Goal: Task Accomplishment & Management: Complete application form

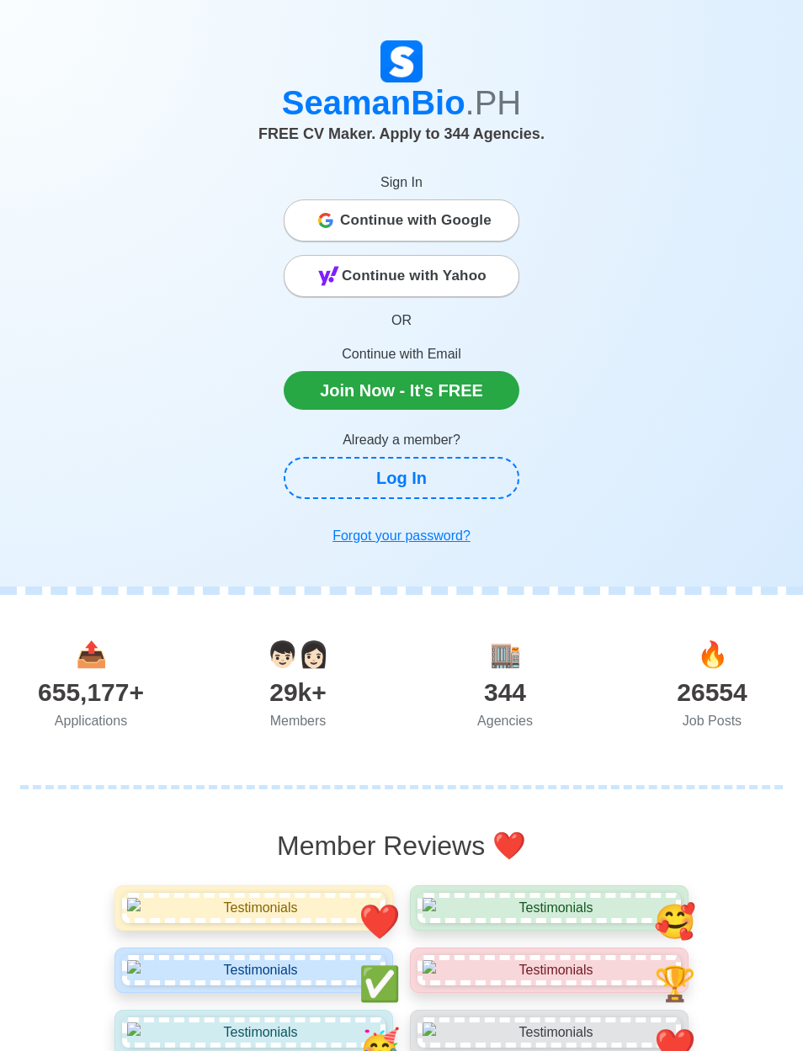
click at [477, 395] on link "Join Now - It's FREE" at bounding box center [402, 390] width 236 height 39
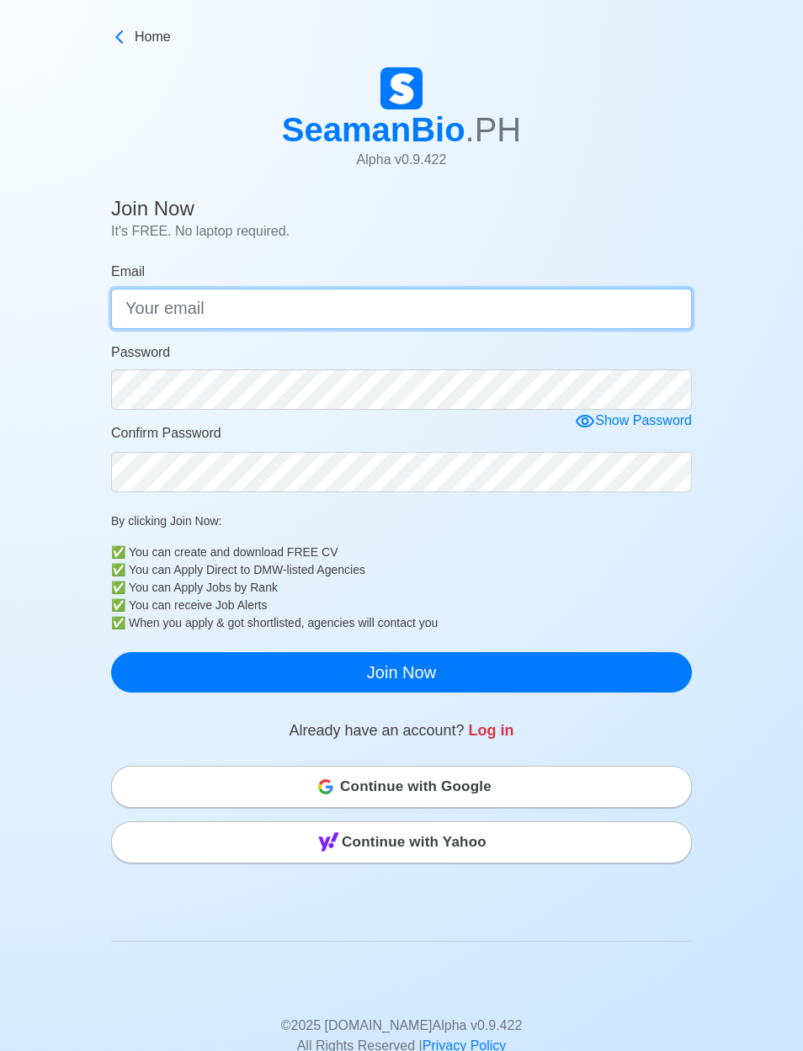
click at [619, 305] on input "Email" at bounding box center [401, 309] width 581 height 40
type input "[EMAIL_ADDRESS][DOMAIN_NAME]"
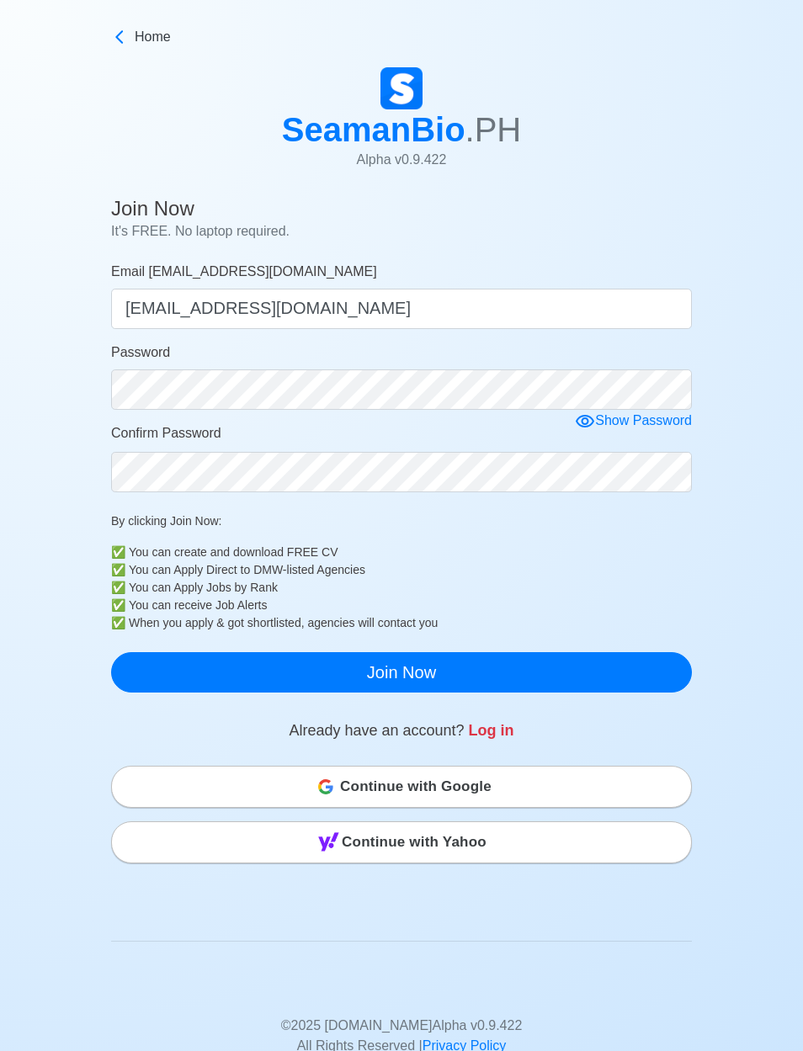
click at [573, 420] on form "Email [EMAIL_ADDRESS][DOMAIN_NAME] [EMAIL_ADDRESS][DOMAIN_NAME] Password Show P…" at bounding box center [401, 477] width 581 height 431
click at [582, 424] on icon at bounding box center [585, 421] width 19 height 13
click at [656, 672] on button "Join Now" at bounding box center [401, 672] width 581 height 40
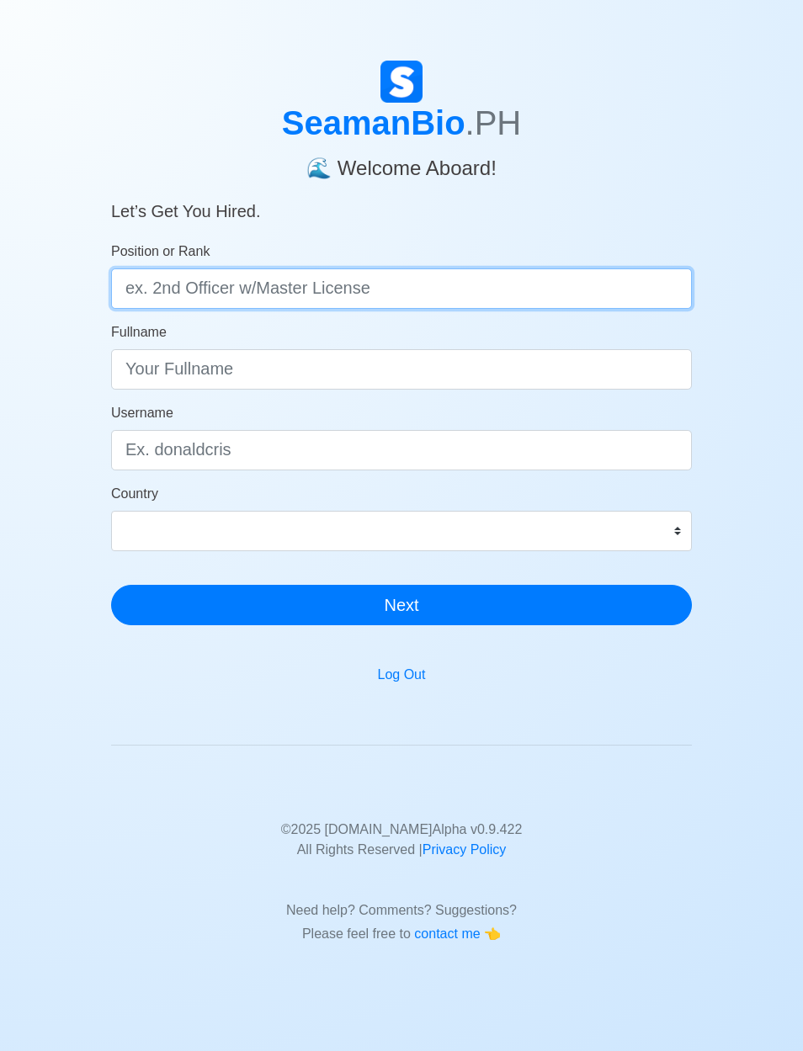
click at [603, 278] on input "Position or Rank" at bounding box center [401, 288] width 581 height 40
type input "Ordinary Seaman"
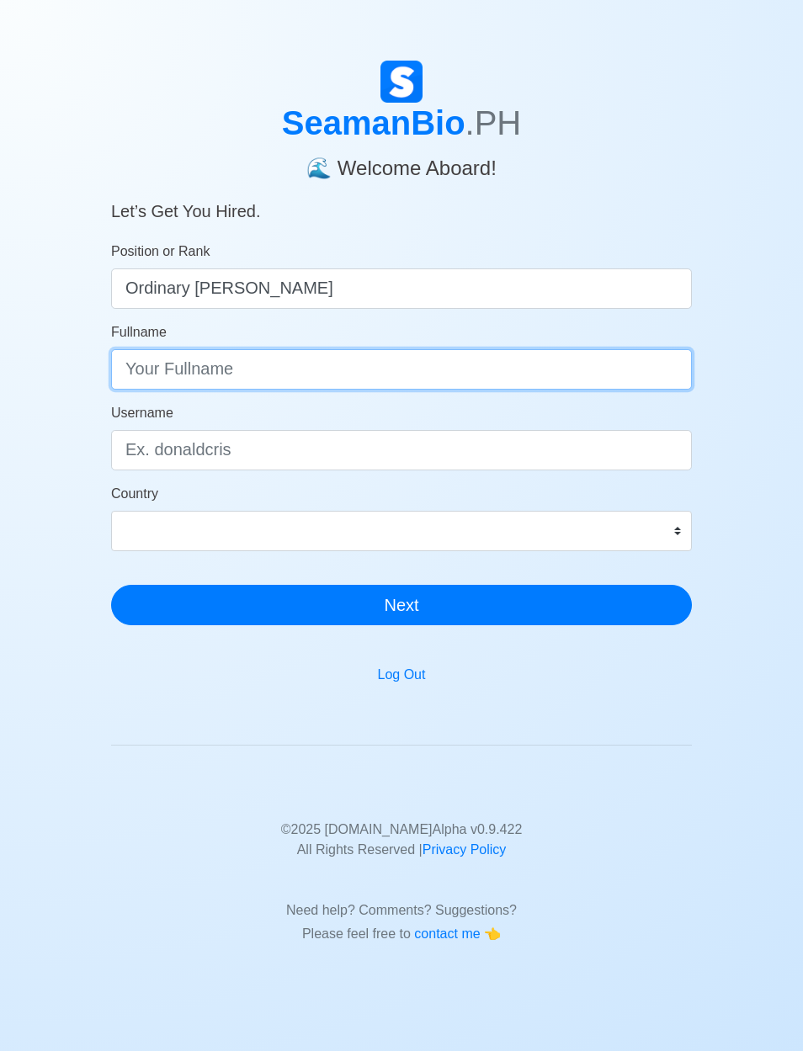
click at [471, 358] on input "Fullname" at bounding box center [401, 369] width 581 height 40
type input "Don Paulo B. Asmod"
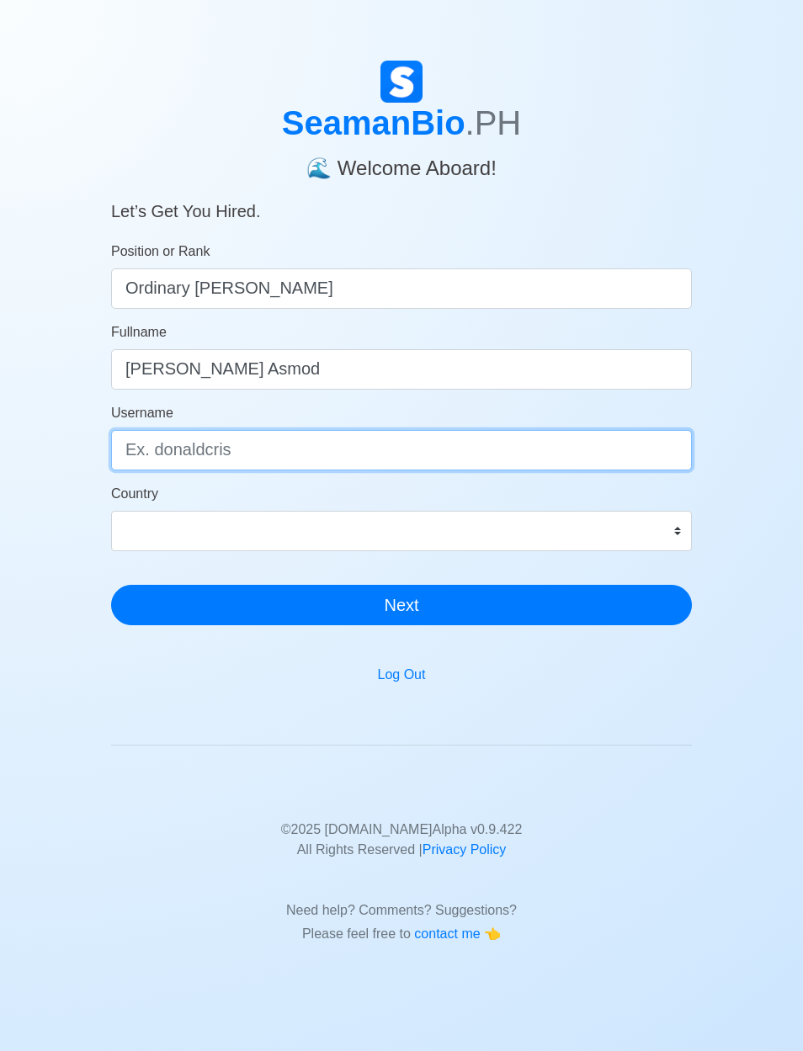
click at [538, 446] on input "Username" at bounding box center [401, 450] width 581 height 40
type input "D"
type input "don paulo"
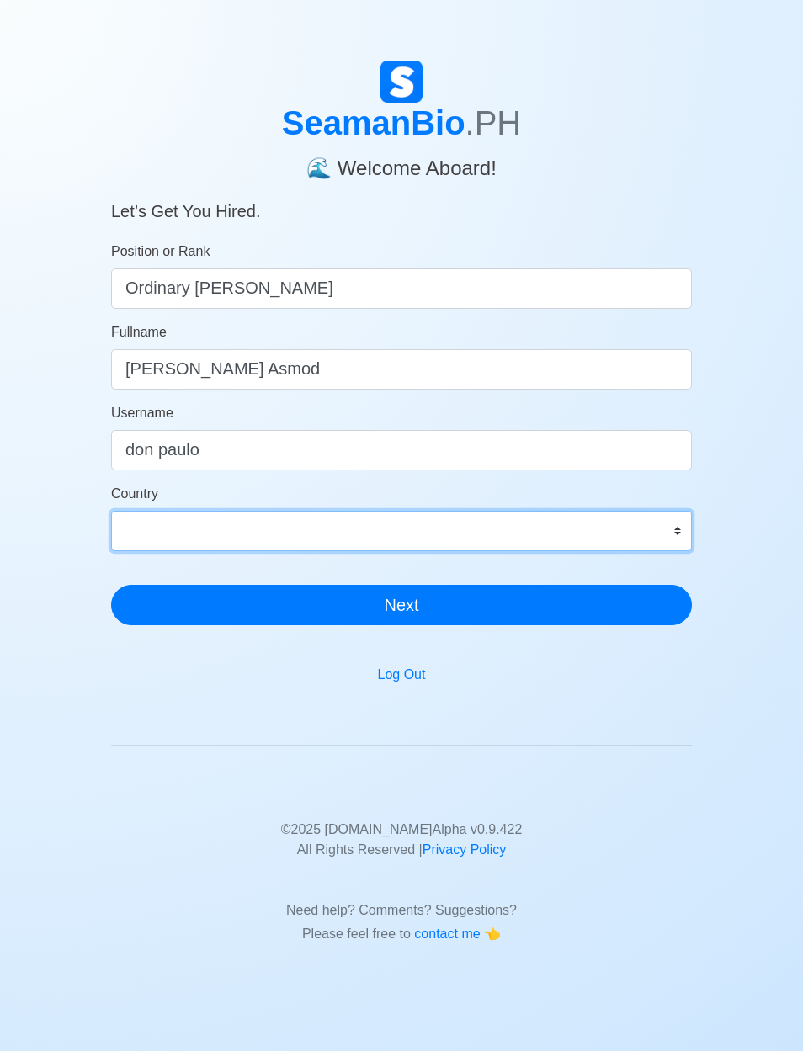
click at [609, 534] on select "Afghanistan Åland Islands Albania Algeria American Samoa Andorra Angola Anguill…" at bounding box center [401, 531] width 581 height 40
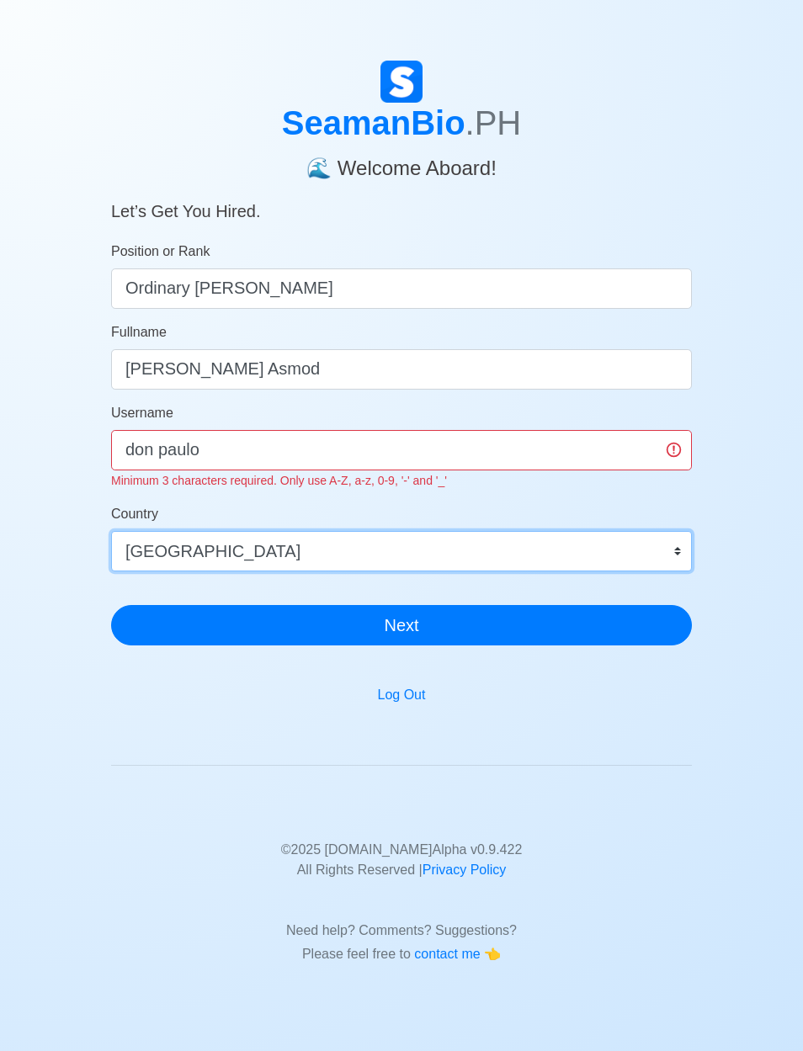
click at [631, 543] on select "Afghanistan Åland Islands Albania Algeria American Samoa Andorra Angola Anguill…" at bounding box center [401, 551] width 581 height 40
select select "PH"
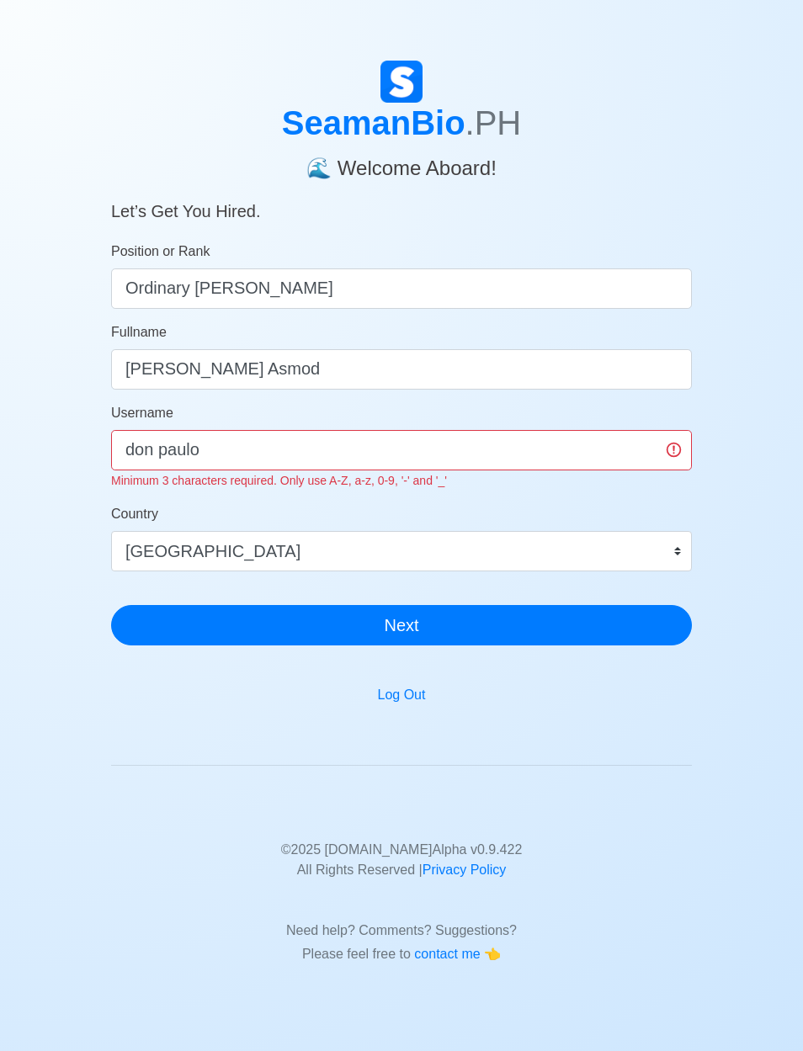
click at [628, 621] on button "Next" at bounding box center [401, 625] width 581 height 40
click at [158, 454] on input "don paulo" at bounding box center [401, 450] width 581 height 40
type input "donpaulo"
click at [624, 614] on button "Next" at bounding box center [401, 625] width 581 height 40
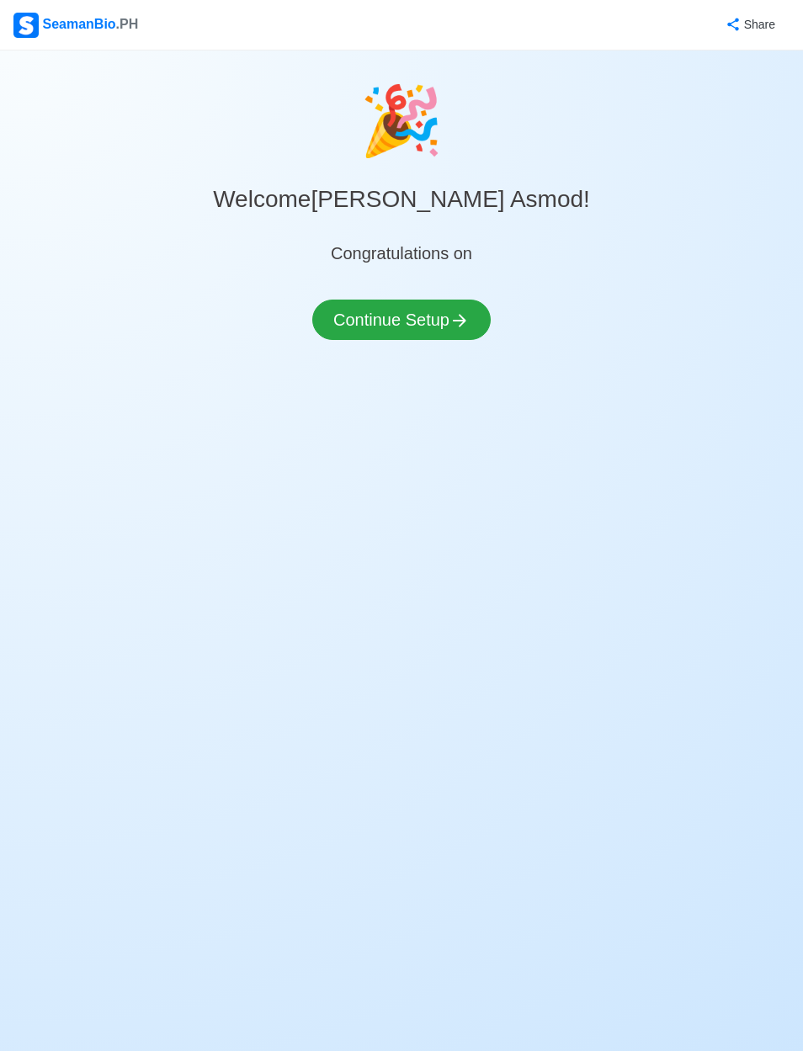
click at [470, 314] on icon at bounding box center [459, 321] width 20 height 20
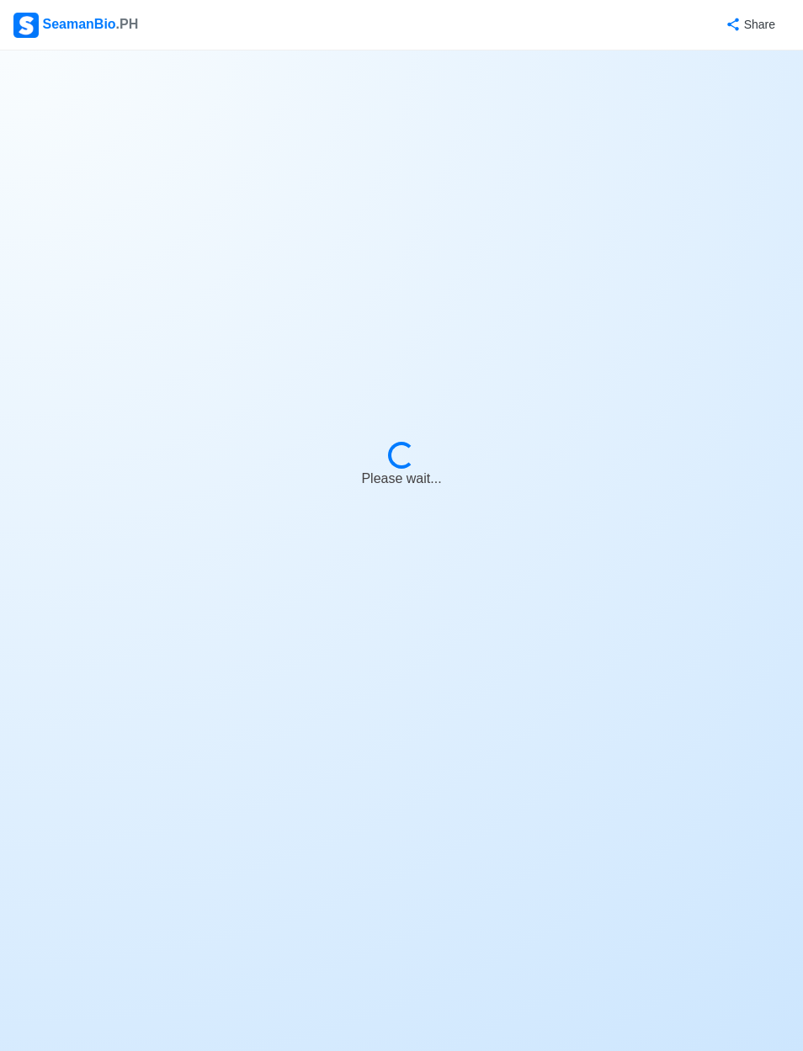
select select "Visible for Hiring"
select select "PH"
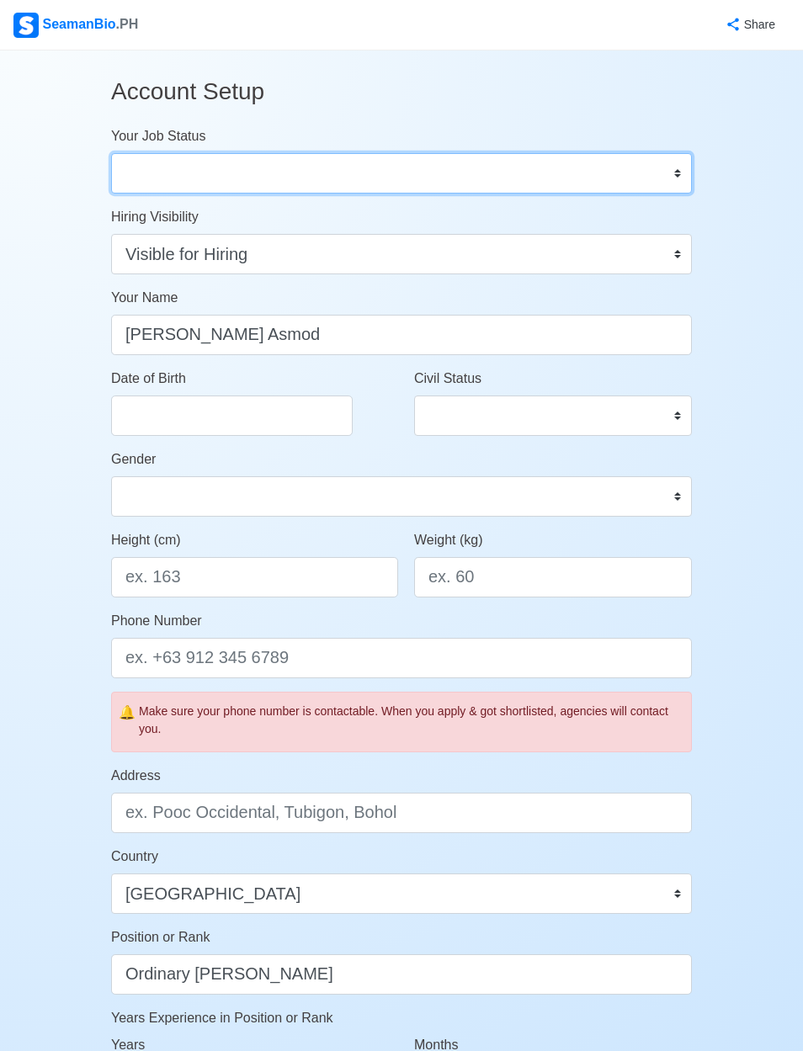
click at [650, 167] on select "Onboard Actively Looking for Job Not Looking for Job" at bounding box center [401, 173] width 581 height 40
select select "Actively Looking for Job"
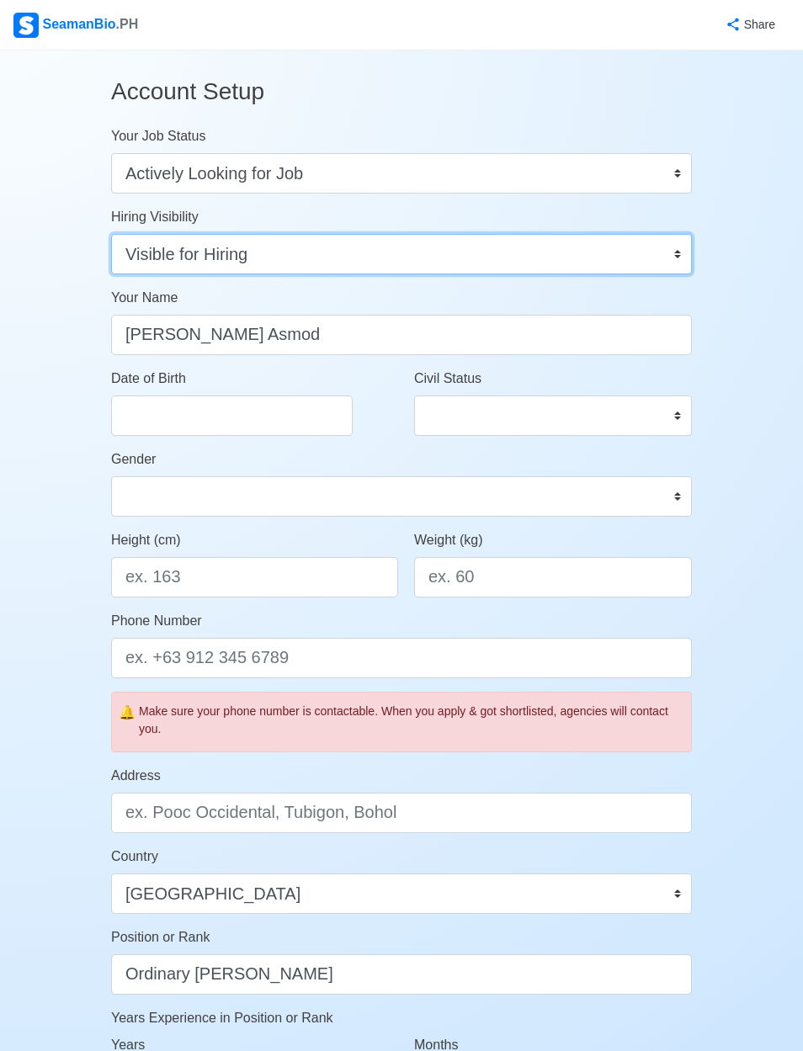
click at [591, 258] on select "Visible for Hiring Not Visible for Hiring" at bounding box center [401, 254] width 581 height 40
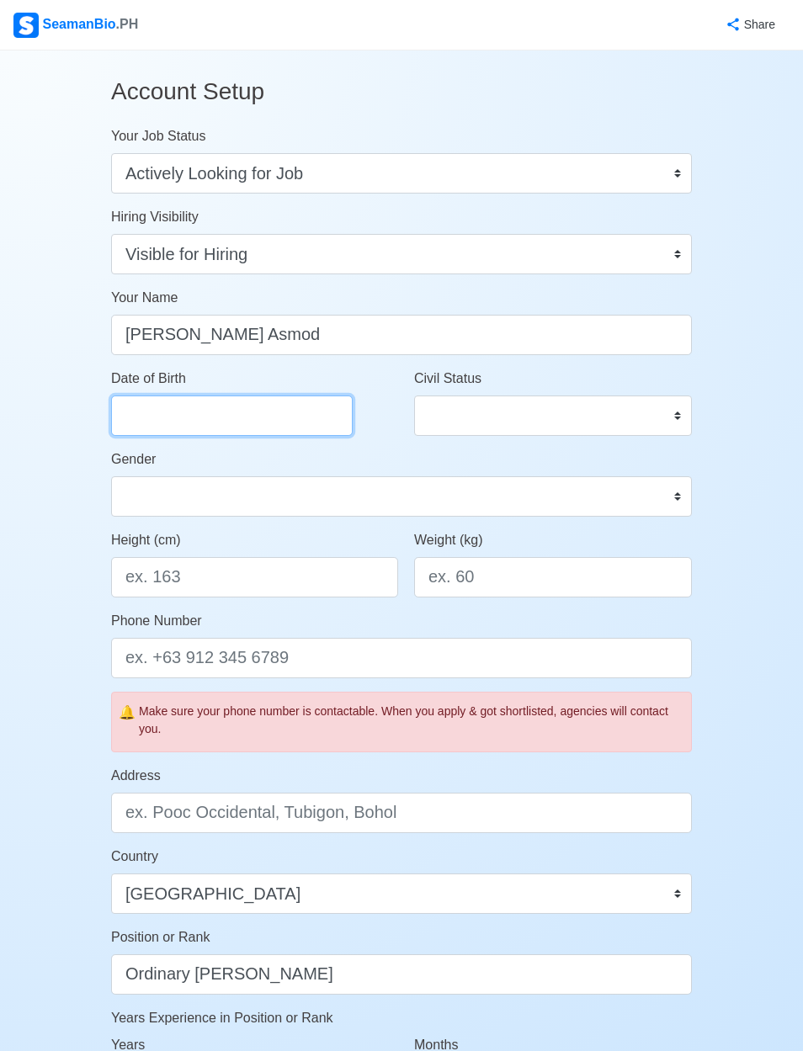
click at [323, 417] on input "Date of Birth" at bounding box center [232, 415] width 242 height 40
select select "****"
select select "*********"
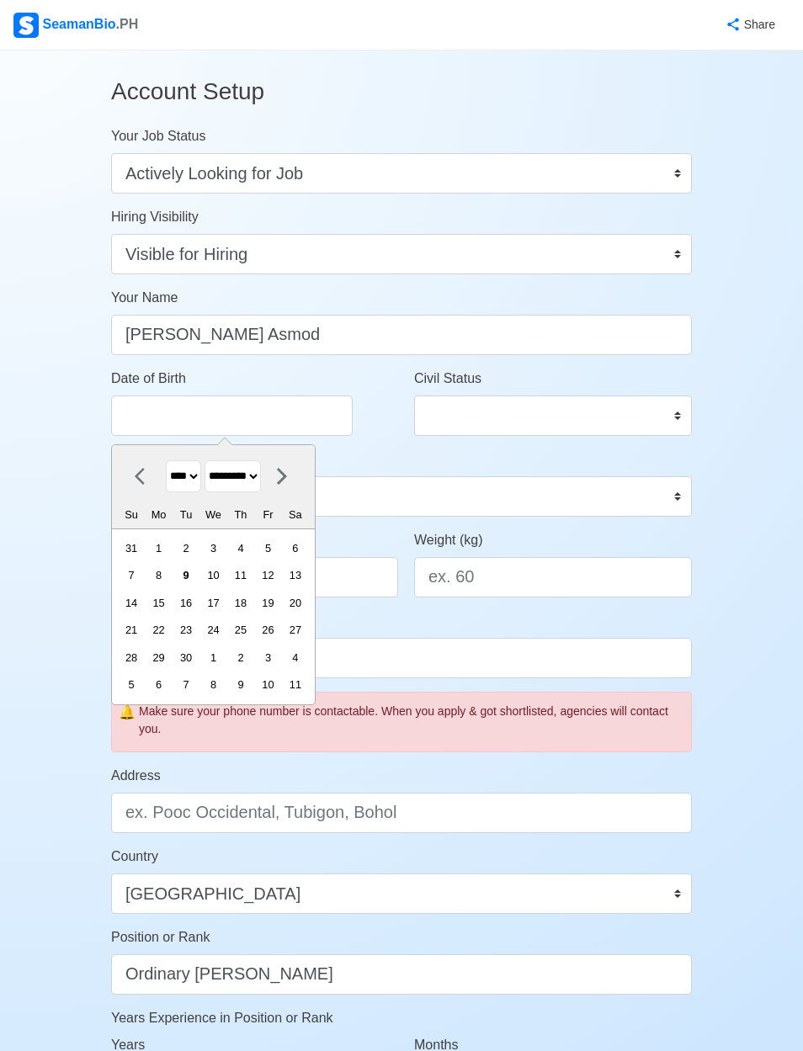
click at [192, 470] on select "**** **** **** **** **** **** **** **** **** **** **** **** **** **** **** ****…" at bounding box center [183, 476] width 35 height 33
select select "****"
click at [261, 480] on select "******* ******** ***** ***** *** **** **** ****** ********* ******* ******** **…" at bounding box center [232, 476] width 56 height 33
select select "*******"
click at [197, 543] on div "3" at bounding box center [185, 548] width 23 height 23
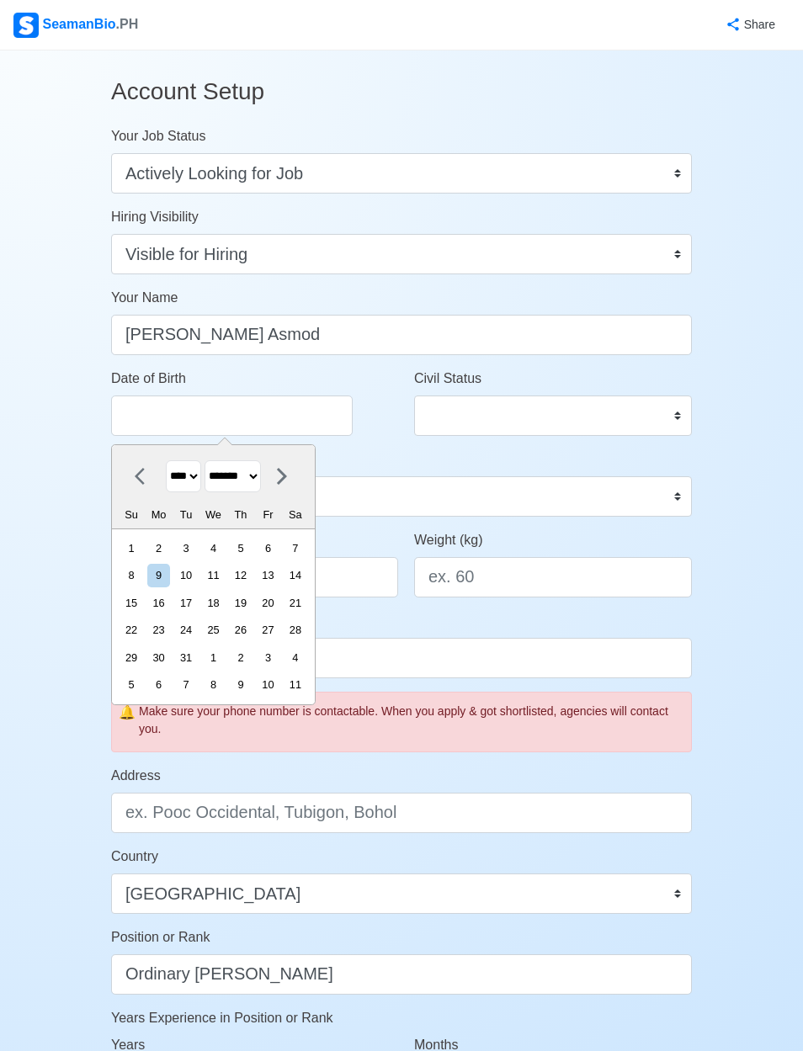
type input "10/03/2000"
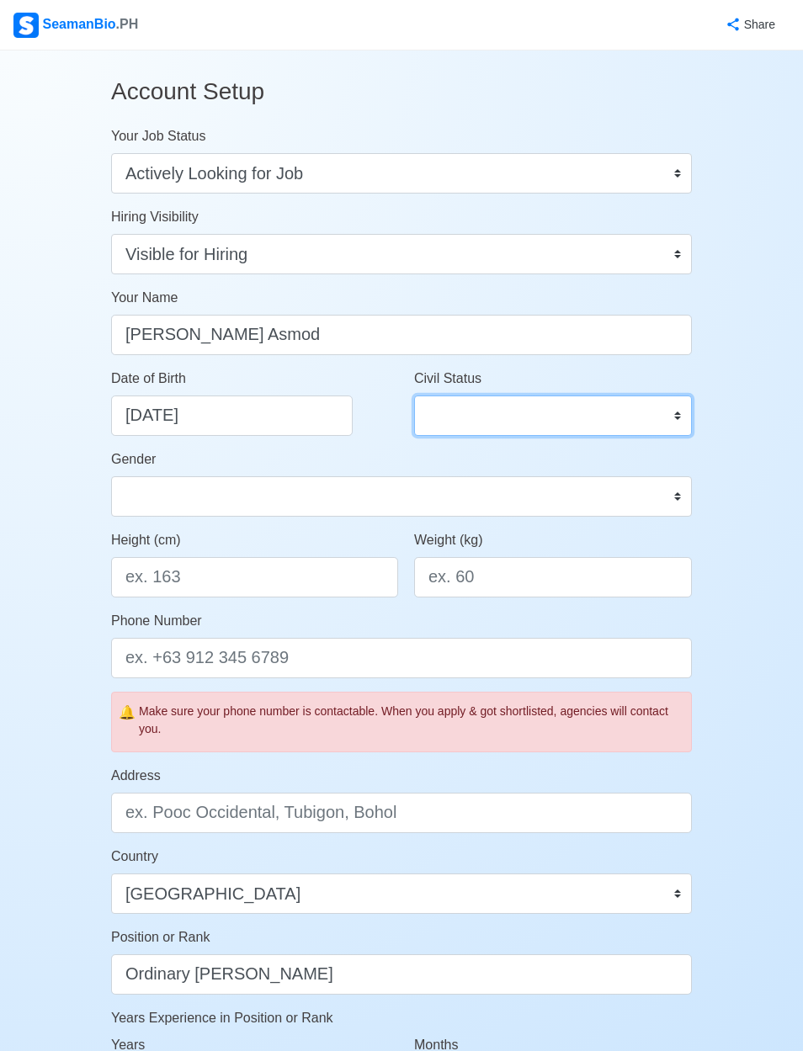
click at [506, 418] on select "Single Married Widowed Separated" at bounding box center [553, 415] width 278 height 40
select select "Single"
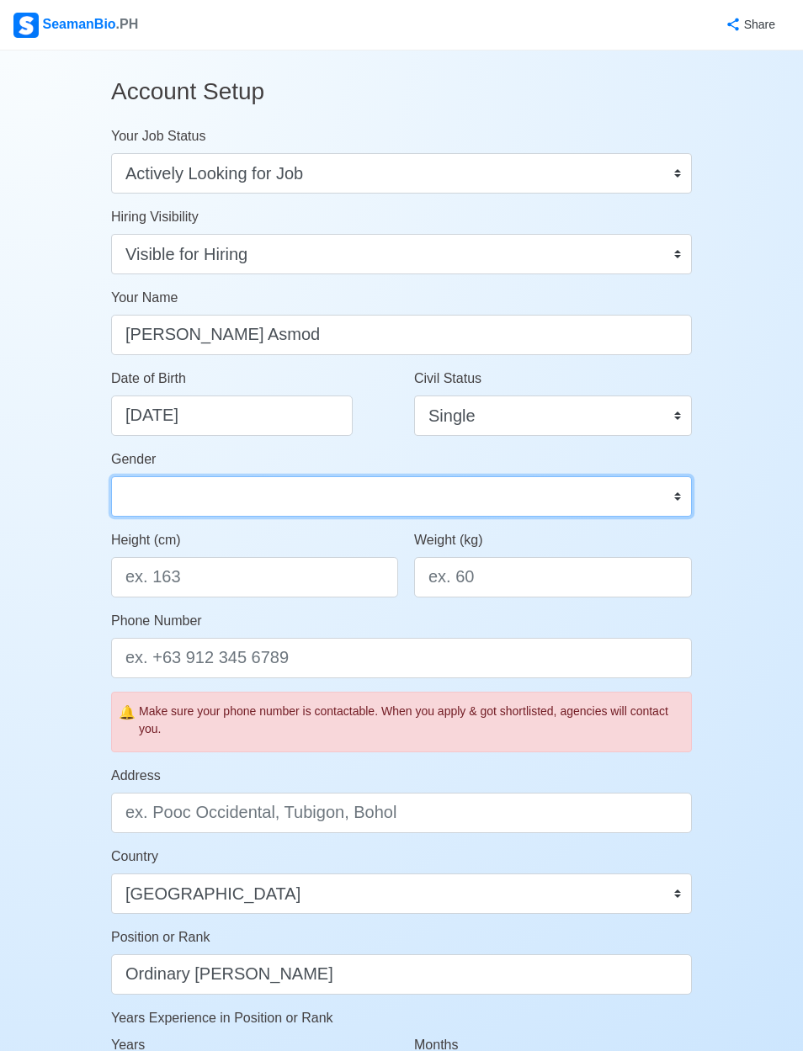
click at [449, 488] on select "Male Female" at bounding box center [401, 496] width 581 height 40
select select "[DEMOGRAPHIC_DATA]"
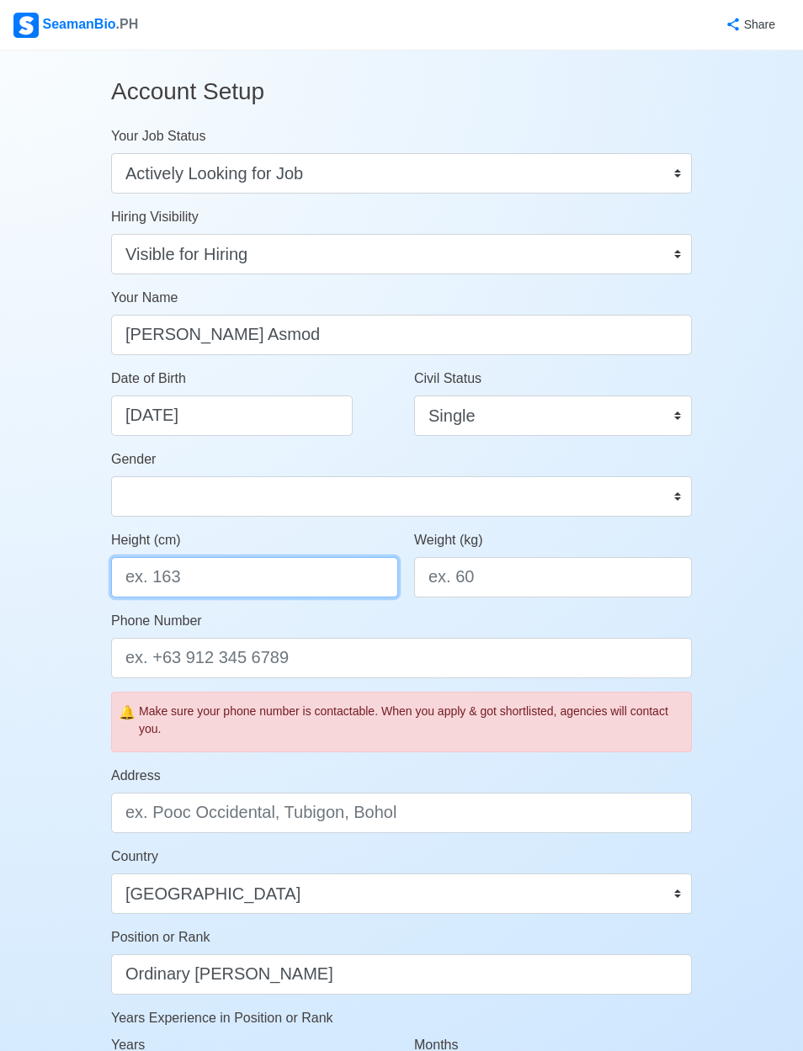
click at [335, 576] on input "Height (cm)" at bounding box center [254, 577] width 287 height 40
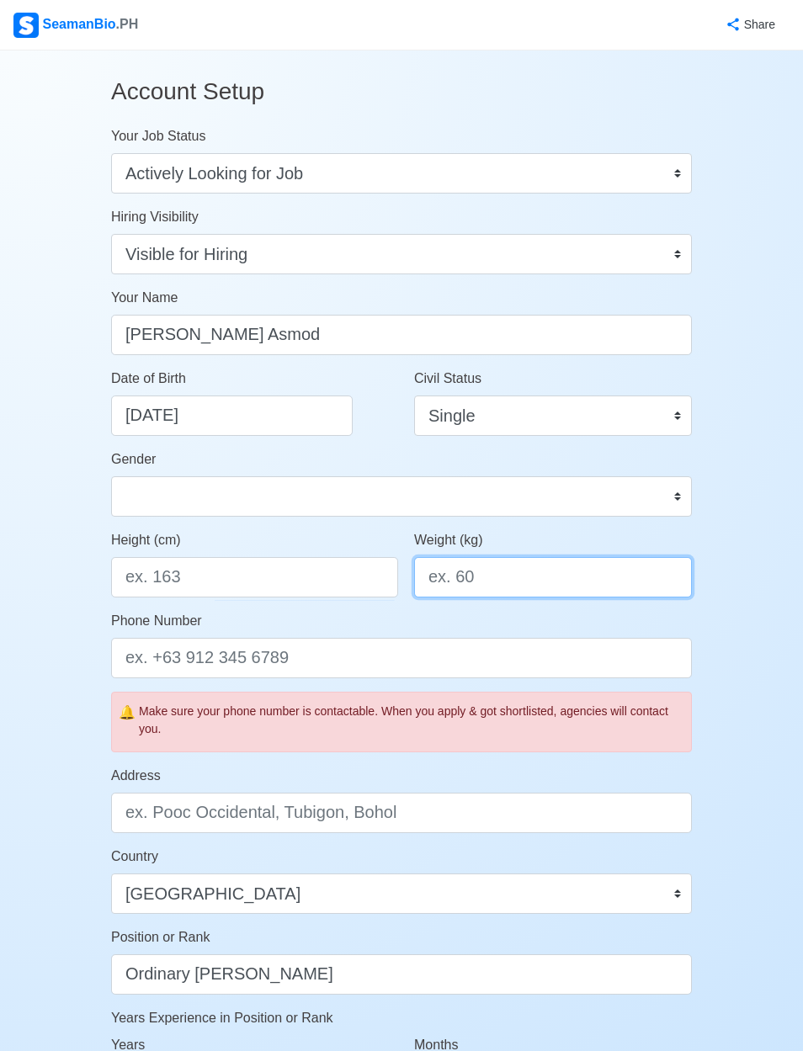
click at [576, 567] on input "Weight (kg)" at bounding box center [553, 577] width 278 height 40
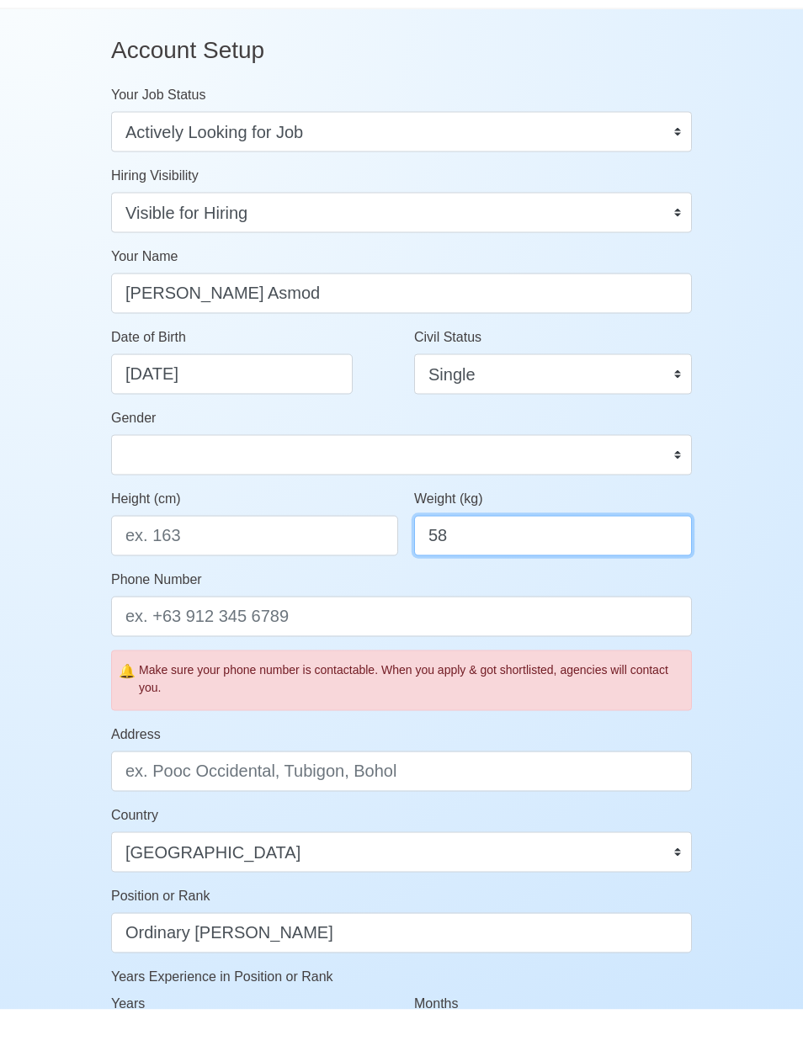
type input "58"
click at [601, 638] on input "Phone Number" at bounding box center [401, 658] width 581 height 40
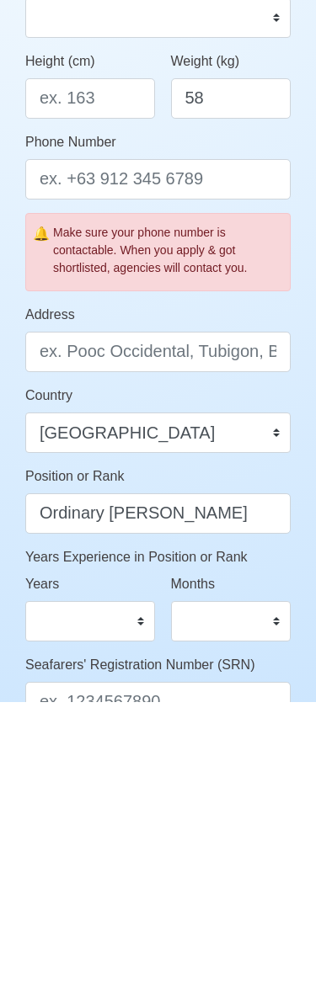
scroll to position [479, 0]
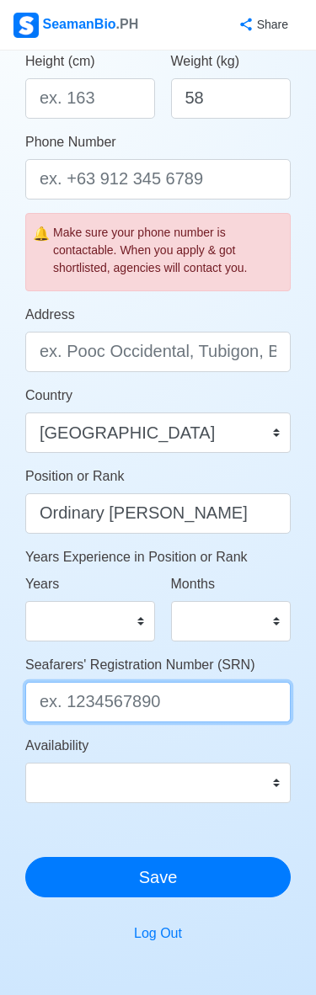
click at [218, 709] on input "Seafarers' Registration Number (SRN)" at bounding box center [157, 702] width 265 height 40
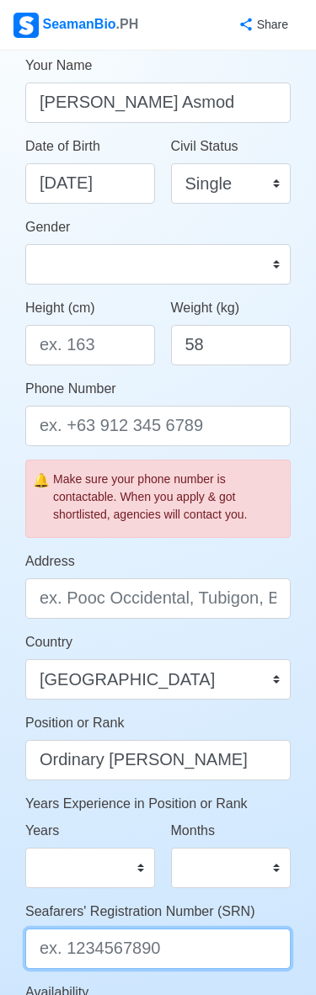
scroll to position [231, 0]
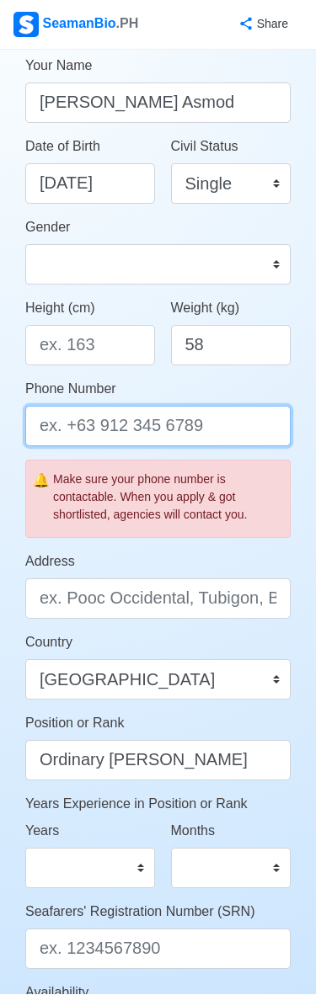
click at [206, 421] on input "Phone Number" at bounding box center [157, 426] width 265 height 40
click at [214, 429] on input "Phone Number" at bounding box center [157, 426] width 265 height 40
paste input "09999237735"
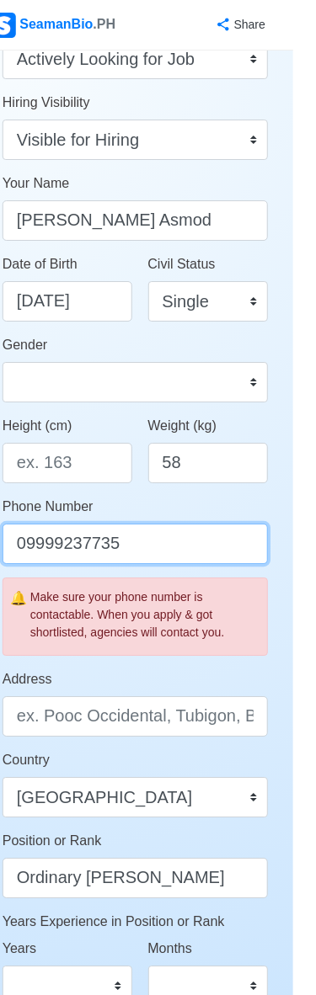
scroll to position [98, 0]
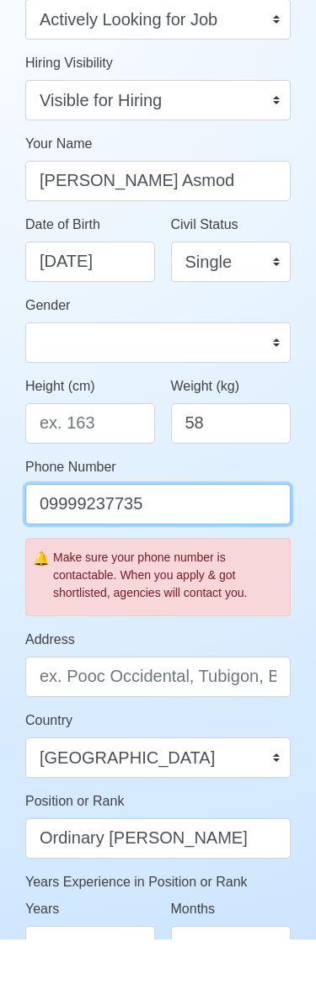
type input "09999237735"
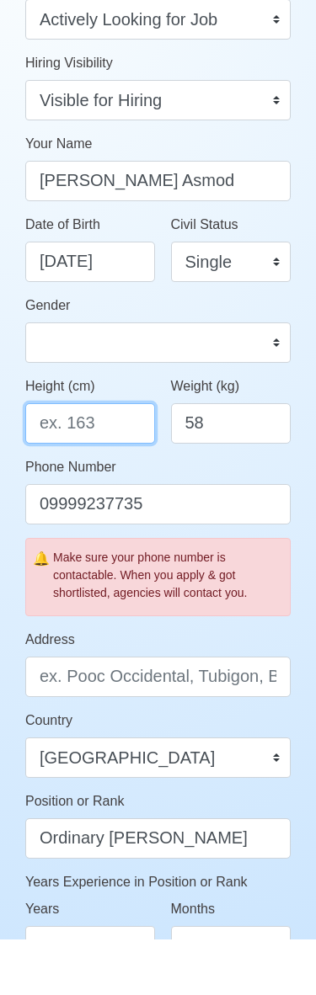
click at [112, 459] on input "Height (cm)" at bounding box center [90, 479] width 130 height 40
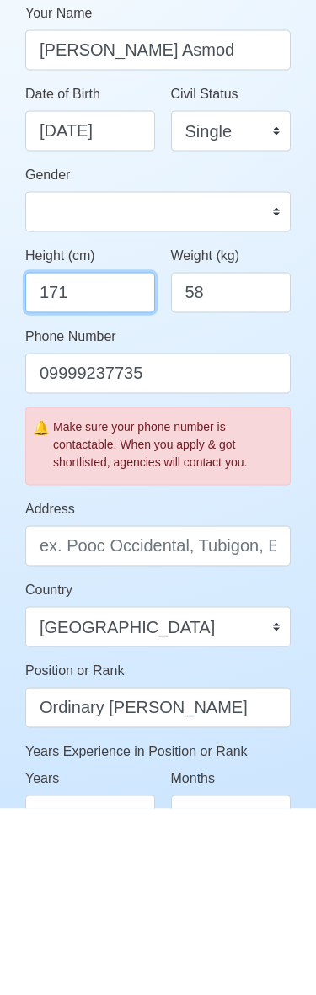
type input "171"
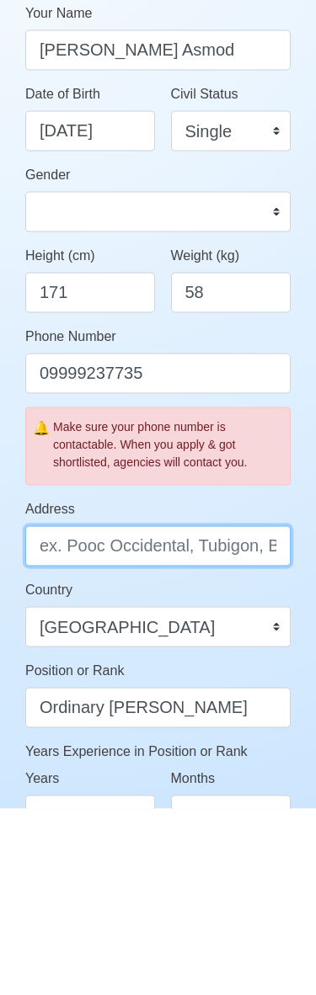
click at [233, 712] on input "Address" at bounding box center [157, 732] width 265 height 40
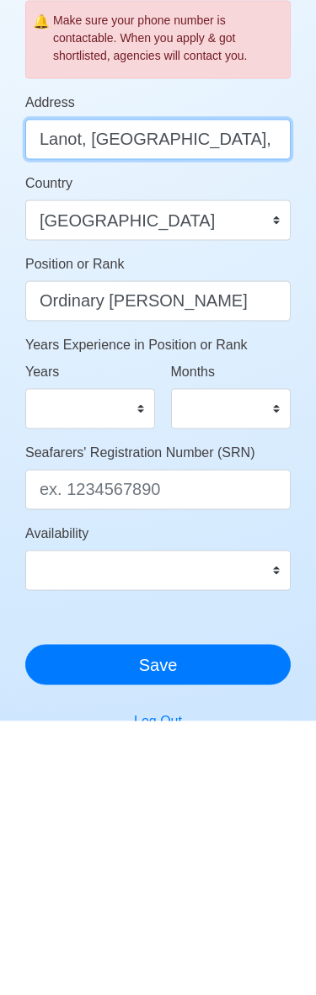
type input "Lanot, Roxas City, Capiz"
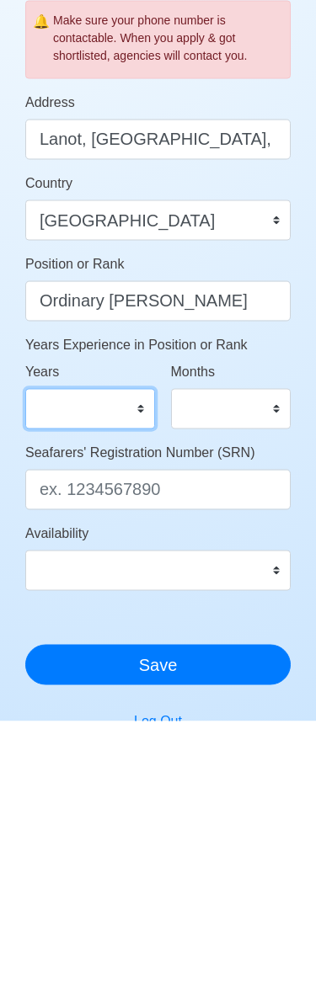
click at [131, 662] on select "0 1 2 3 4 5 6 7 8 9 10 11 12 13 14 15 16 17 18 19 20 21 22 23 24 25 26 27 28 29…" at bounding box center [90, 682] width 130 height 40
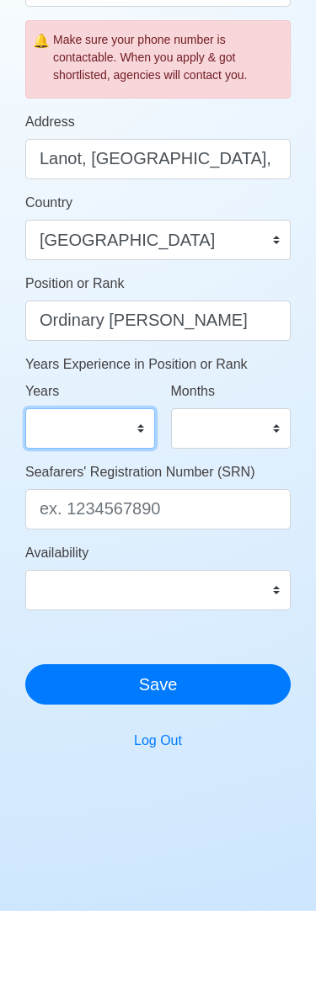
click at [123, 492] on select "0 1 2 3 4 5 6 7 8 9 10 11 12 13 14 15 16 17 18 19 20 21 22 23 24 25 26 27 28 29…" at bounding box center [90, 512] width 130 height 40
click at [131, 492] on select "0 1 2 3 4 5 6 7 8 9 10 11 12 13 14 15 16 17 18 19 20 21 22 23 24 25 26 27 28 29…" at bounding box center [90, 512] width 130 height 40
select select "0"
click at [231, 492] on select "0 1 2 3 4 5 6 7 8 9 10 11" at bounding box center [231, 512] width 120 height 40
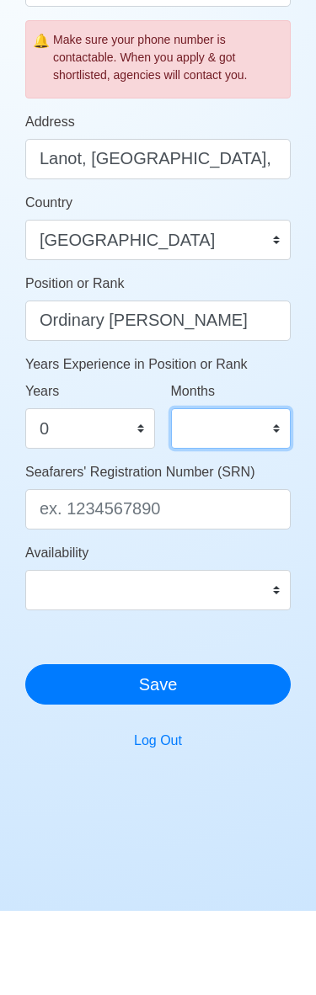
select select "9"
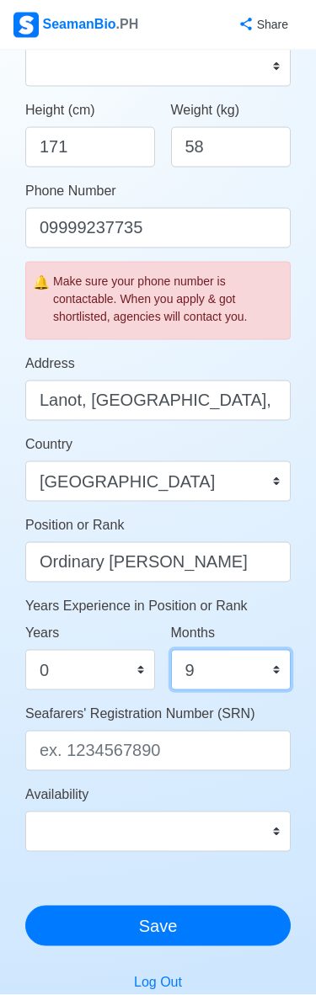
scroll to position [429, 0]
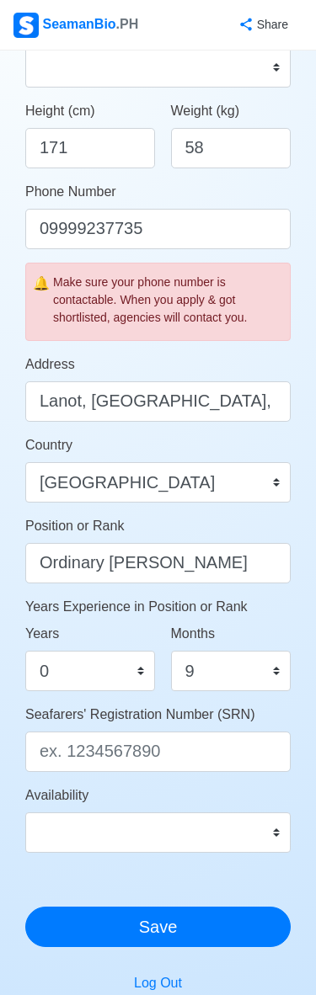
click at [229, 838] on select "Immediate Oct 2025 Nov 2025 Dec 2025 Jan 2026 Feb 2026 Mar 2026 Apr 2026 May 20…" at bounding box center [157, 832] width 265 height 40
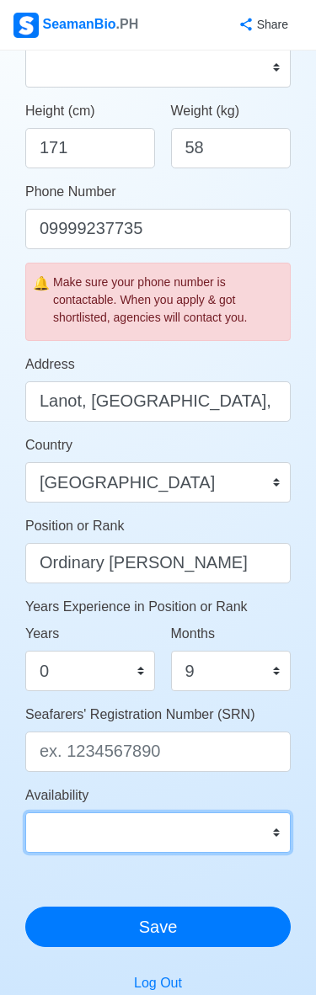
select select "4102416000000"
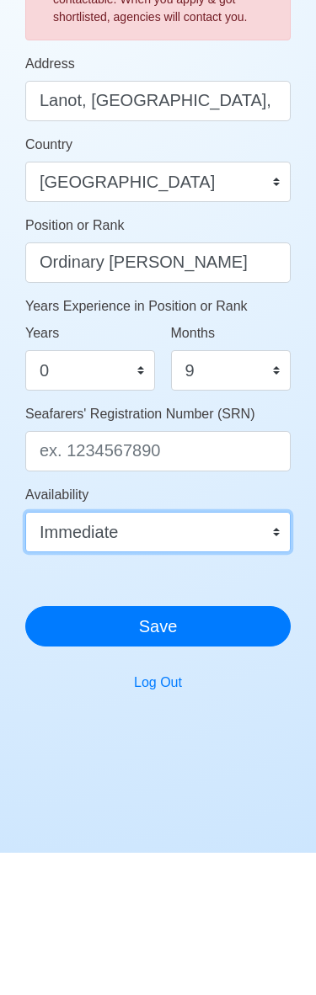
scroll to position [588, 0]
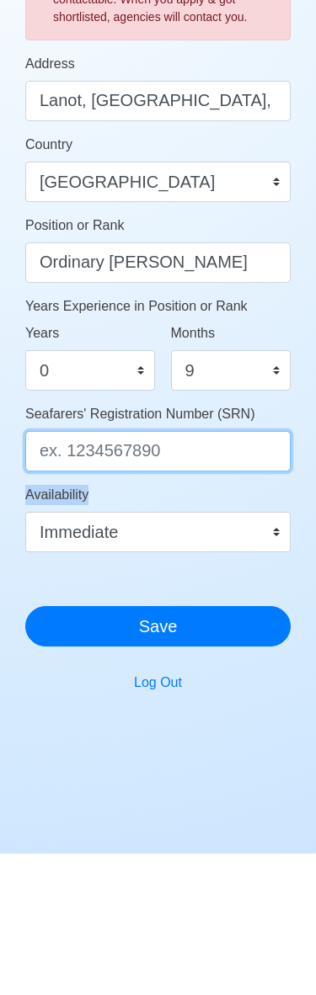
click at [173, 572] on input "Seafarers' Registration Number (SRN)" at bounding box center [157, 592] width 265 height 40
click at [186, 573] on input "Seafarers' Registration Number (SRN)" at bounding box center [157, 593] width 265 height 40
click at [125, 573] on input "Seafarers' Registration Number (SRN)" at bounding box center [157, 593] width 265 height 40
paste input "0010030003"
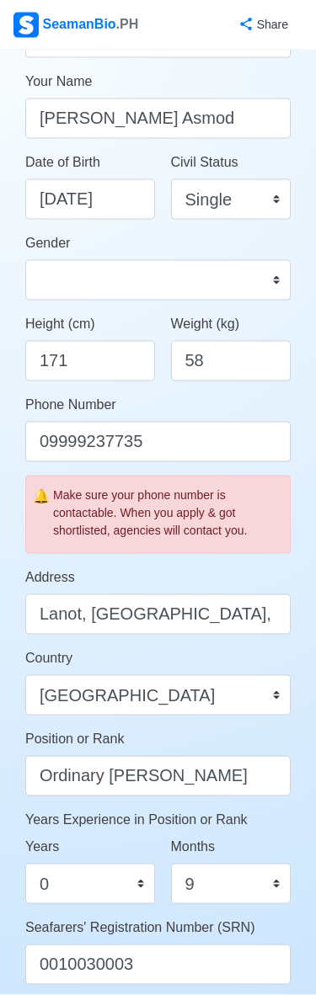
scroll to position [0, 0]
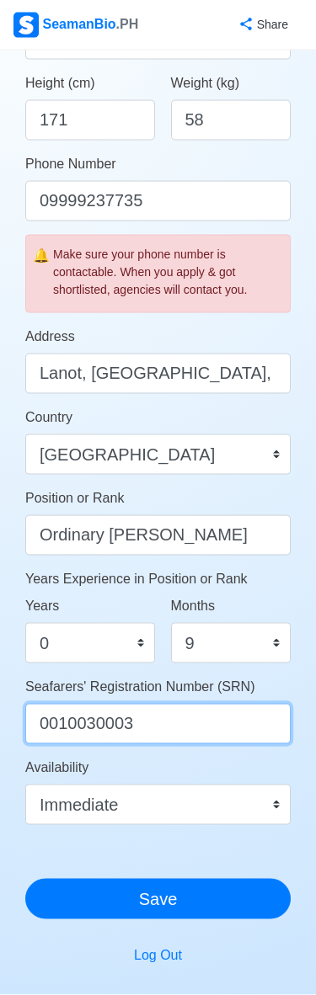
type input "0010030003"
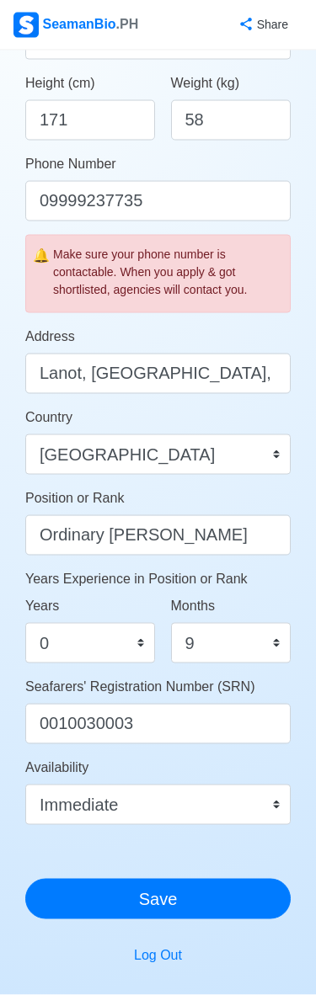
click at [231, 891] on button "Save" at bounding box center [157, 899] width 265 height 40
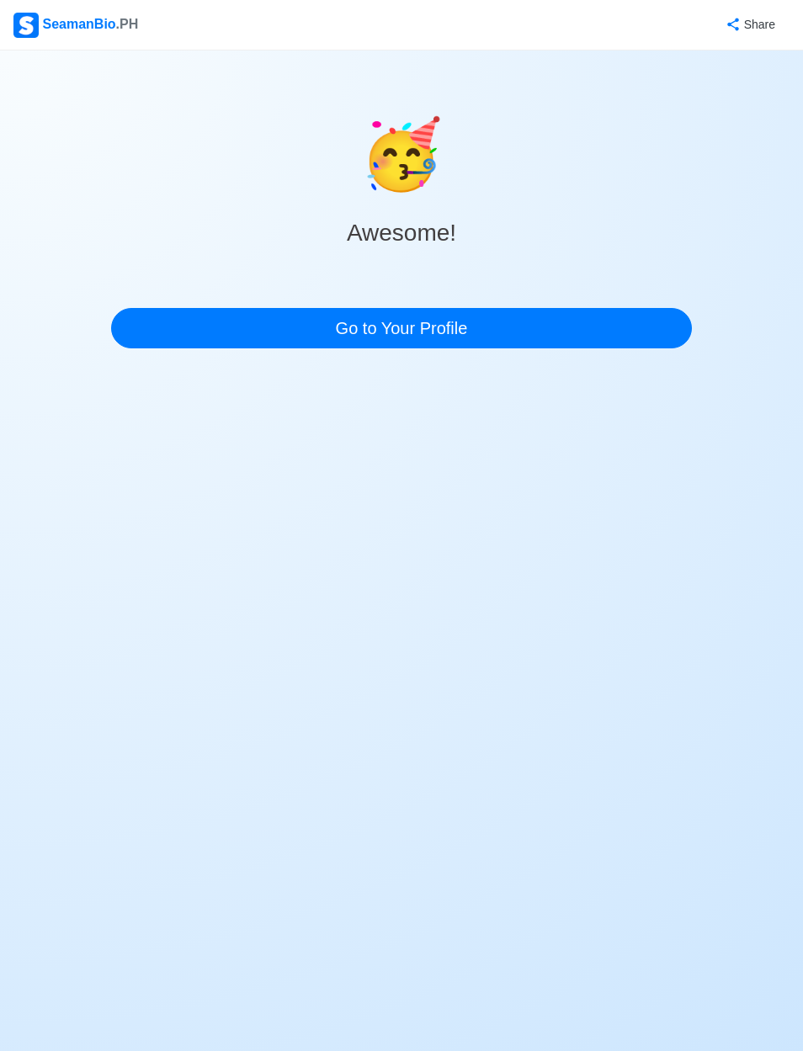
click at [553, 332] on link "Go to Your Profile" at bounding box center [401, 328] width 581 height 40
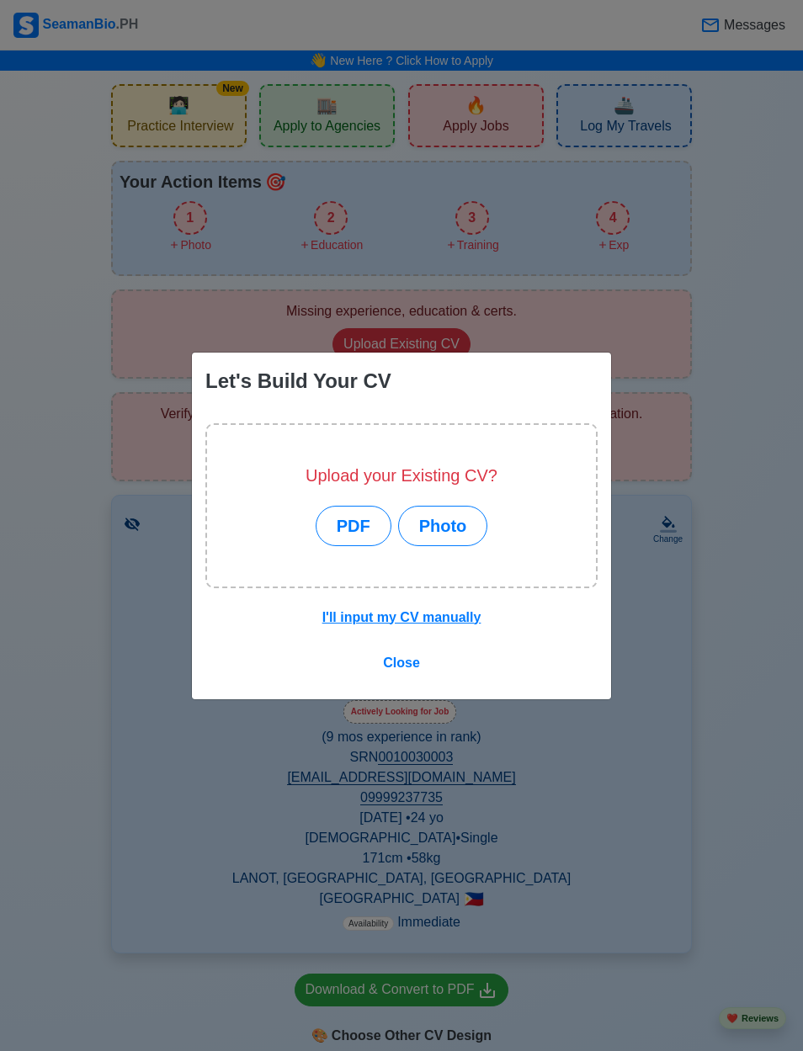
click at [364, 520] on button "PDF" at bounding box center [354, 526] width 76 height 40
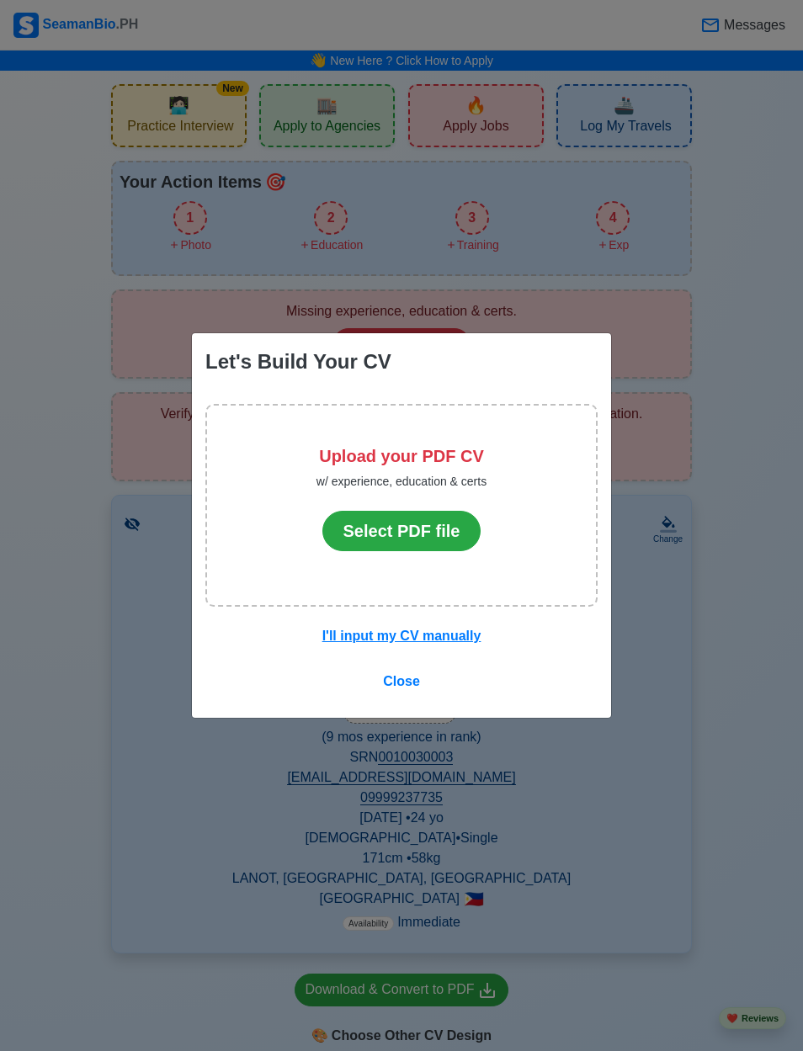
click at [447, 524] on button "Select PDF file" at bounding box center [401, 531] width 159 height 40
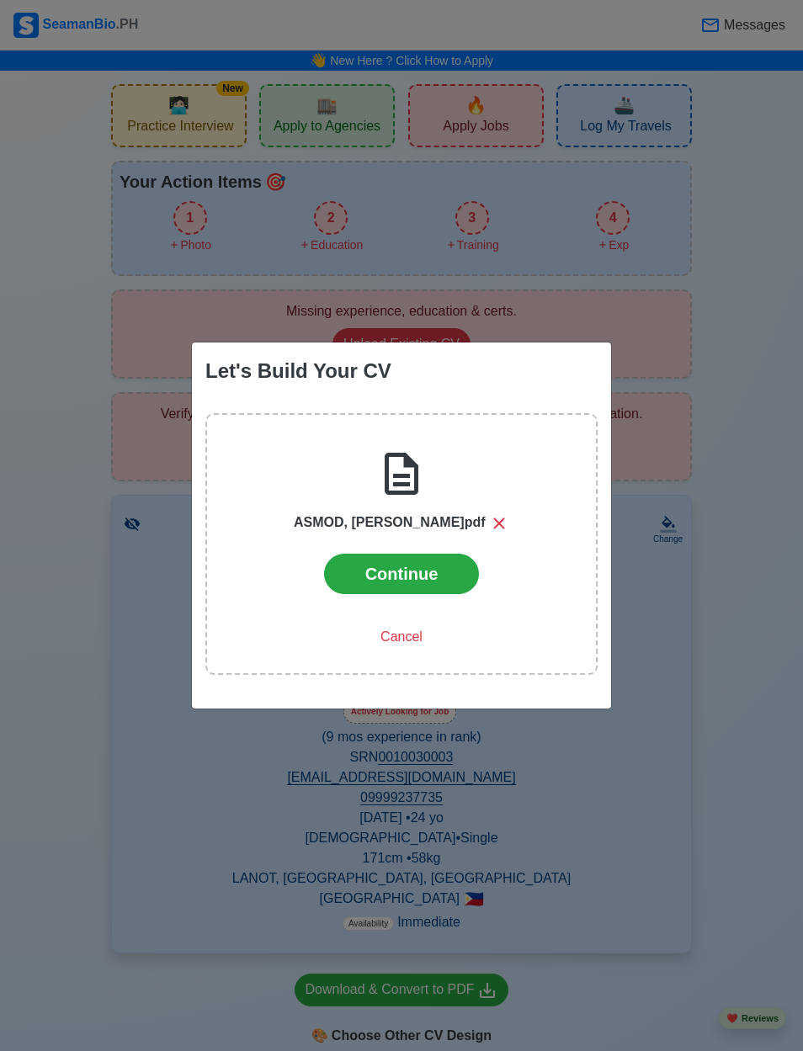
click at [451, 563] on button "Continue" at bounding box center [402, 574] width 156 height 40
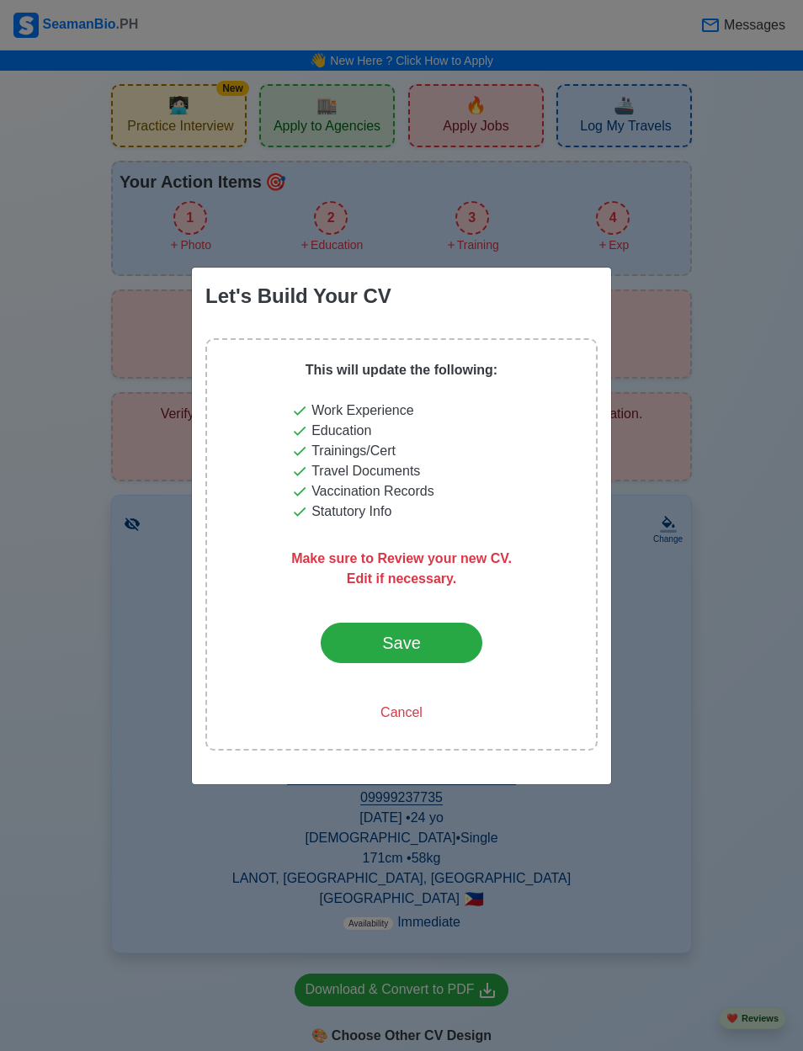
click at [459, 648] on button "Save" at bounding box center [402, 643] width 162 height 40
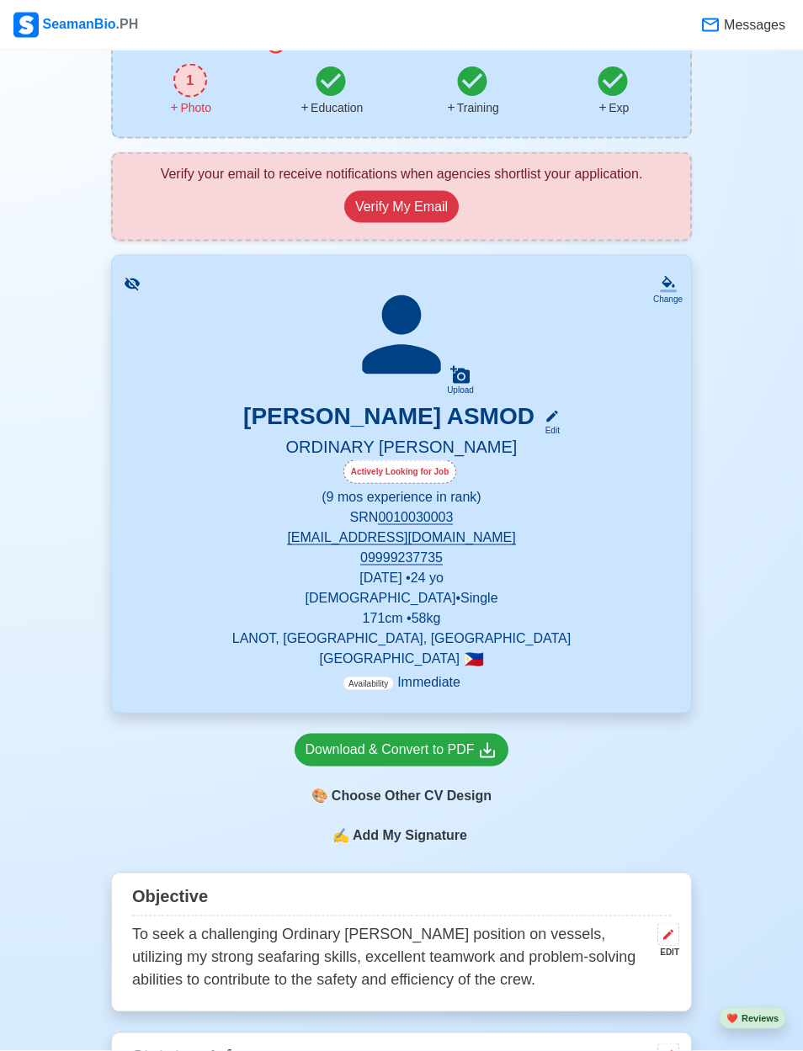
scroll to position [138, 0]
click at [465, 376] on icon at bounding box center [459, 374] width 19 height 18
click at [0, 0] on input "Upload" at bounding box center [0, 0] width 0 height 0
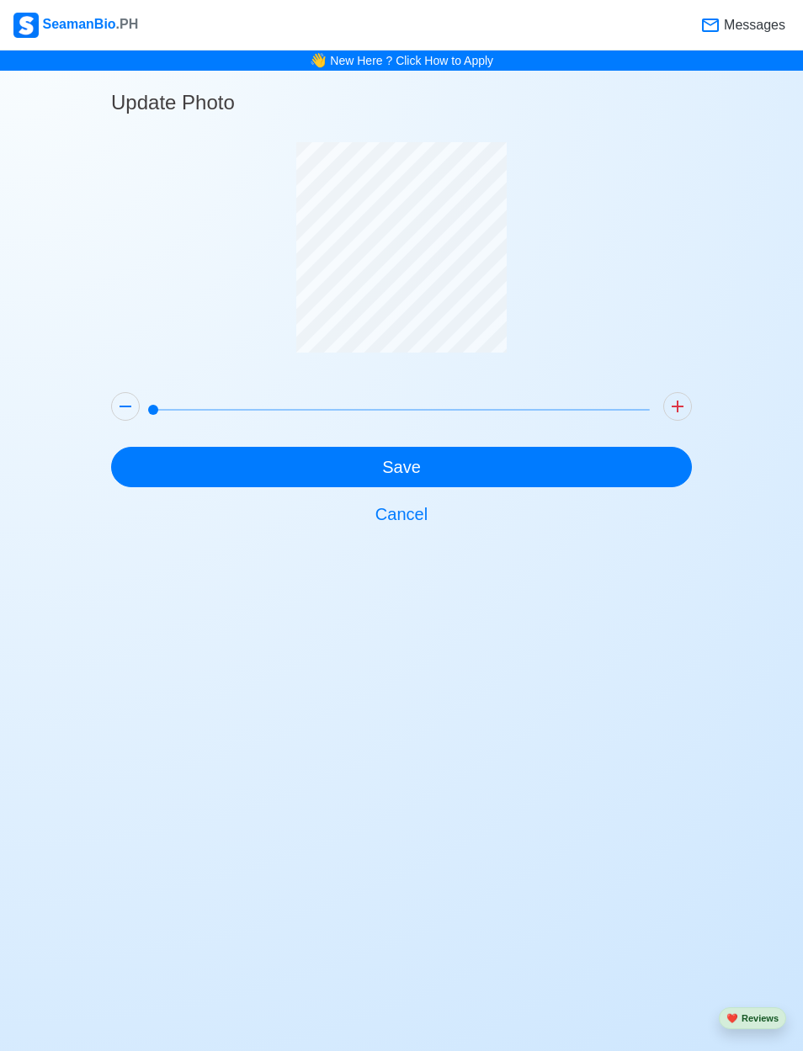
click at [564, 466] on button "Save" at bounding box center [401, 467] width 581 height 40
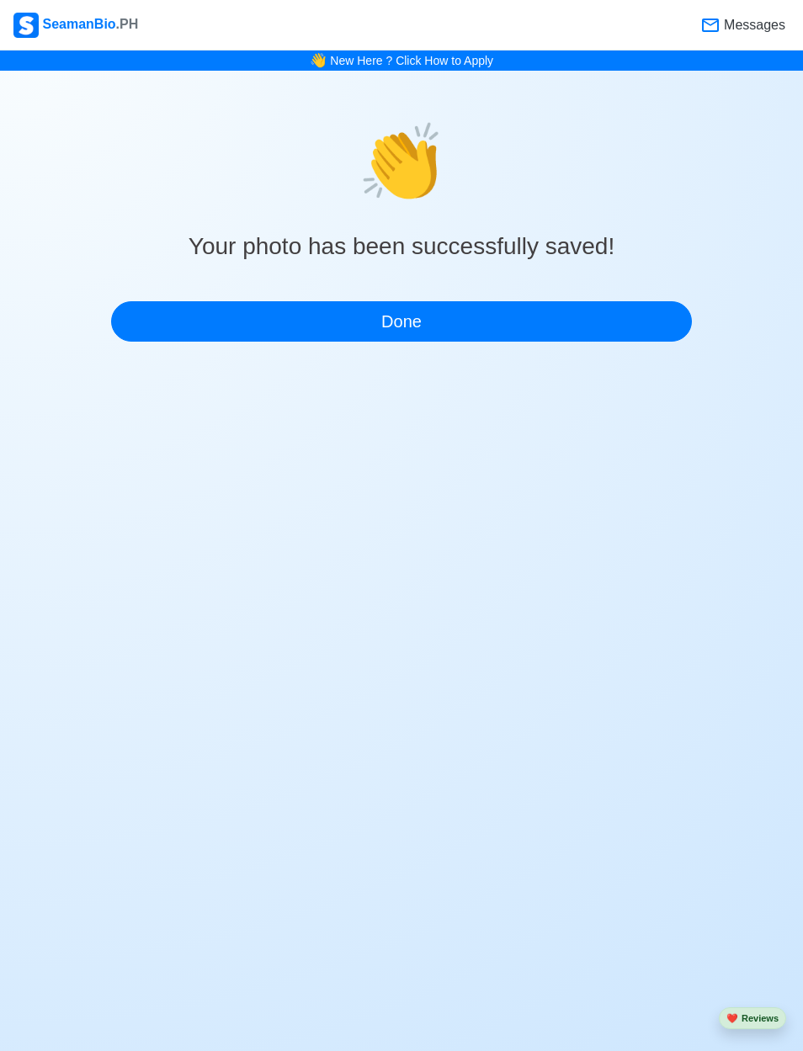
click at [645, 312] on button "Done" at bounding box center [401, 321] width 581 height 40
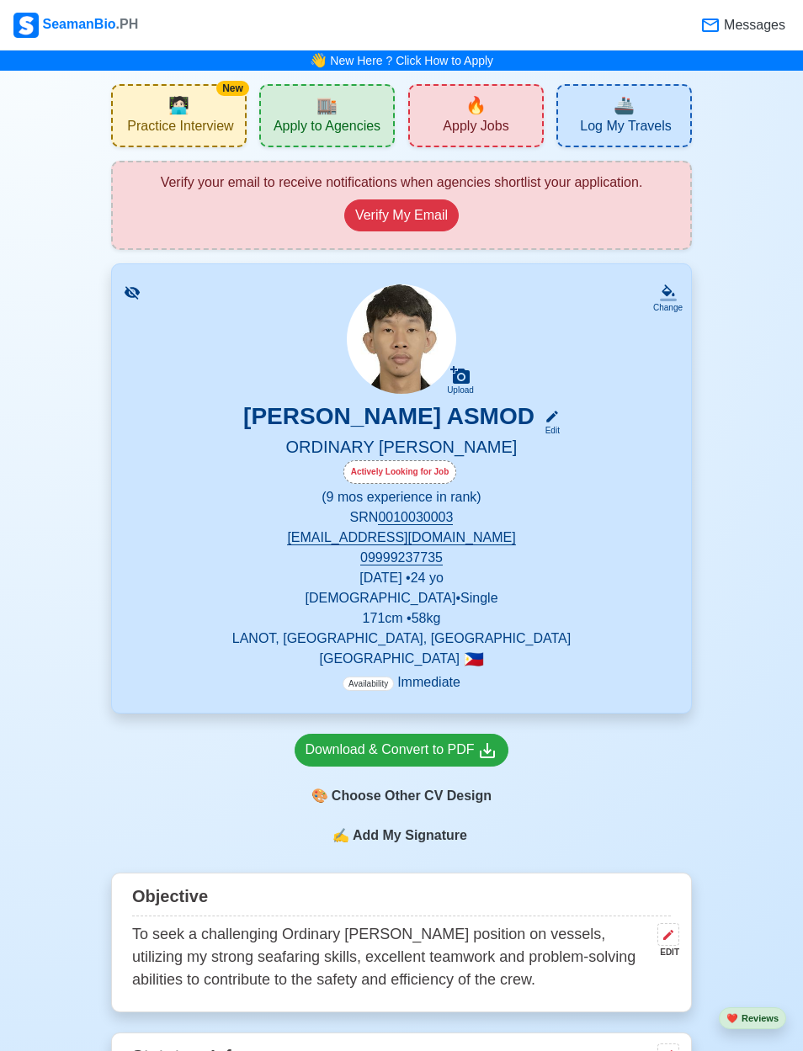
click at [433, 214] on button "Verify My Email" at bounding box center [401, 215] width 114 height 32
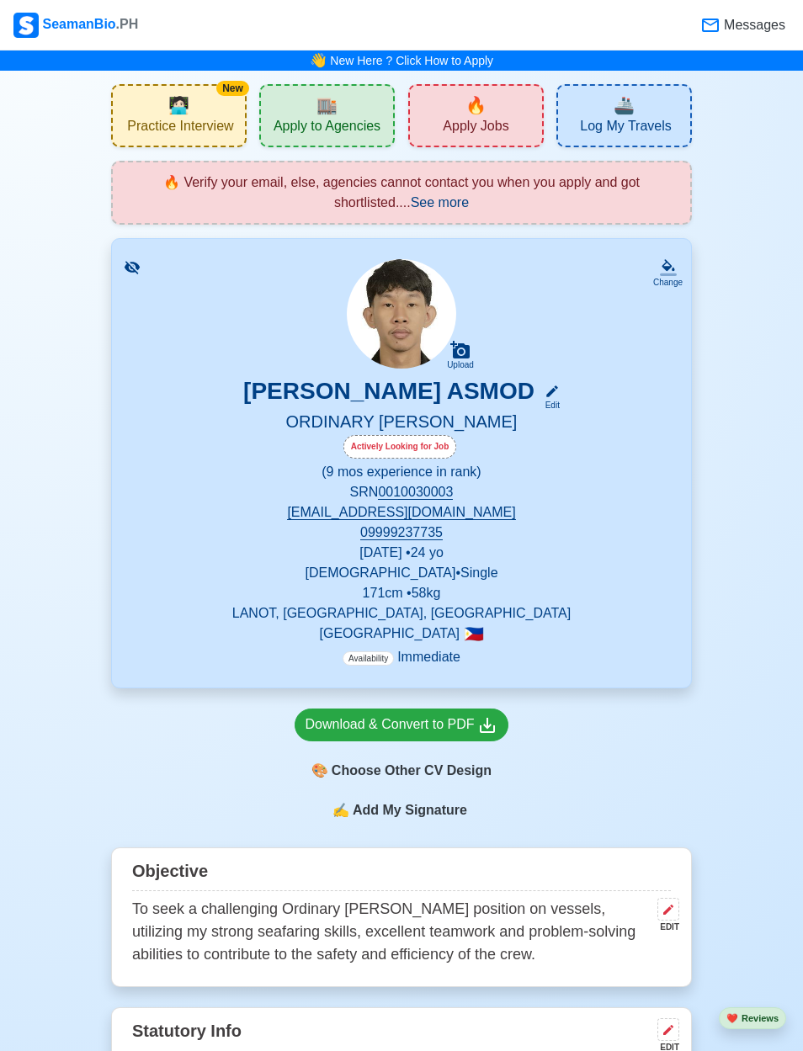
click at [452, 203] on span "See more" at bounding box center [440, 202] width 58 height 14
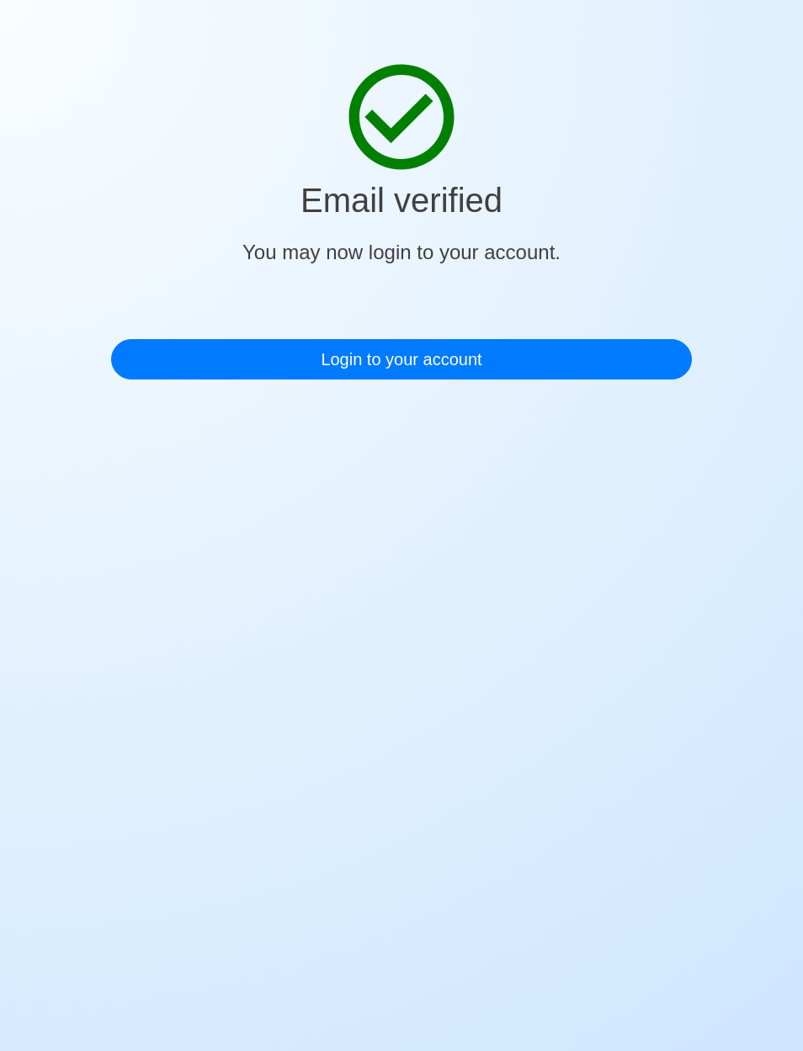
click at [633, 372] on link "Login to your account" at bounding box center [401, 359] width 581 height 40
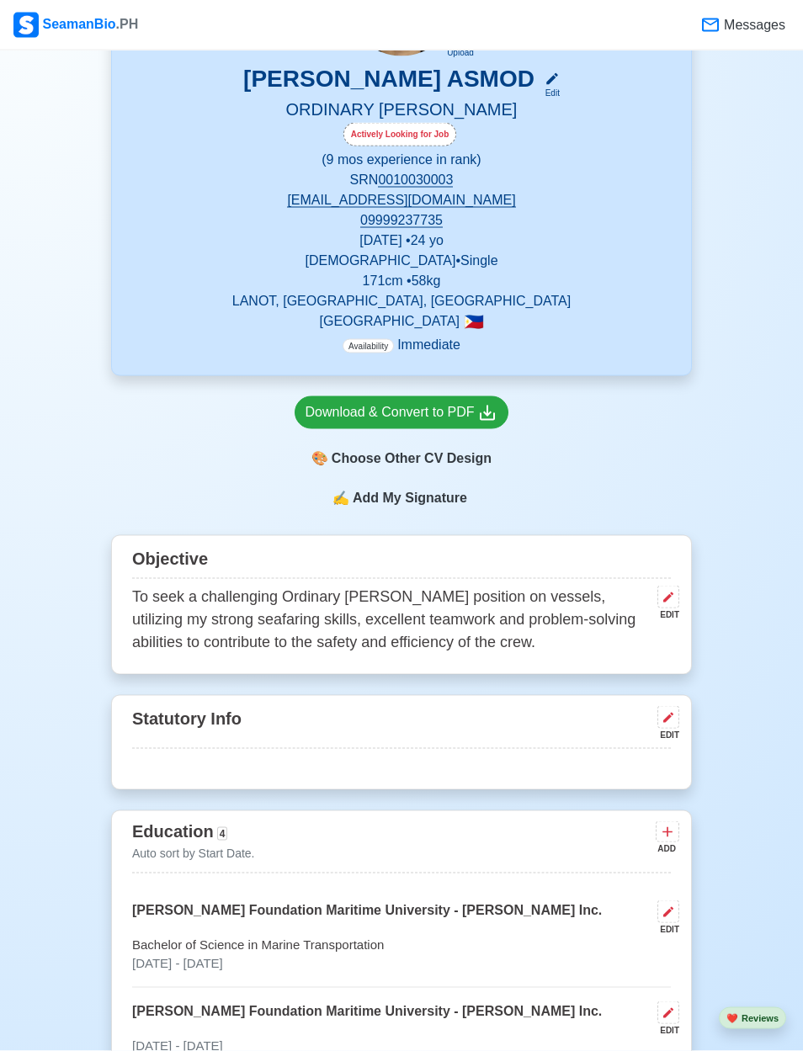
scroll to position [246, 0]
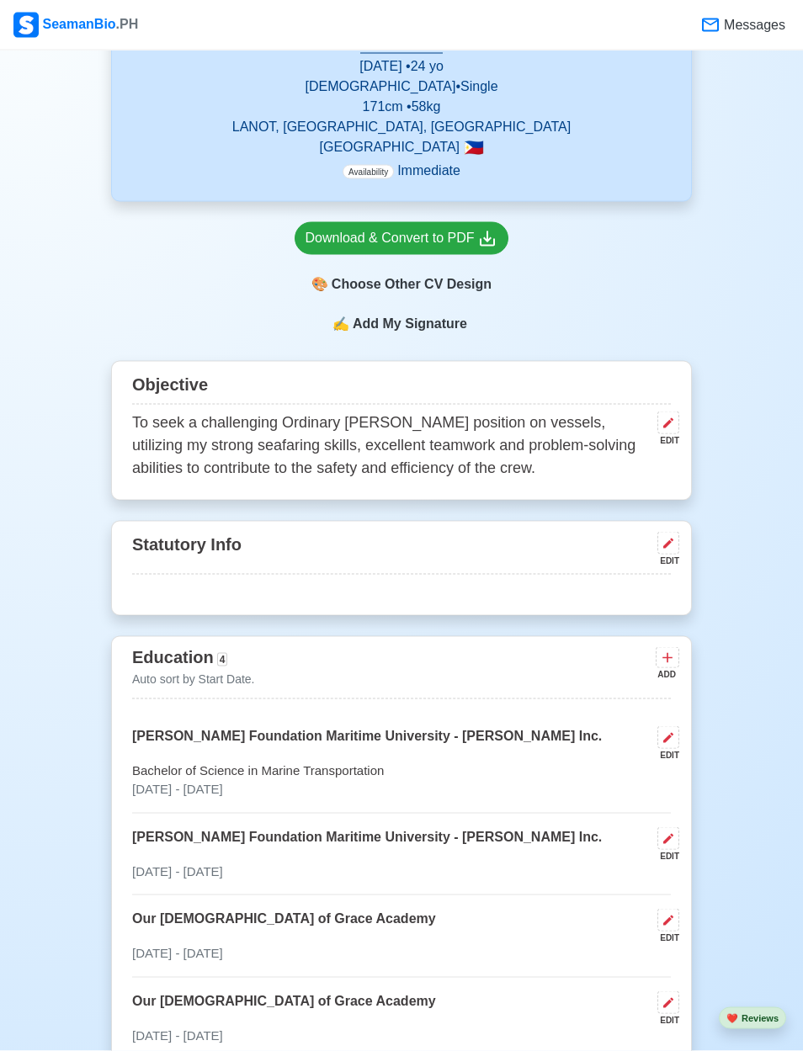
click at [675, 551] on button at bounding box center [668, 543] width 22 height 23
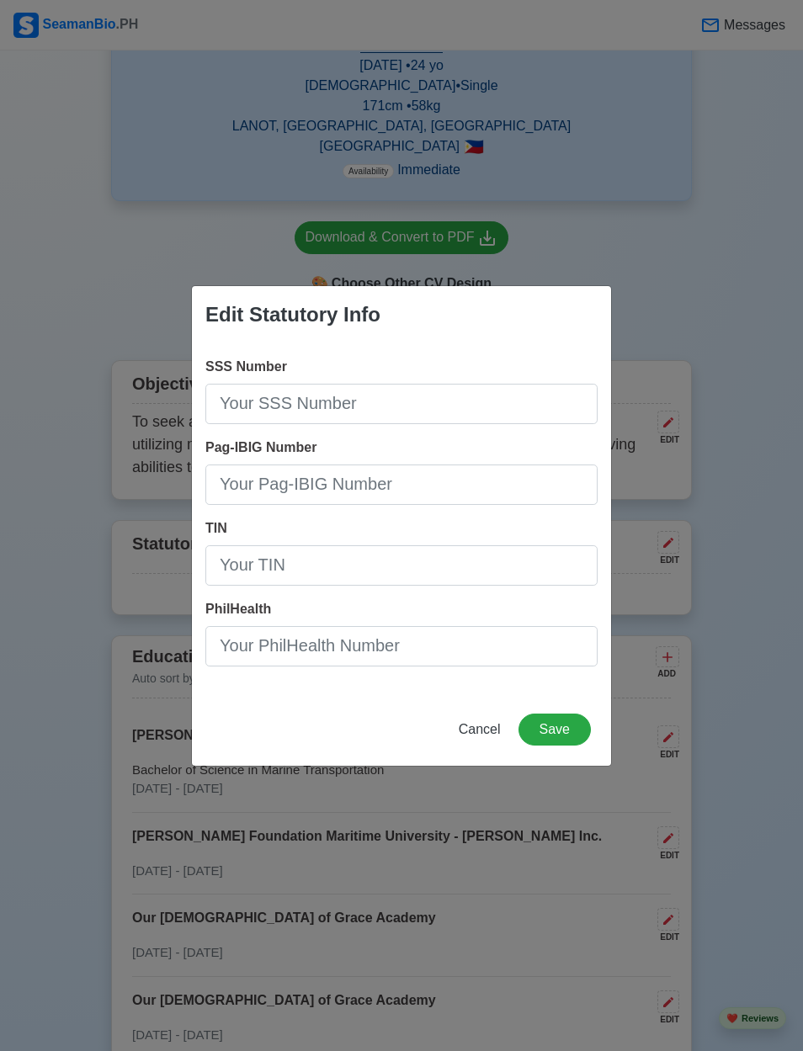
click at [495, 736] on span "Cancel" at bounding box center [480, 729] width 42 height 14
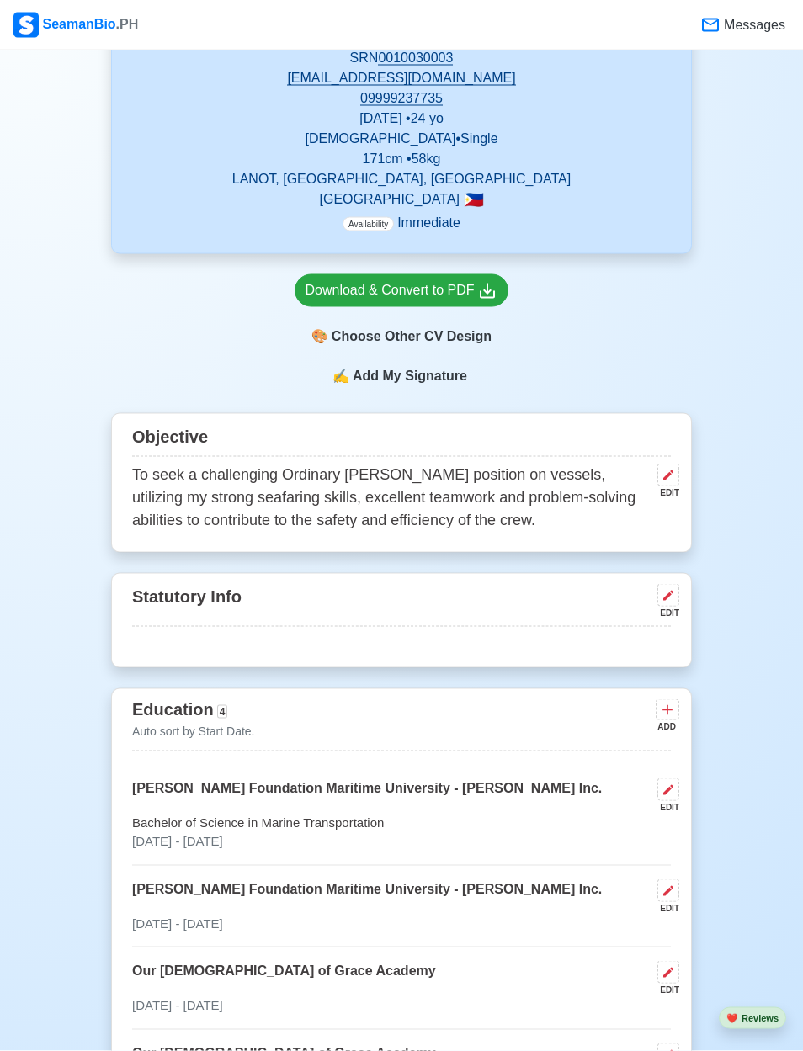
scroll to position [0, 0]
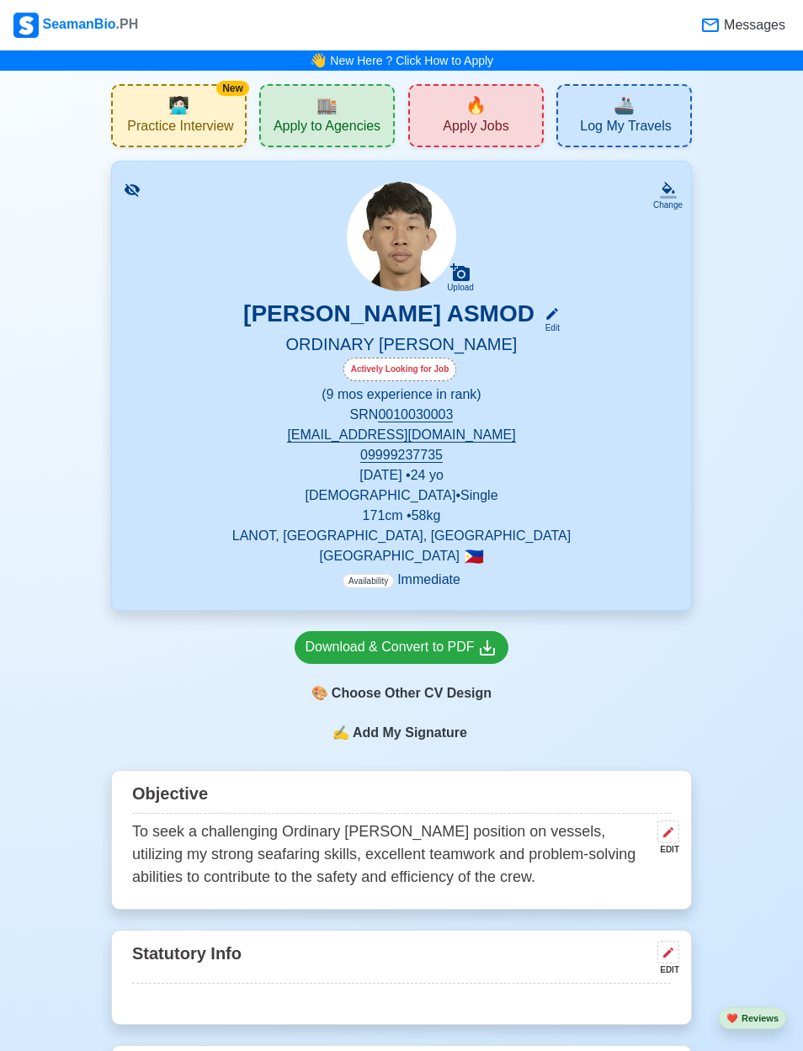
click at [359, 125] on span "Apply to Agencies" at bounding box center [326, 128] width 107 height 21
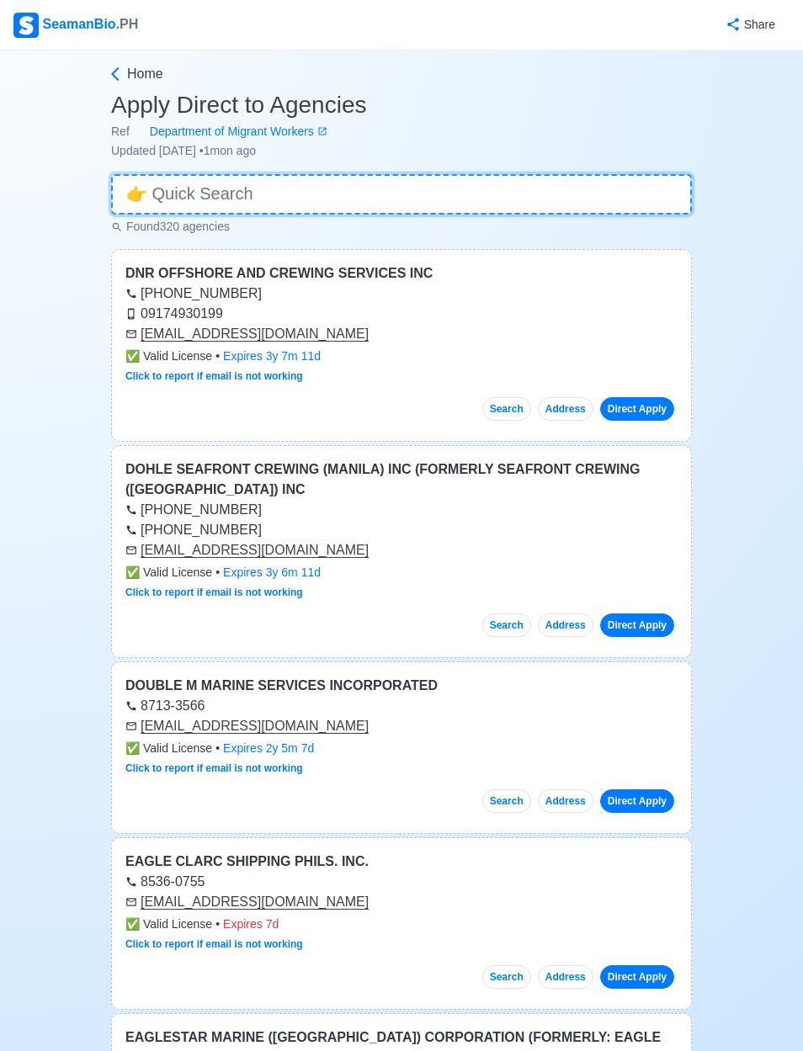
click at [148, 193] on input at bounding box center [401, 194] width 581 height 40
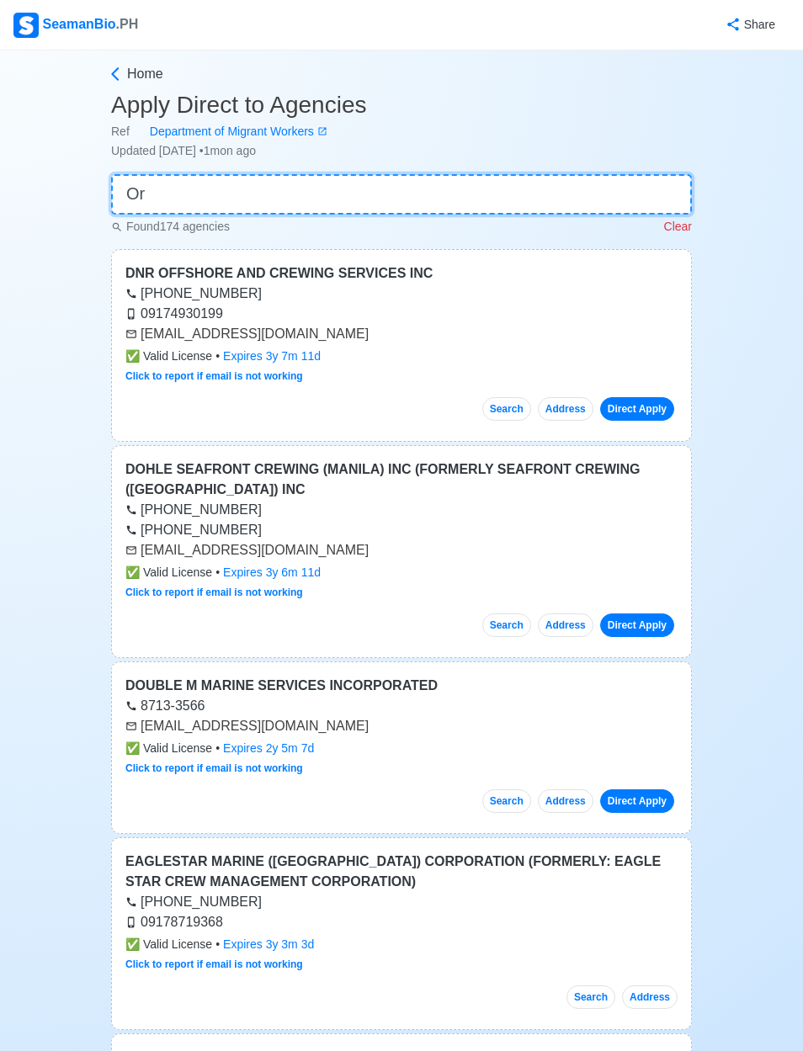
type input "O"
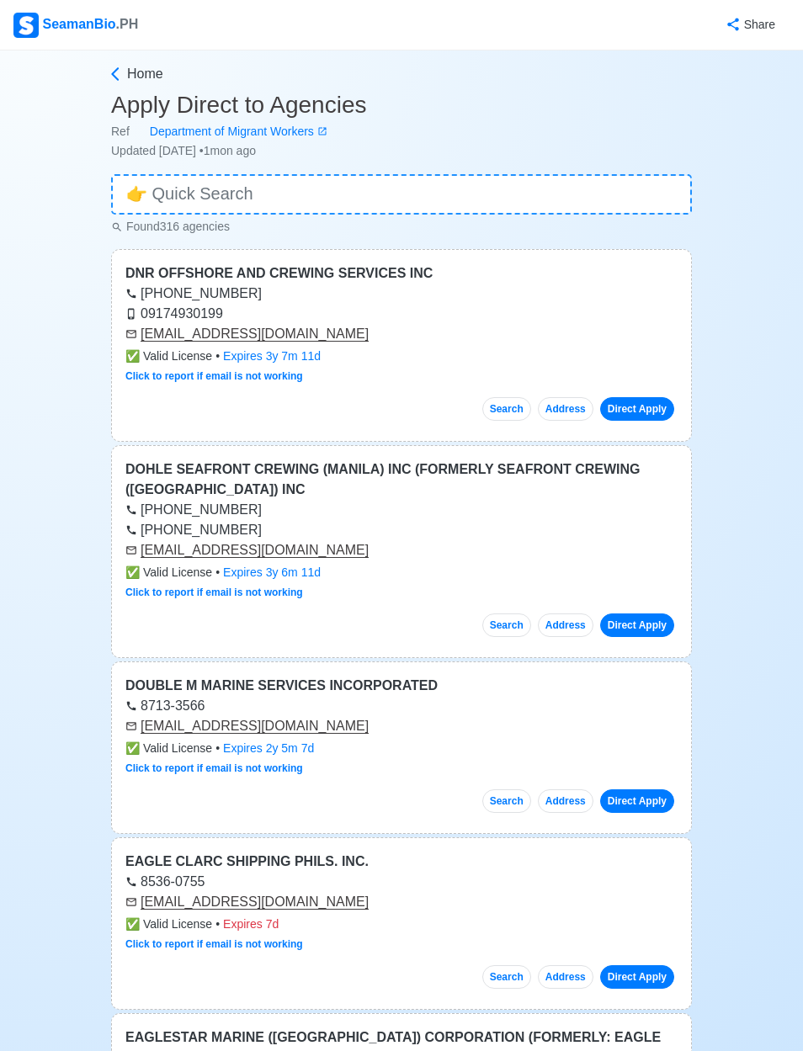
click at [640, 411] on link "Direct Apply" at bounding box center [637, 409] width 74 height 24
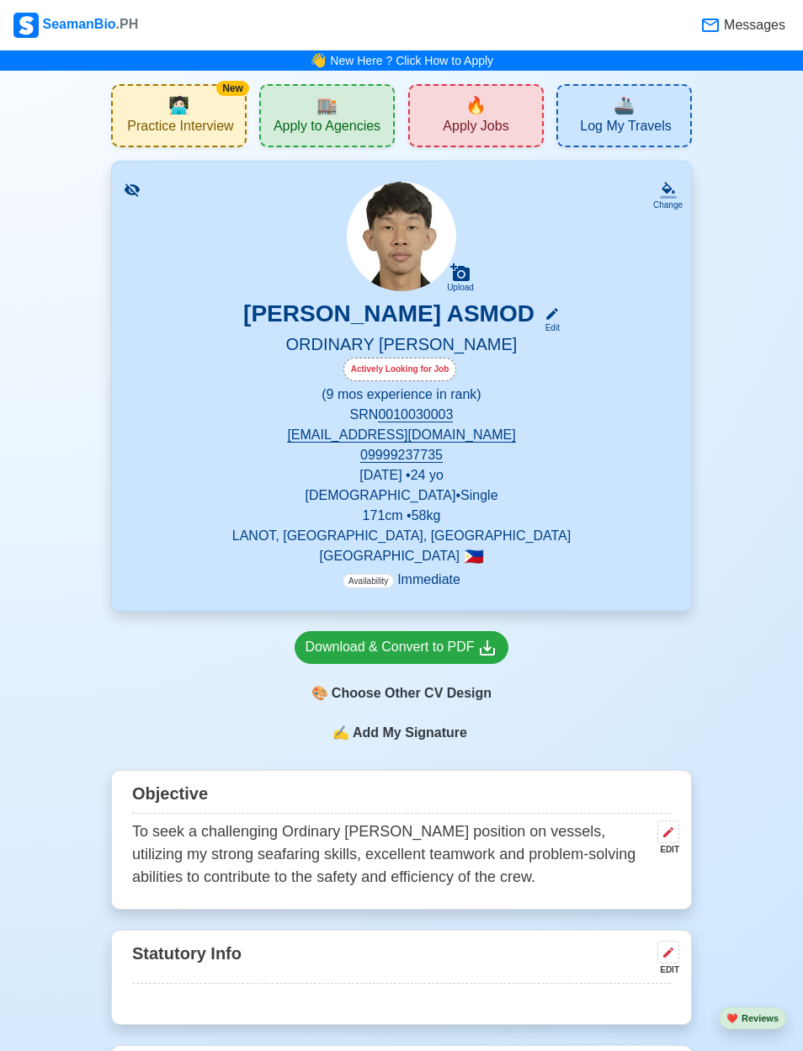
click at [517, 116] on div "🔥 Apply Jobs" at bounding box center [475, 115] width 135 height 63
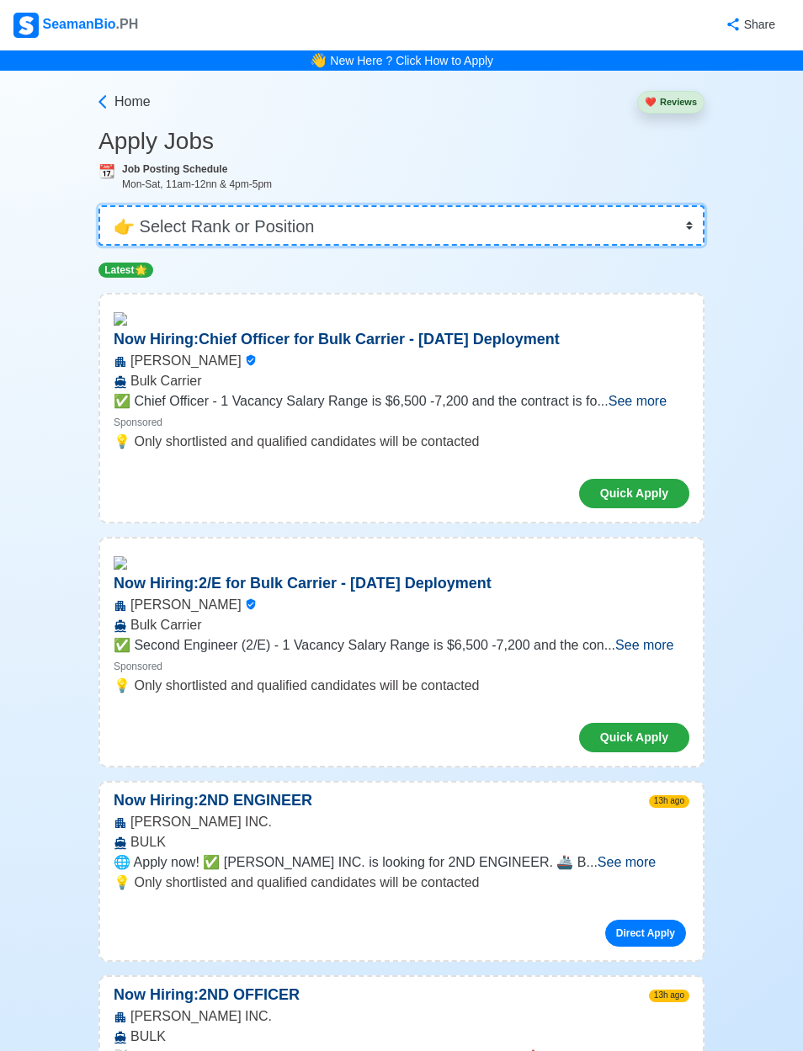
click at [560, 236] on select "👉 Select Rank or Position Master Chief Officer 2nd Officer 3rd Officer Junior O…" at bounding box center [401, 225] width 606 height 40
select select "Ordinary [PERSON_NAME]"
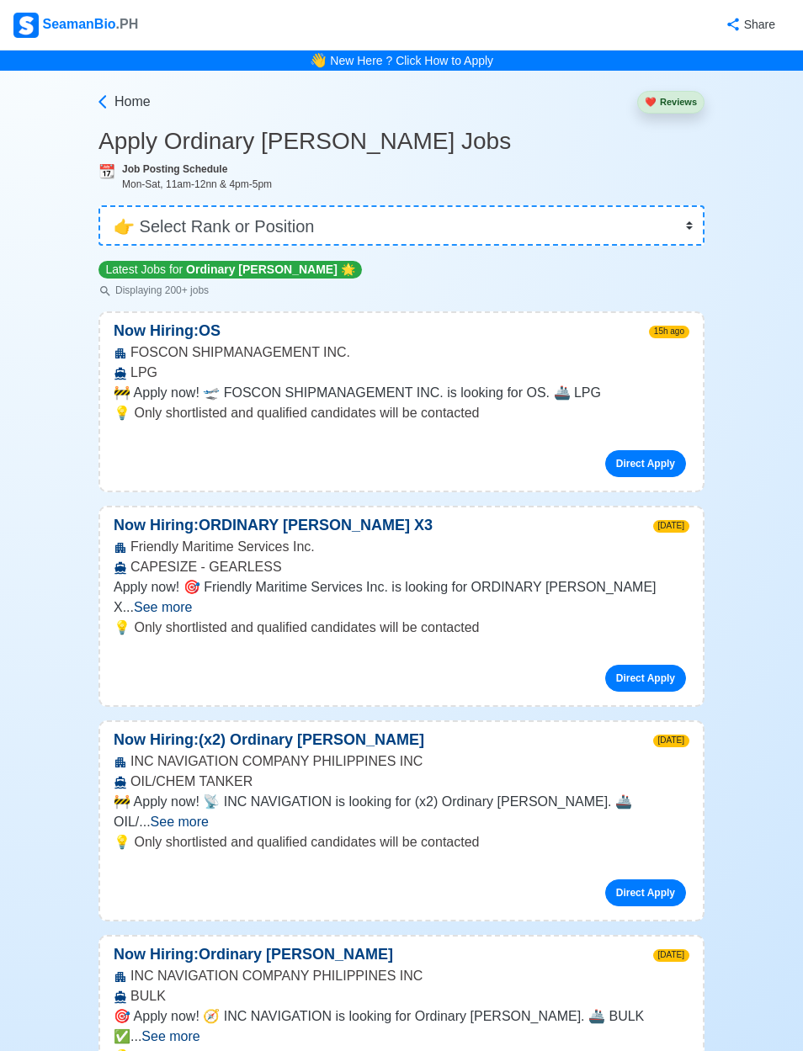
click at [658, 459] on link "Direct Apply" at bounding box center [645, 463] width 81 height 27
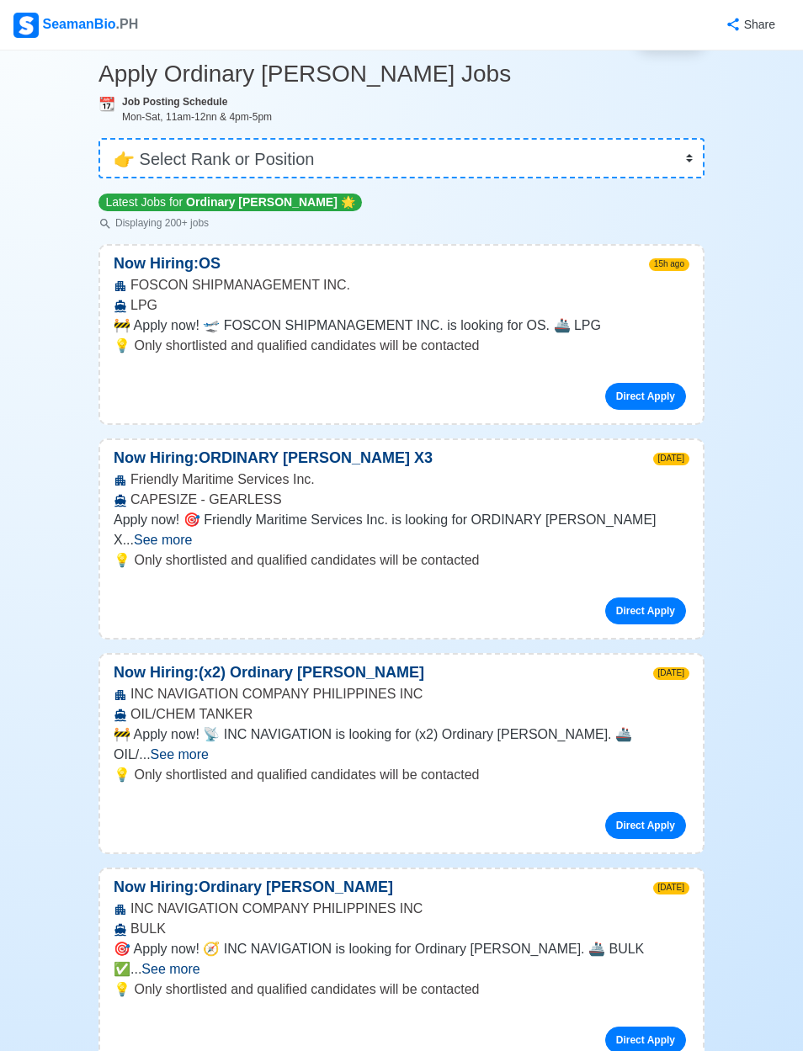
scroll to position [71, 0]
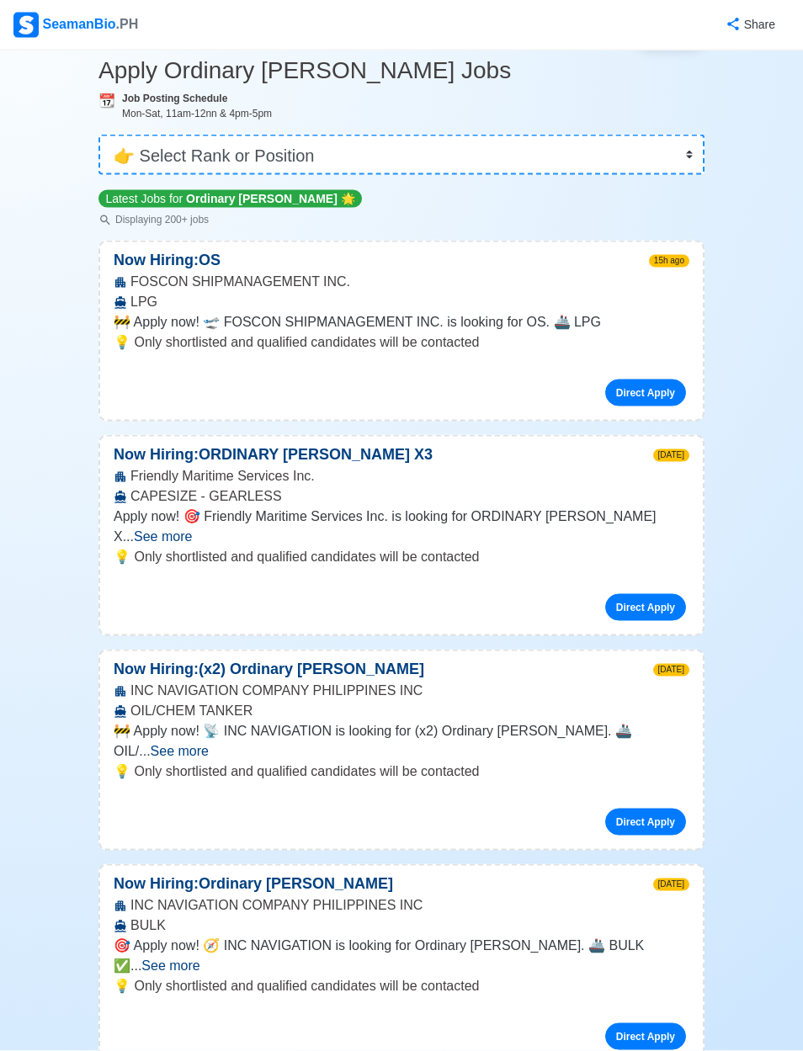
click at [649, 604] on link "Direct Apply" at bounding box center [645, 607] width 81 height 27
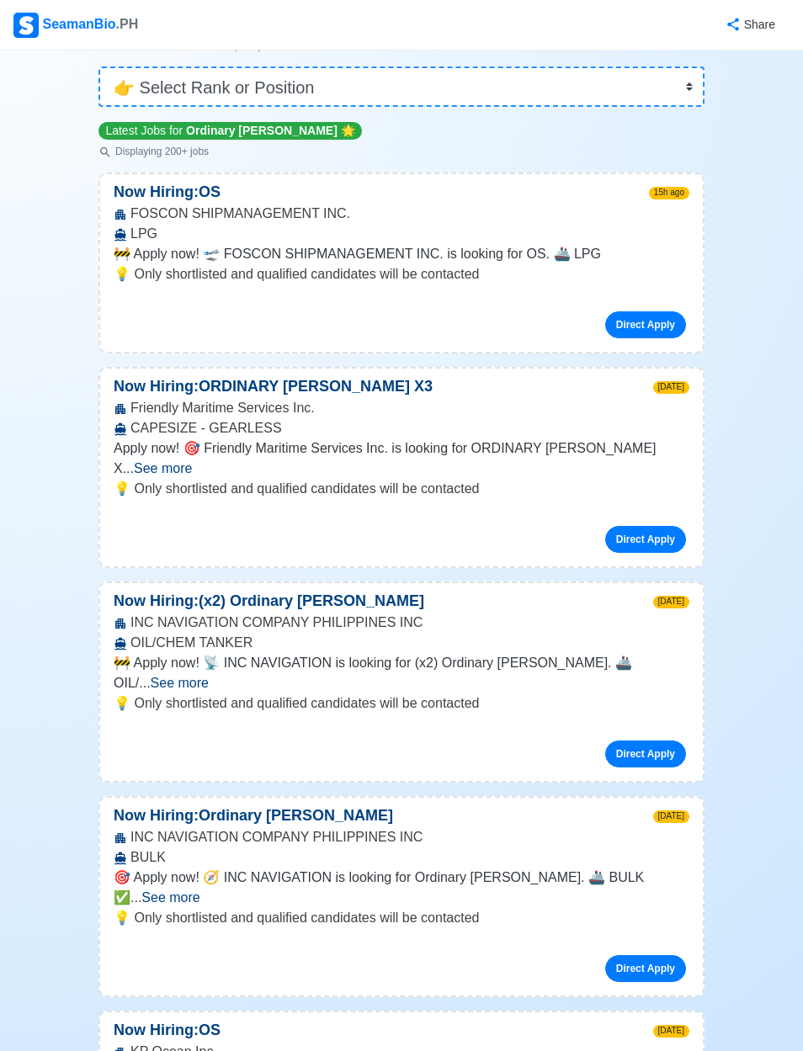
click at [650, 317] on link "Direct Apply" at bounding box center [645, 324] width 81 height 27
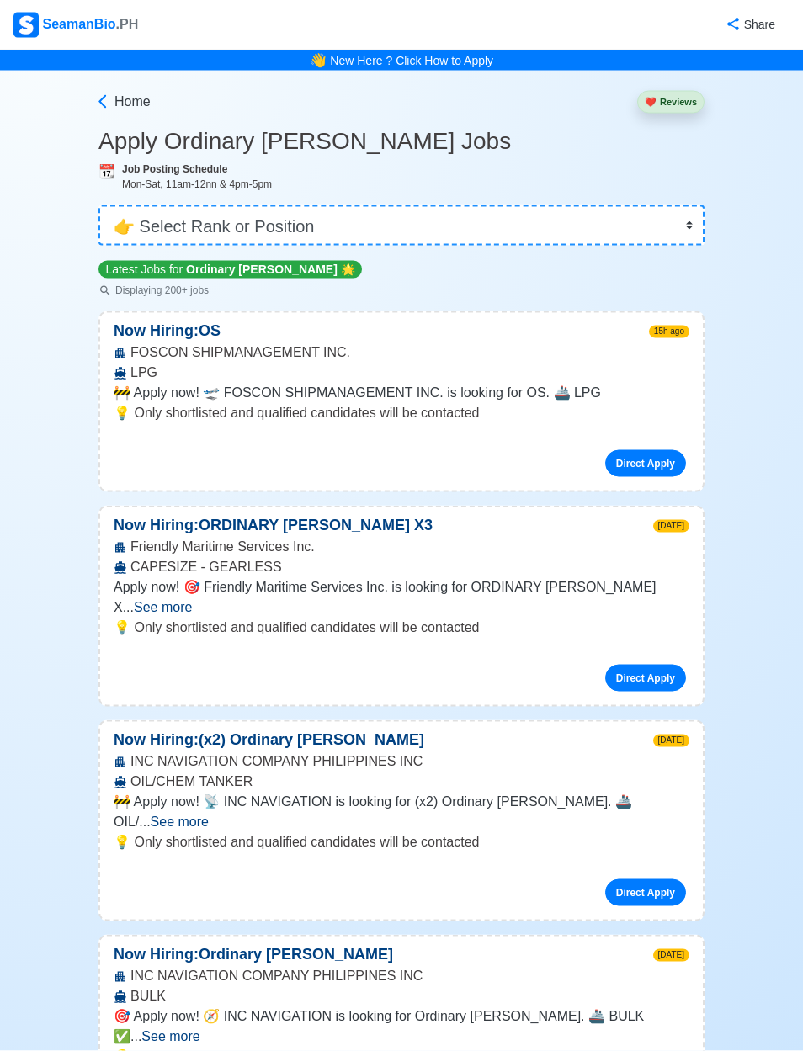
scroll to position [0, 0]
click at [647, 674] on link "Direct Apply" at bounding box center [645, 678] width 81 height 27
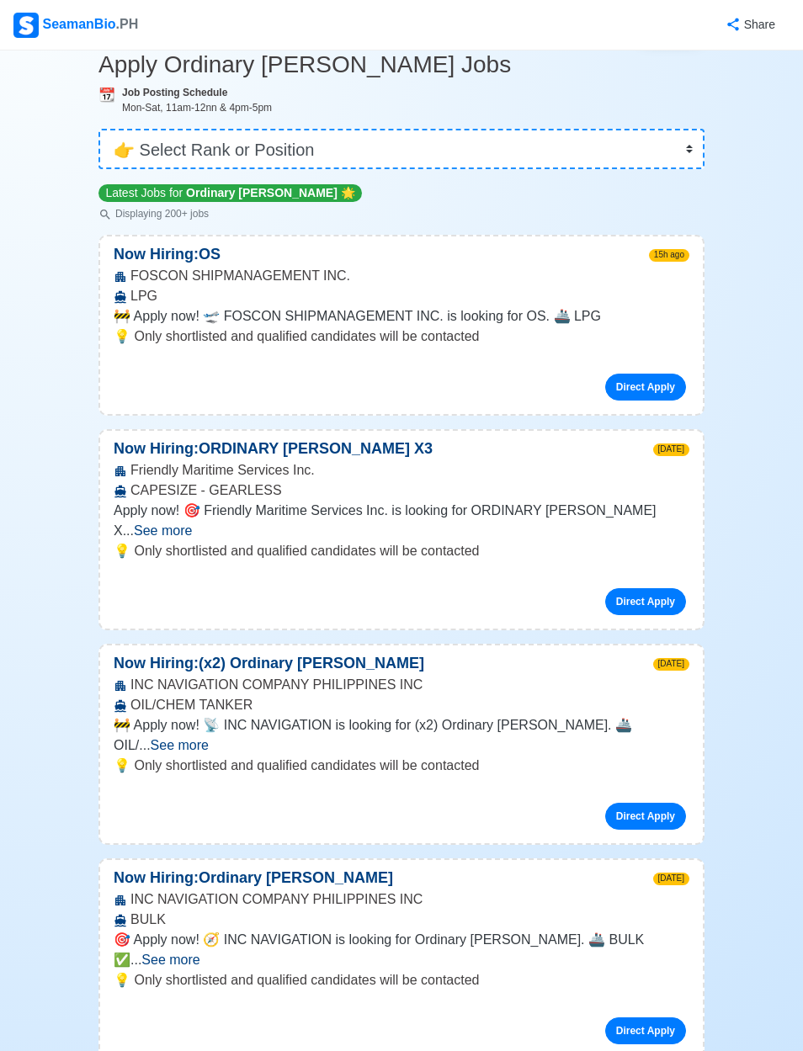
scroll to position [144, 0]
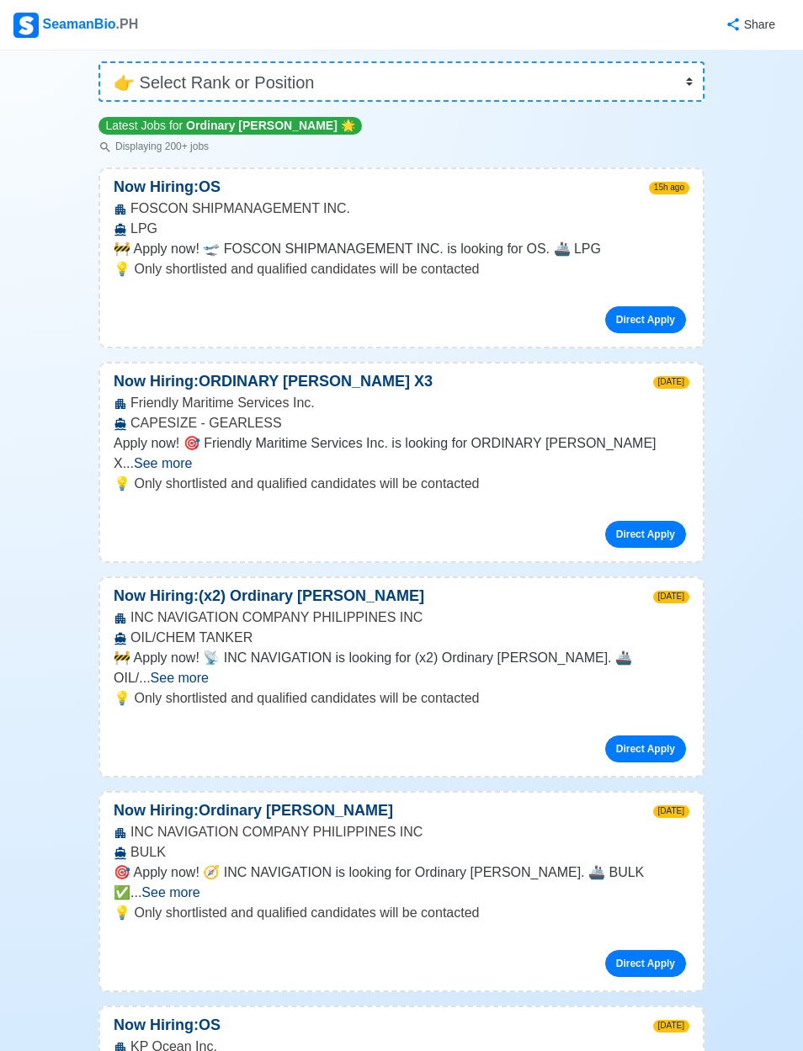
click at [660, 532] on link "Direct Apply" at bounding box center [645, 534] width 81 height 27
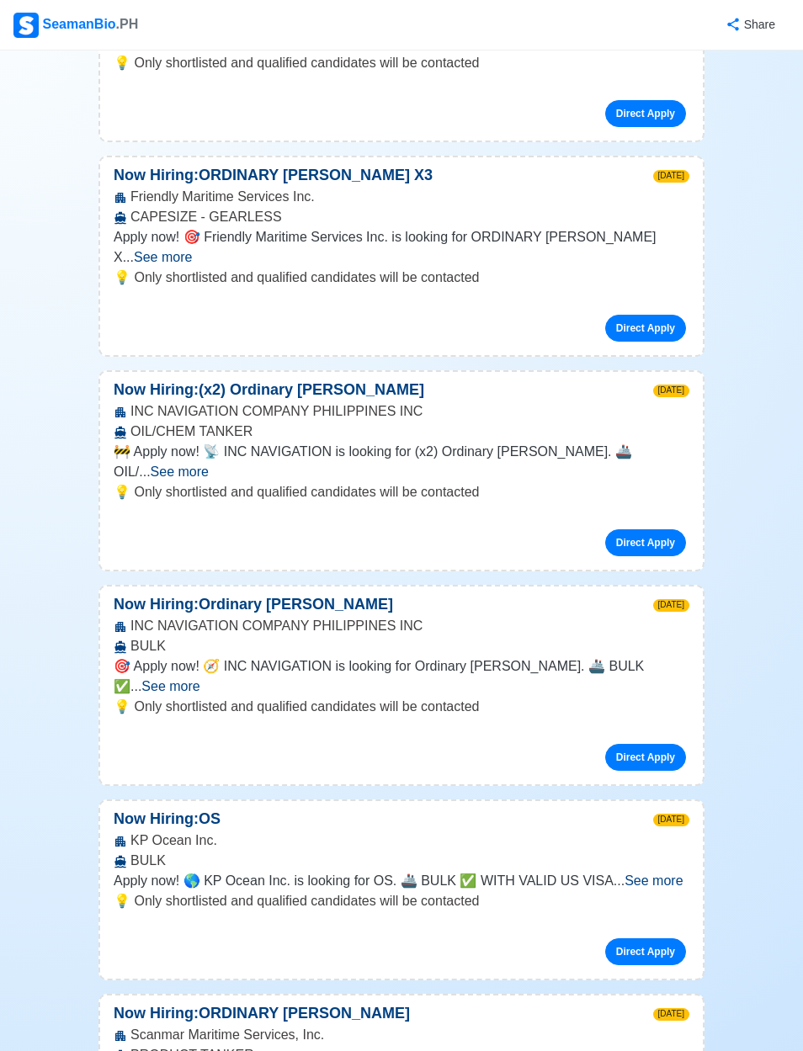
scroll to position [349, 0]
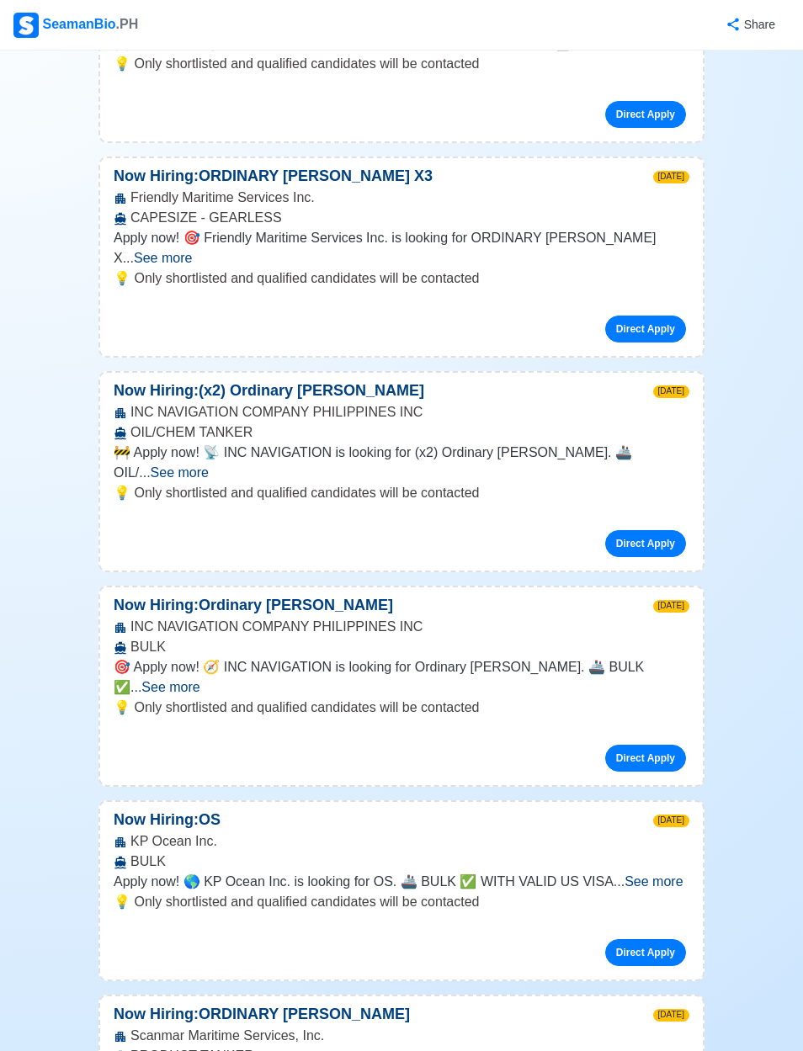
click at [658, 535] on link "Direct Apply" at bounding box center [645, 543] width 81 height 27
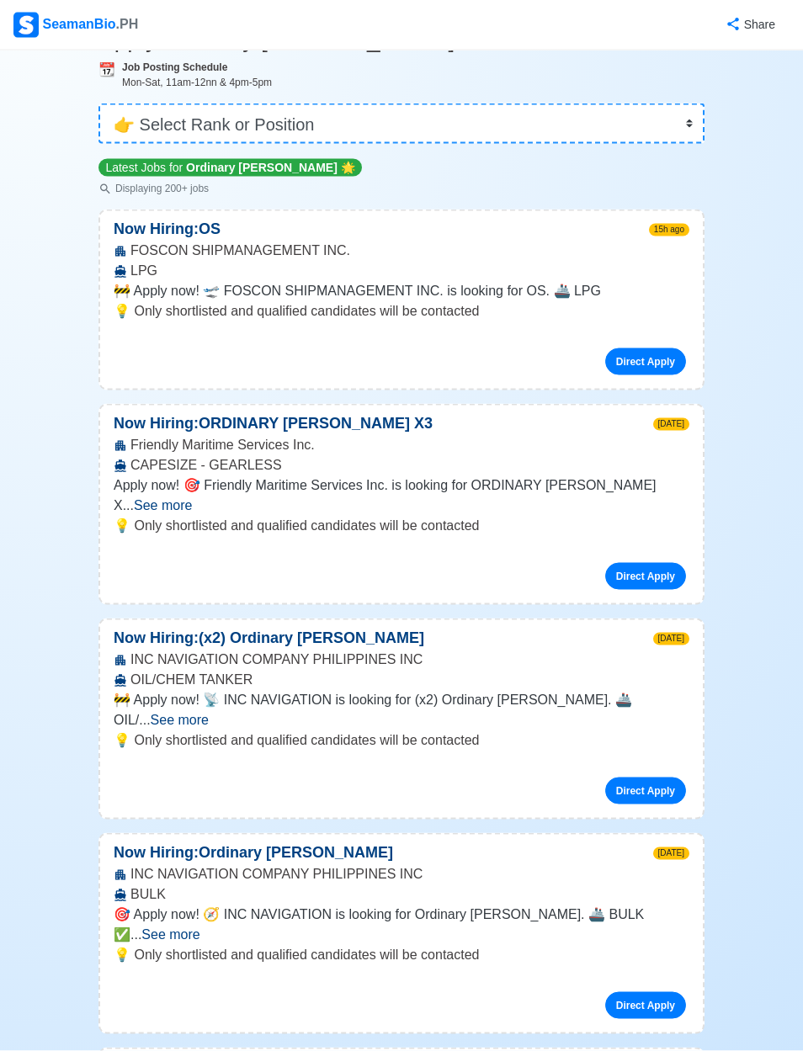
scroll to position [96, 0]
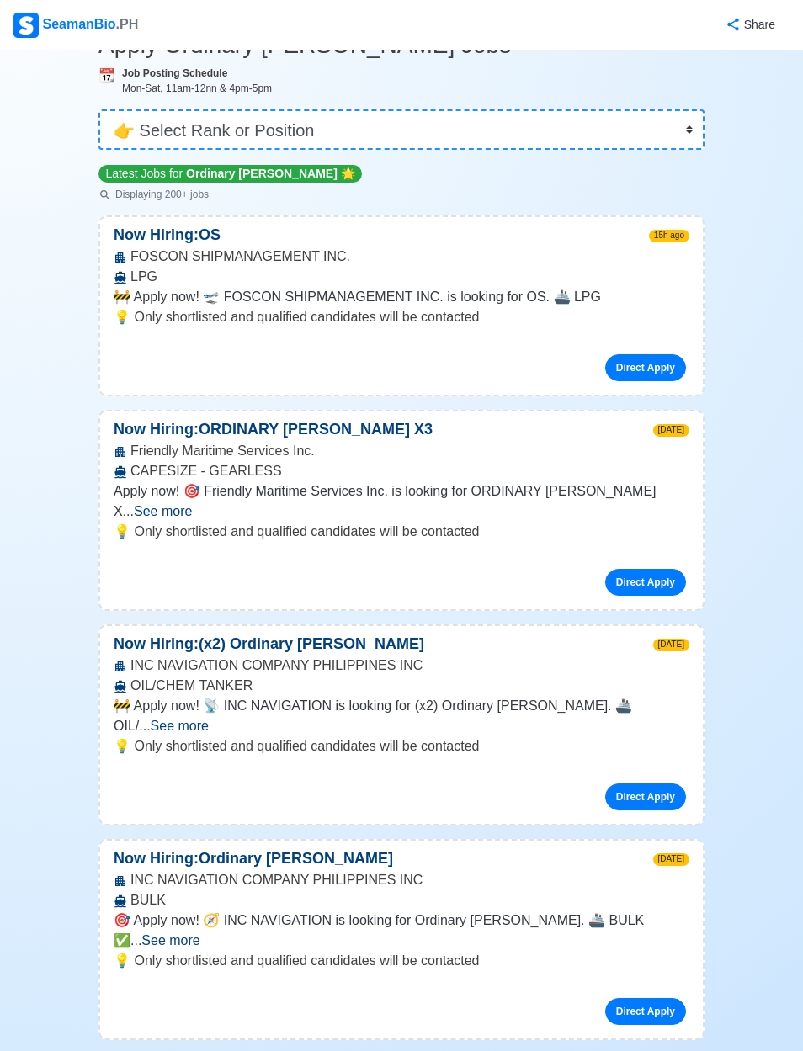
click at [639, 783] on link "Direct Apply" at bounding box center [645, 796] width 81 height 27
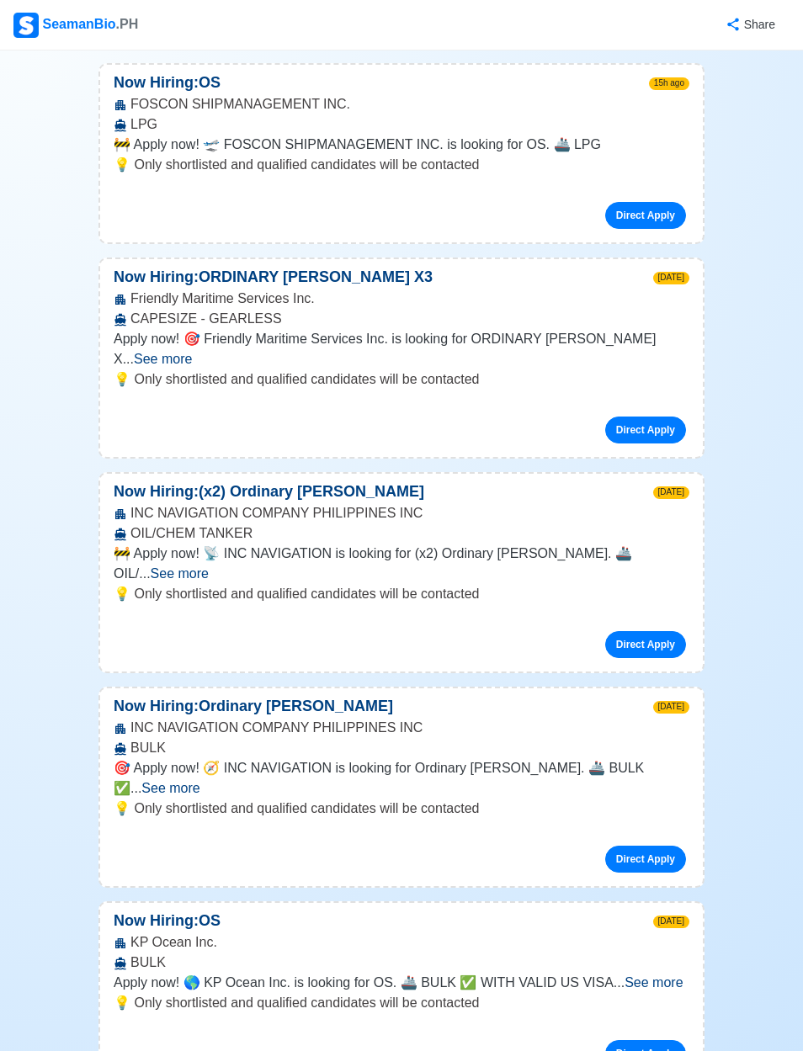
scroll to position [246, 0]
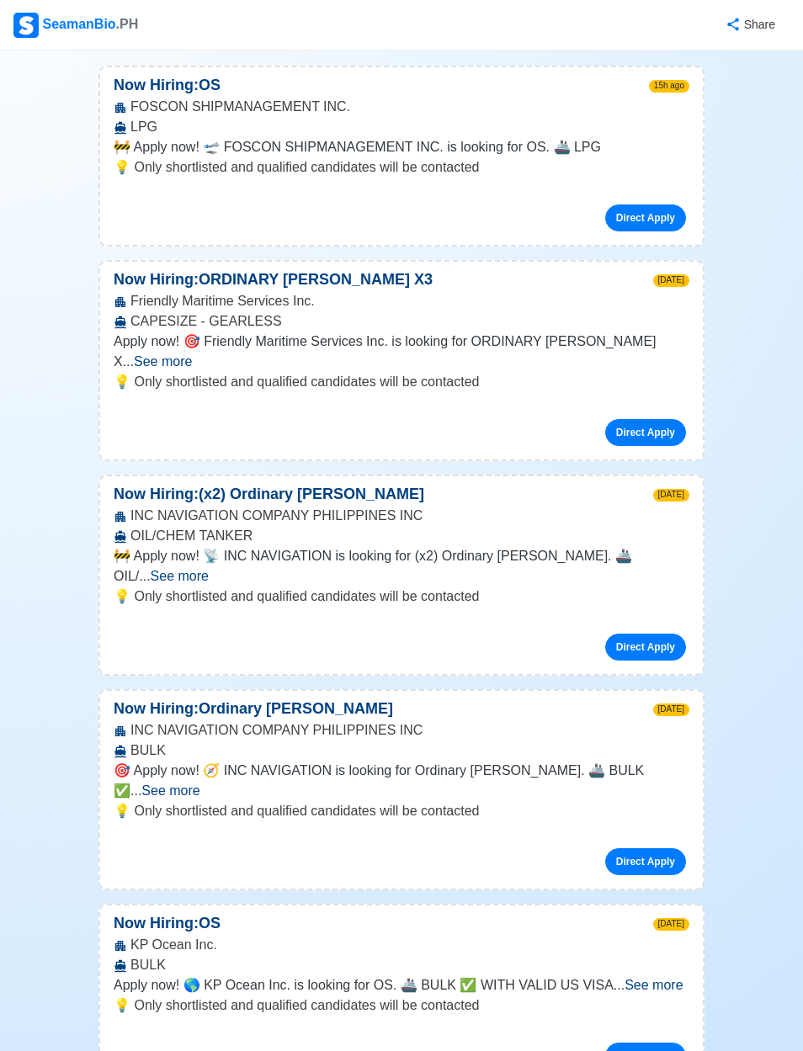
click at [645, 848] on link "Direct Apply" at bounding box center [645, 861] width 81 height 27
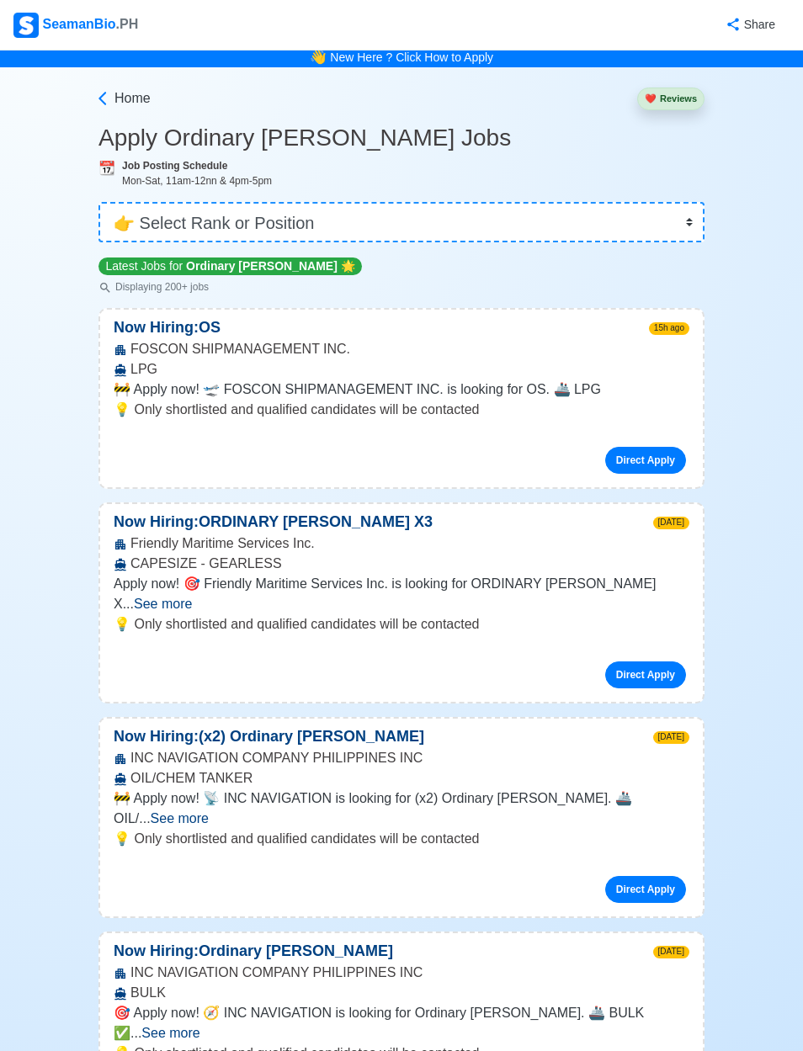
scroll to position [17, 0]
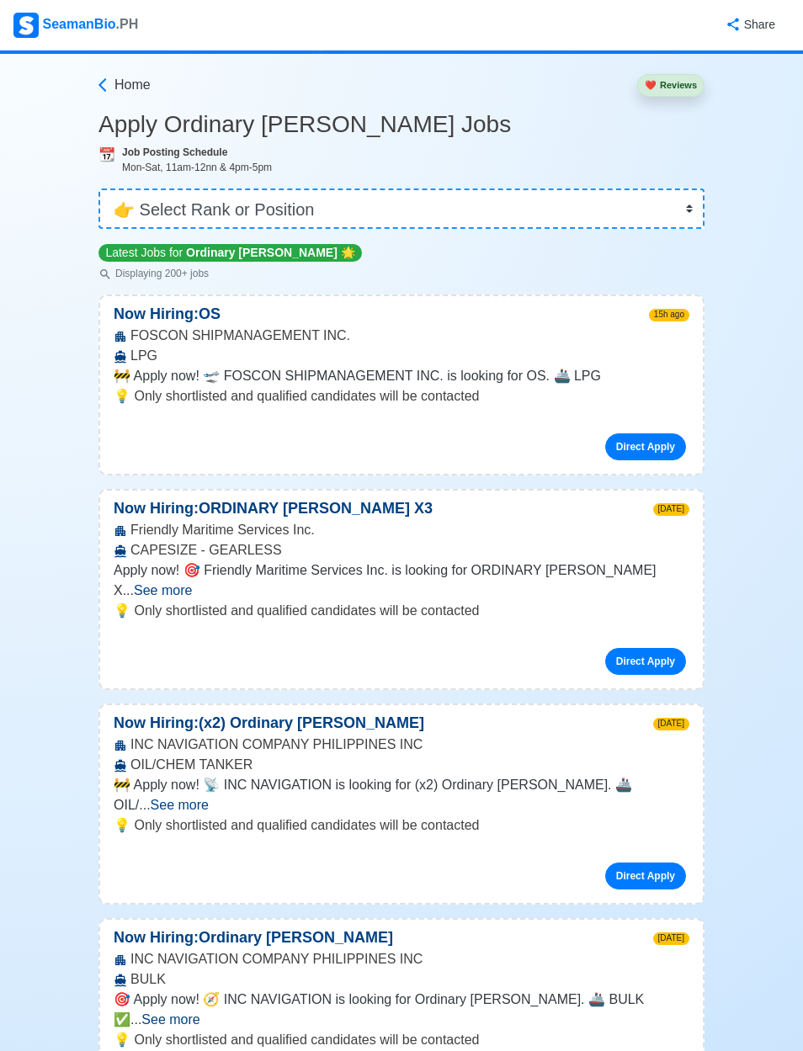
click at [645, 661] on link "Direct Apply" at bounding box center [645, 661] width 81 height 27
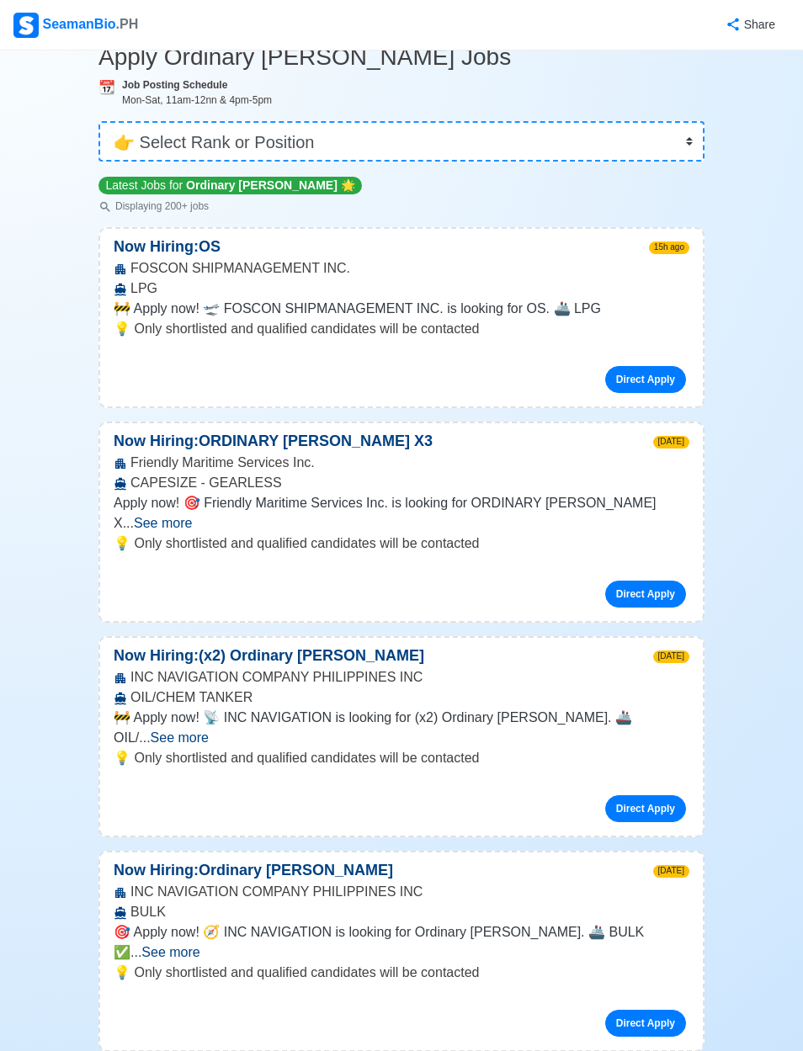
click at [655, 795] on link "Direct Apply" at bounding box center [645, 808] width 81 height 27
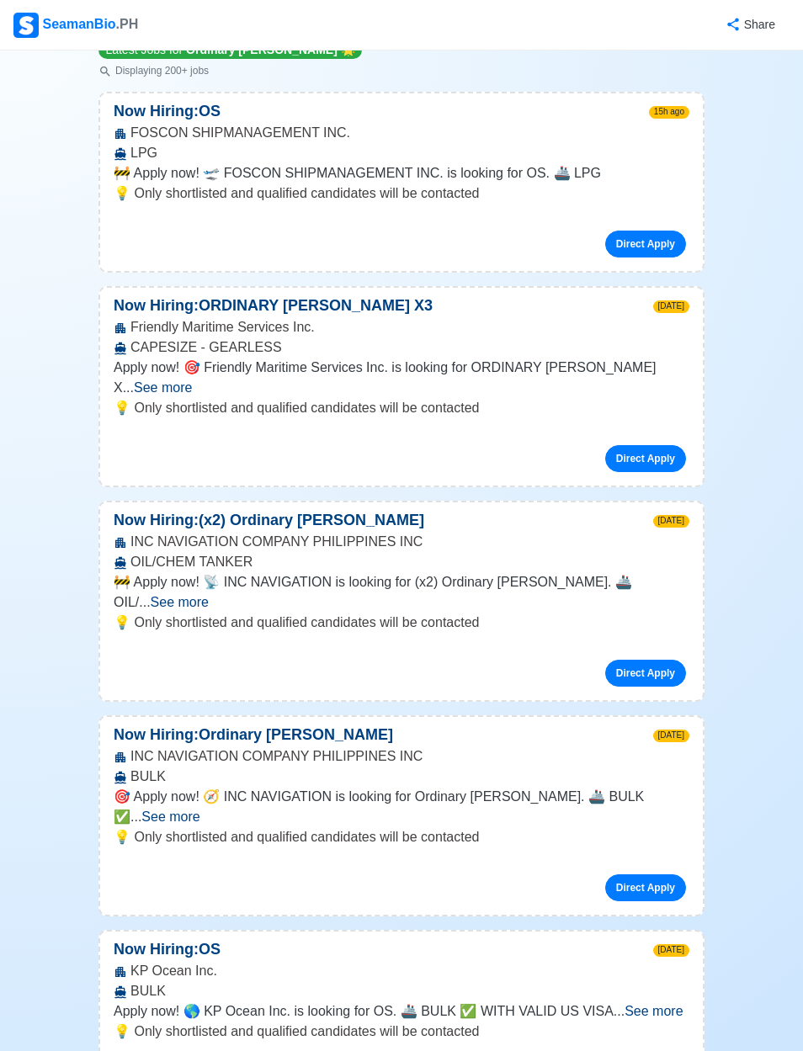
click at [640, 660] on link "Direct Apply" at bounding box center [645, 673] width 81 height 27
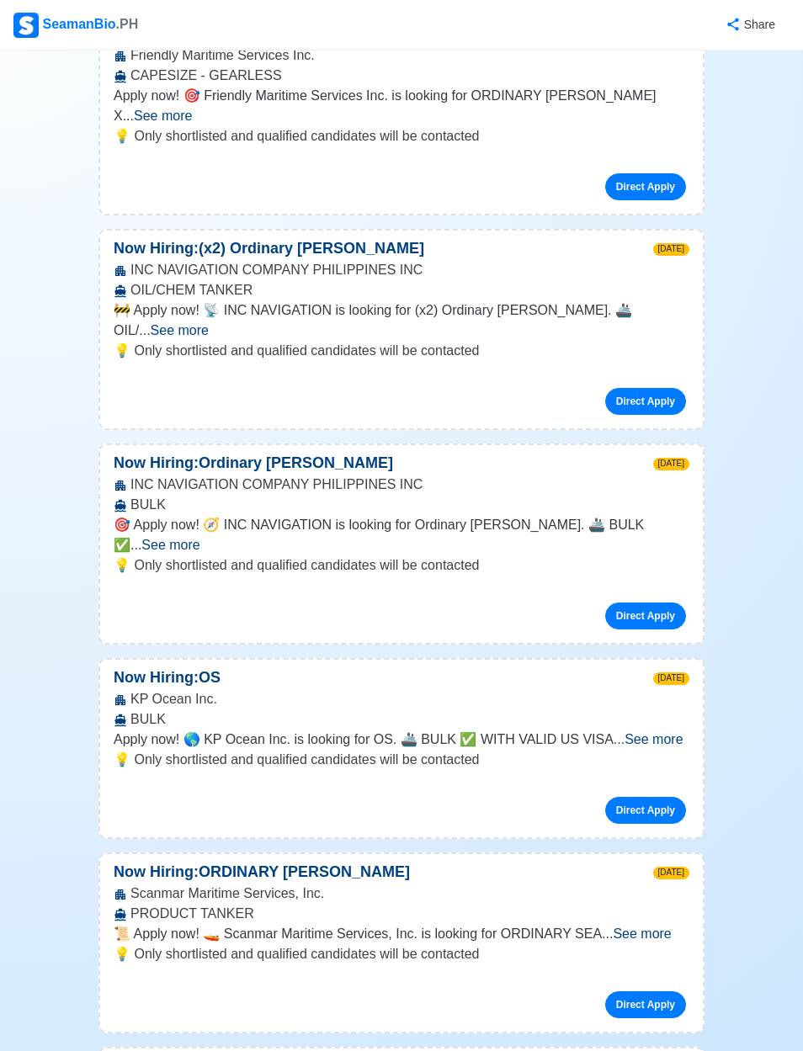
scroll to position [487, 0]
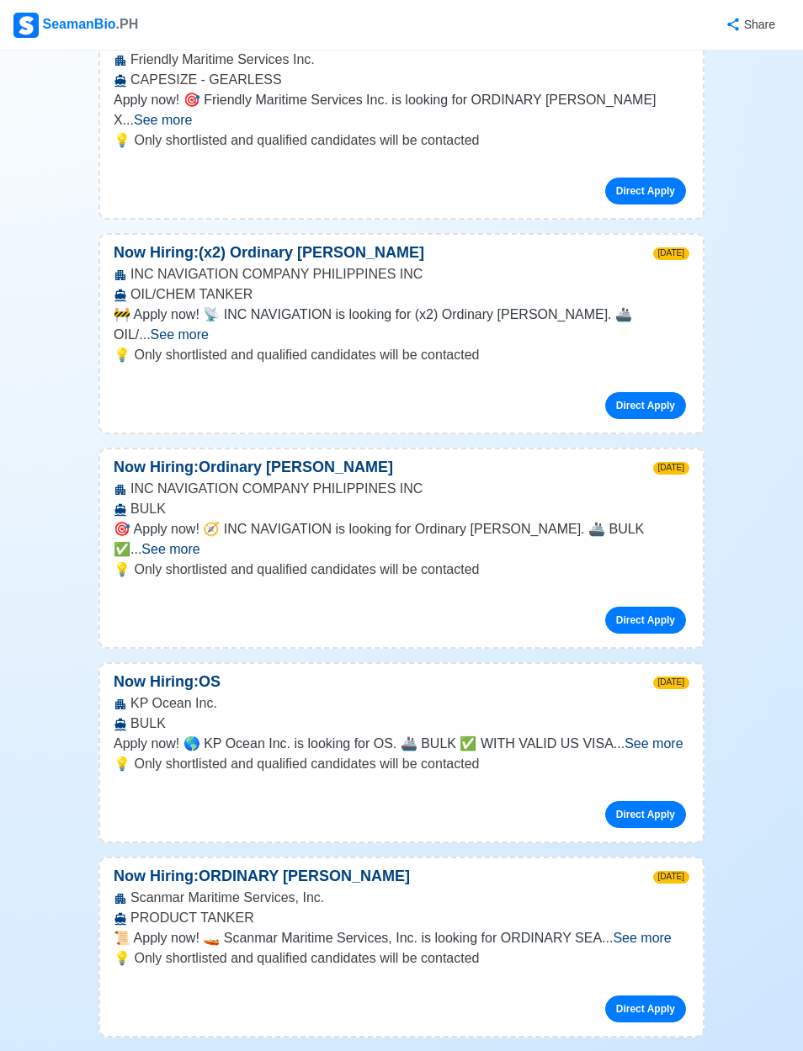
click at [658, 593] on div "Direct Apply" at bounding box center [402, 613] width 576 height 40
click at [648, 607] on link "Direct Apply" at bounding box center [645, 620] width 81 height 27
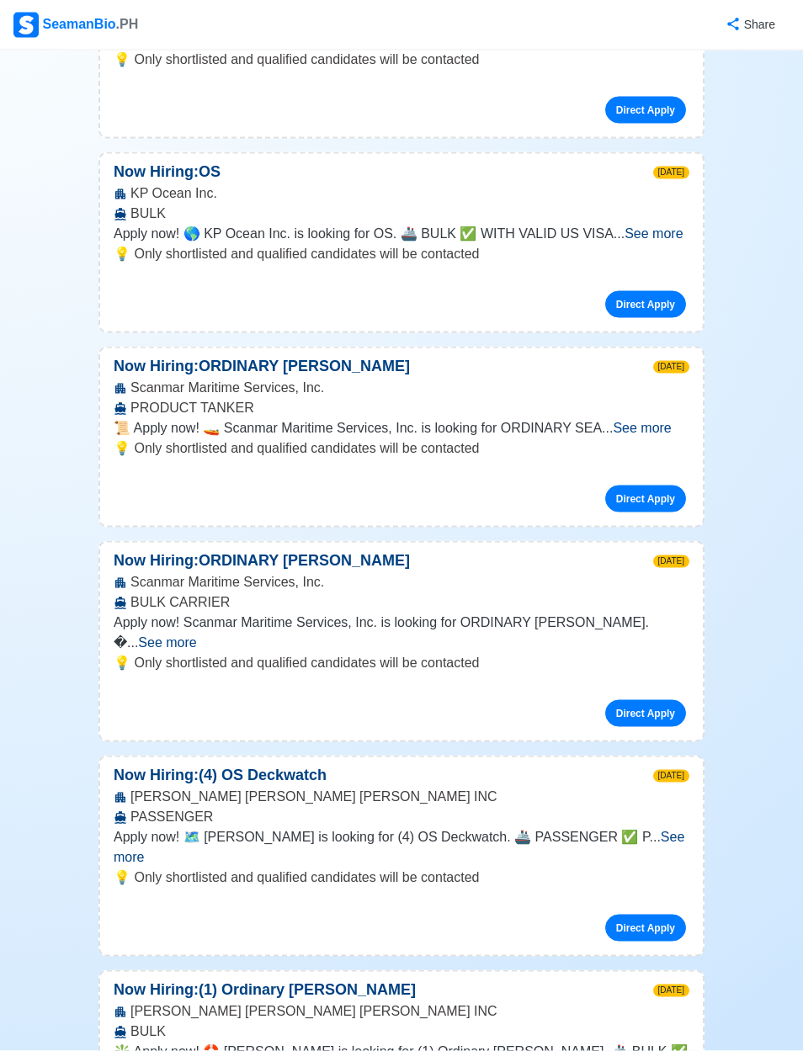
scroll to position [1051, 0]
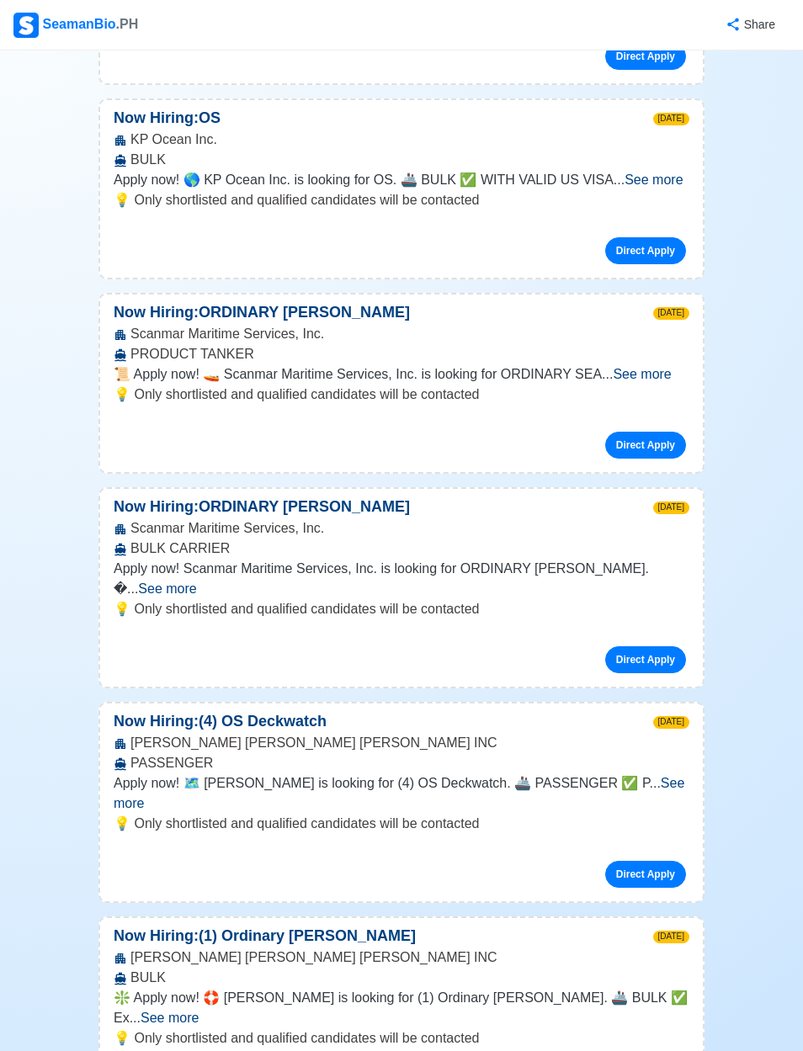
click at [624, 237] on link "Direct Apply" at bounding box center [645, 250] width 81 height 27
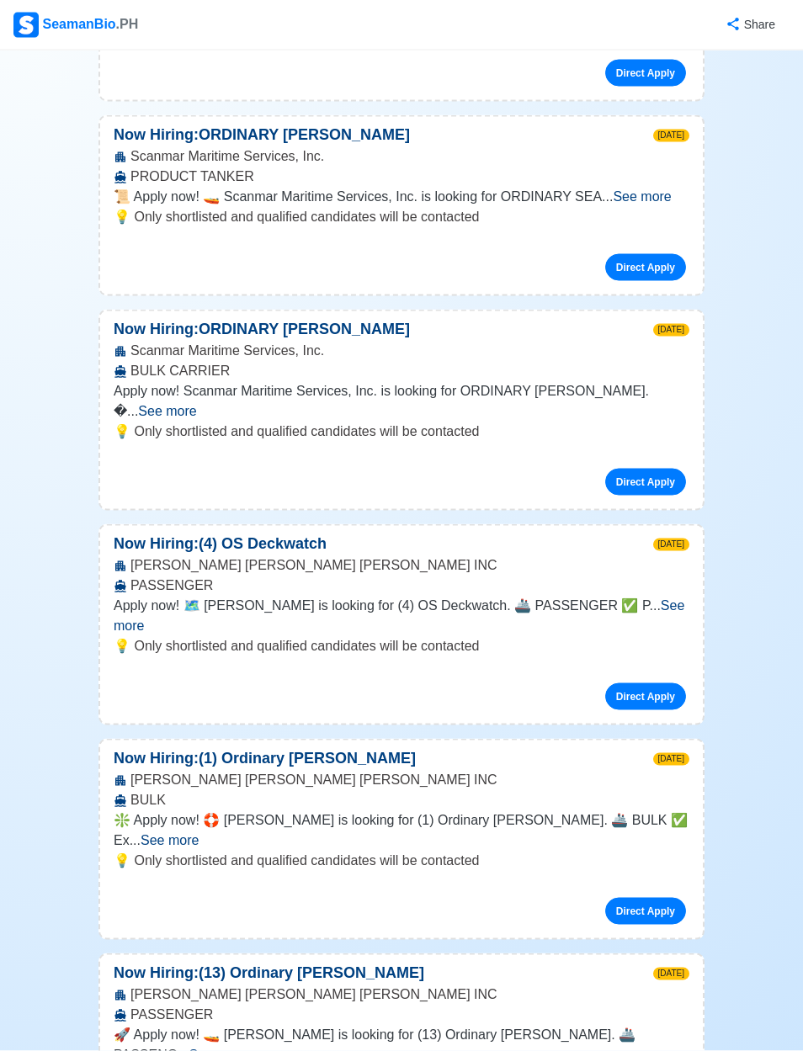
scroll to position [1229, 0]
click at [654, 253] on link "Direct Apply" at bounding box center [645, 266] width 81 height 27
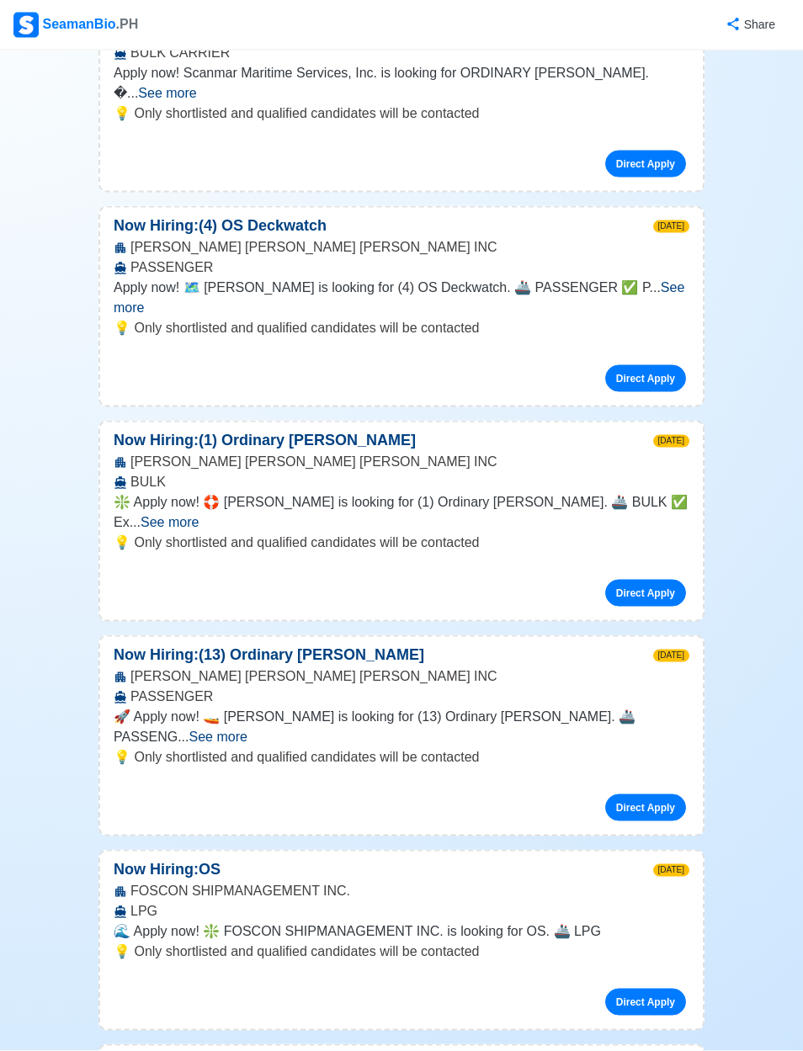
scroll to position [1550, 0]
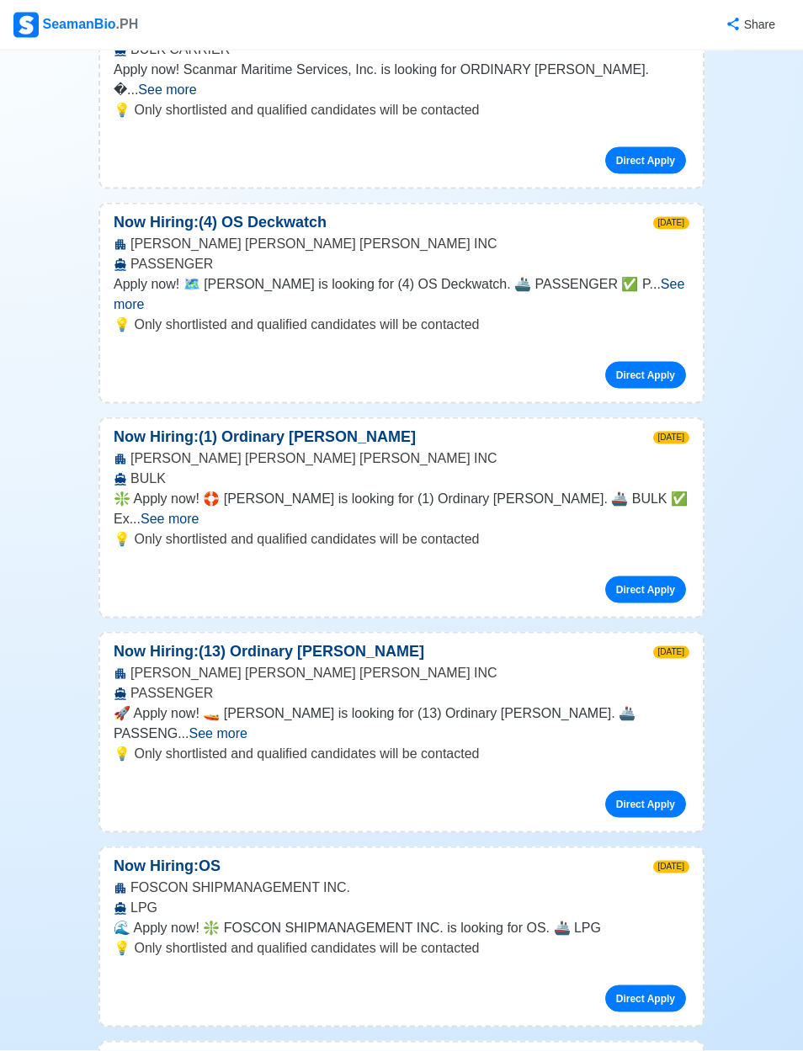
click at [652, 362] on link "Direct Apply" at bounding box center [645, 375] width 81 height 27
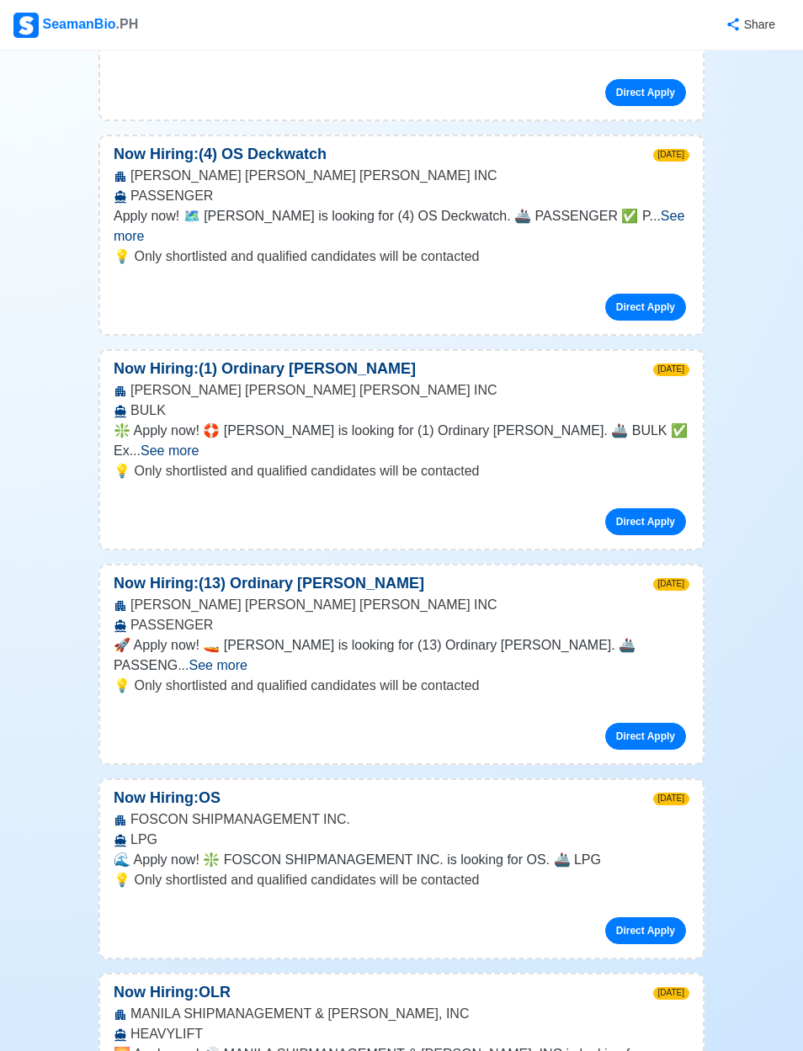
click at [648, 209] on span "See more" at bounding box center [399, 226] width 571 height 35
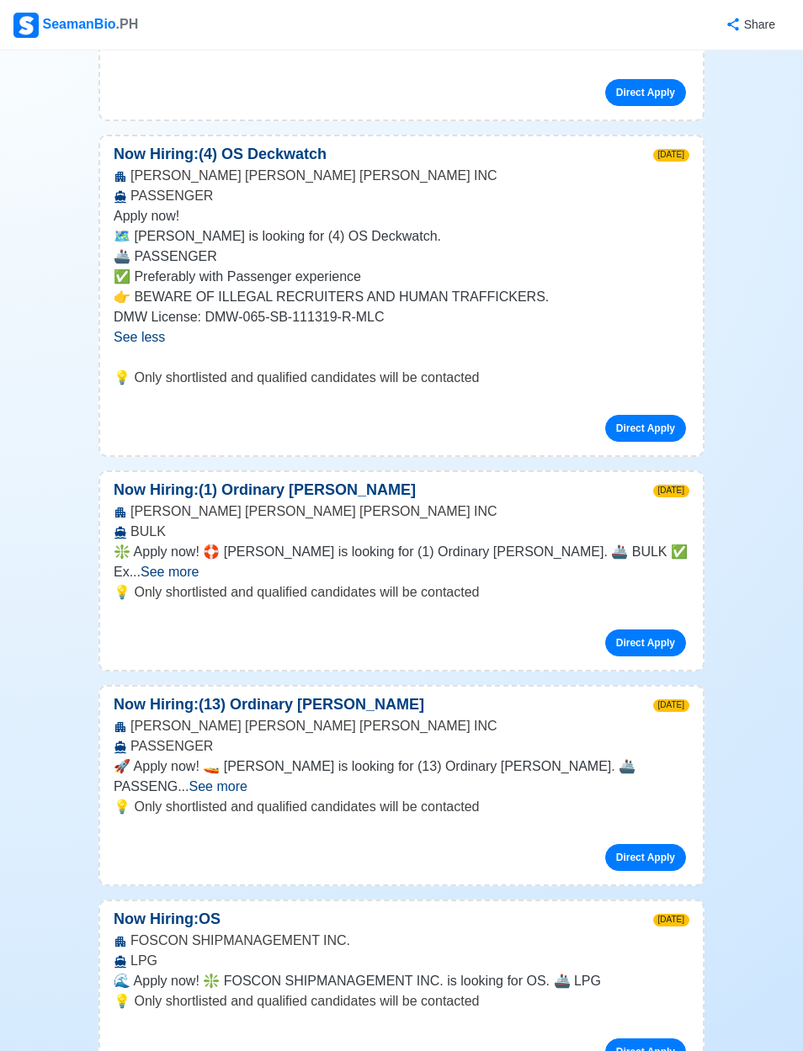
click at [199, 565] on span "See more" at bounding box center [170, 572] width 58 height 14
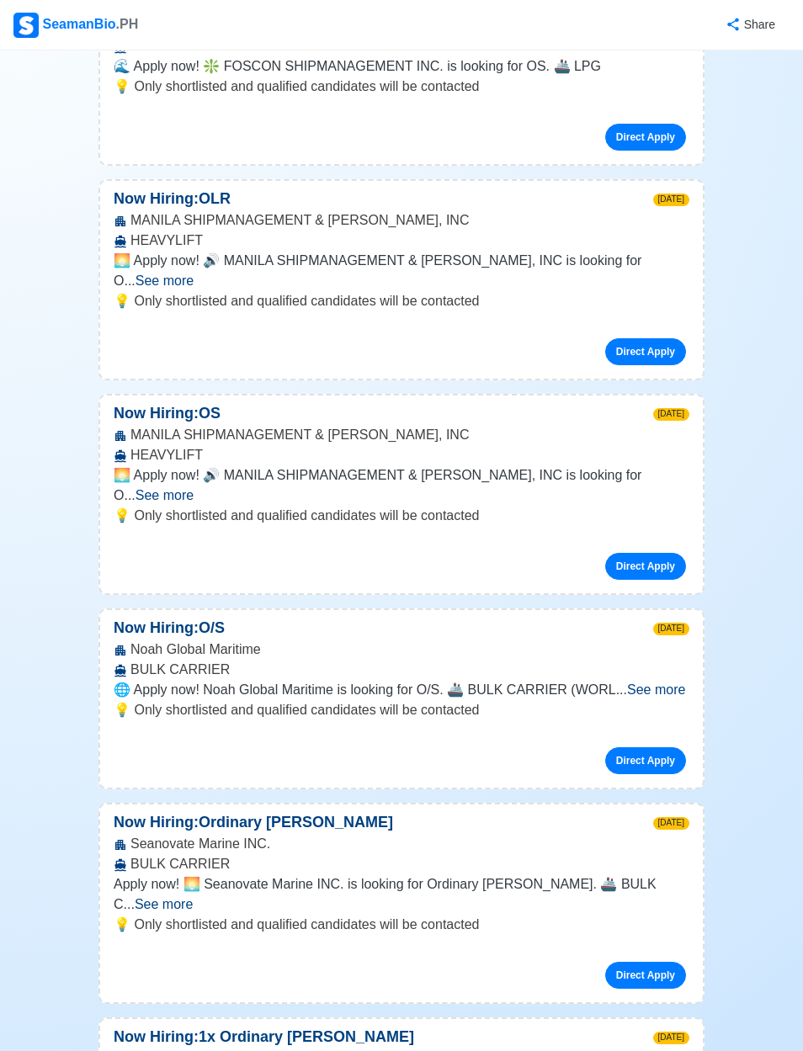
scroll to position [2672, 0]
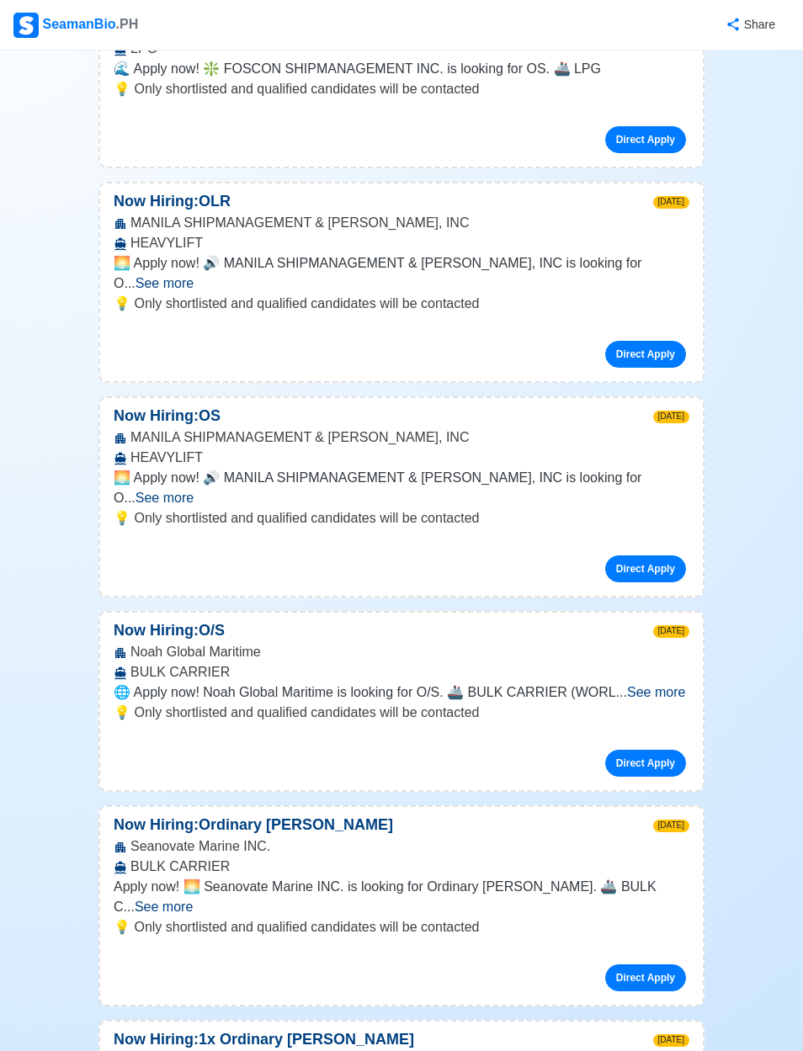
click at [641, 964] on link "Direct Apply" at bounding box center [645, 977] width 81 height 27
click at [658, 750] on link "Direct Apply" at bounding box center [645, 763] width 81 height 27
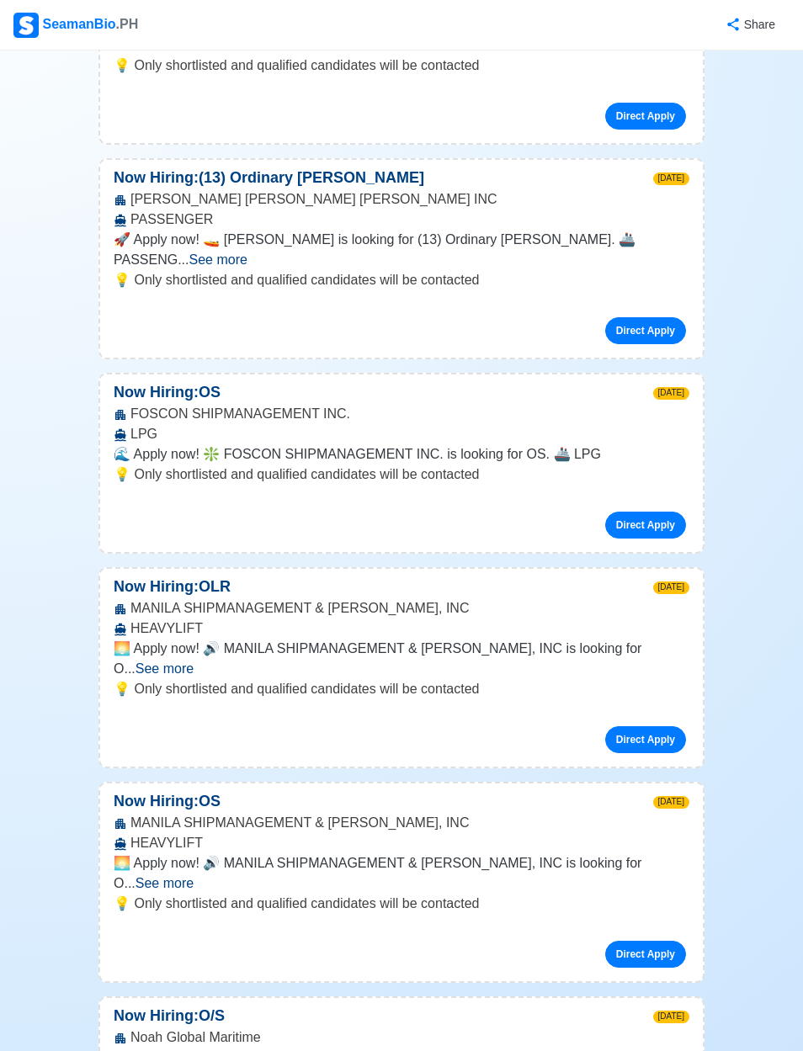
scroll to position [2288, 0]
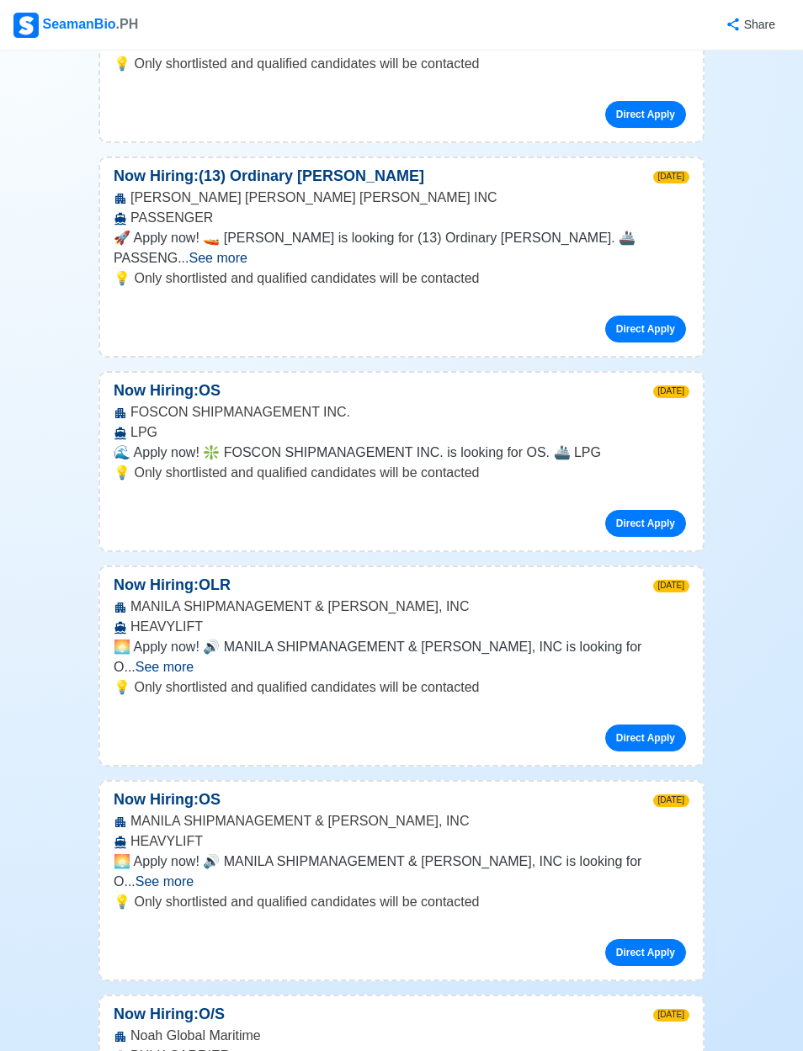
click at [641, 725] on link "Direct Apply" at bounding box center [645, 738] width 81 height 27
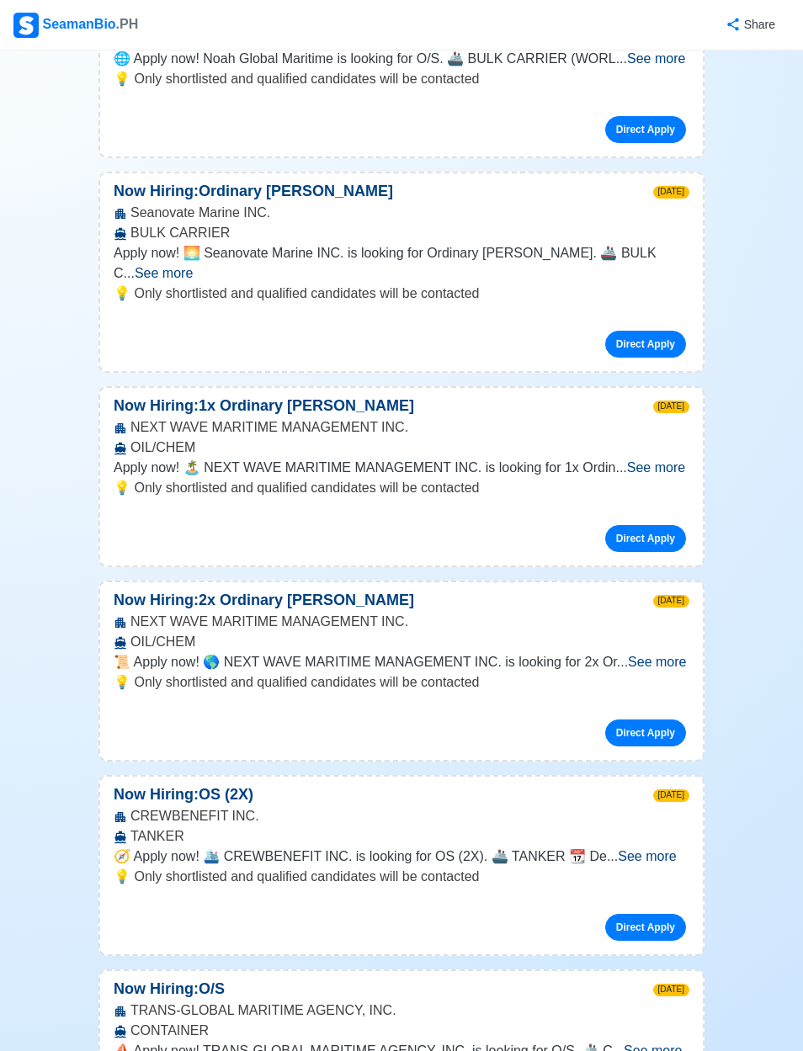
scroll to position [3343, 0]
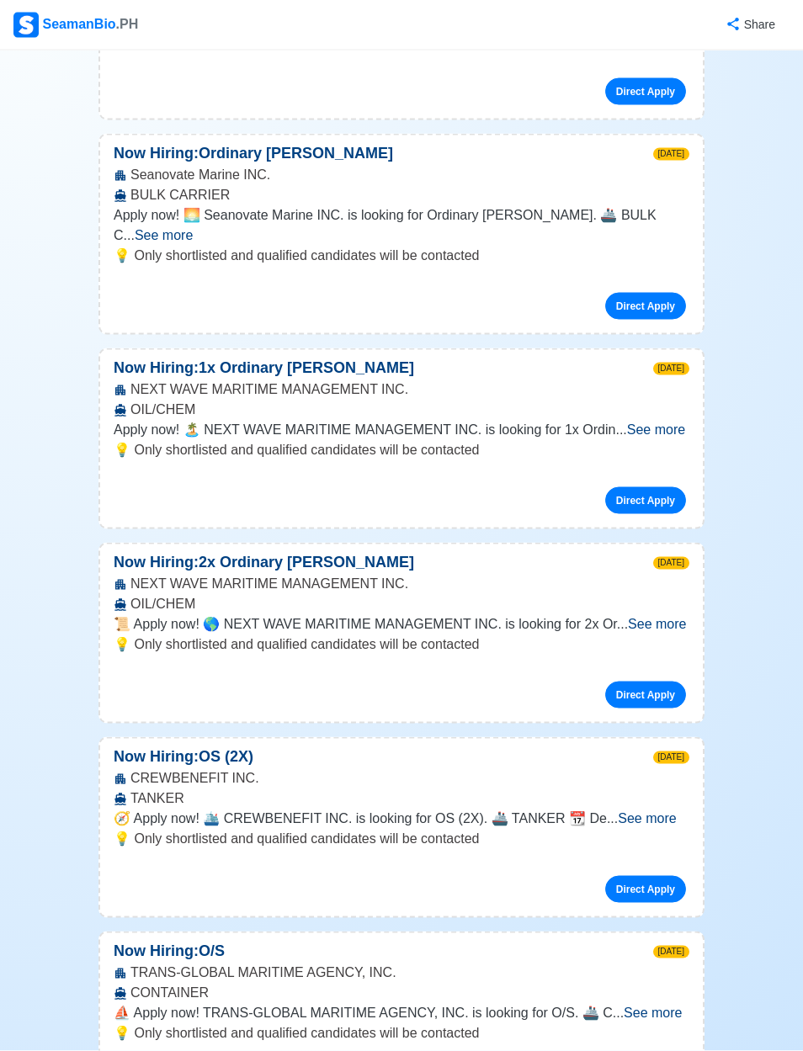
click at [640, 487] on link "Direct Apply" at bounding box center [645, 500] width 81 height 27
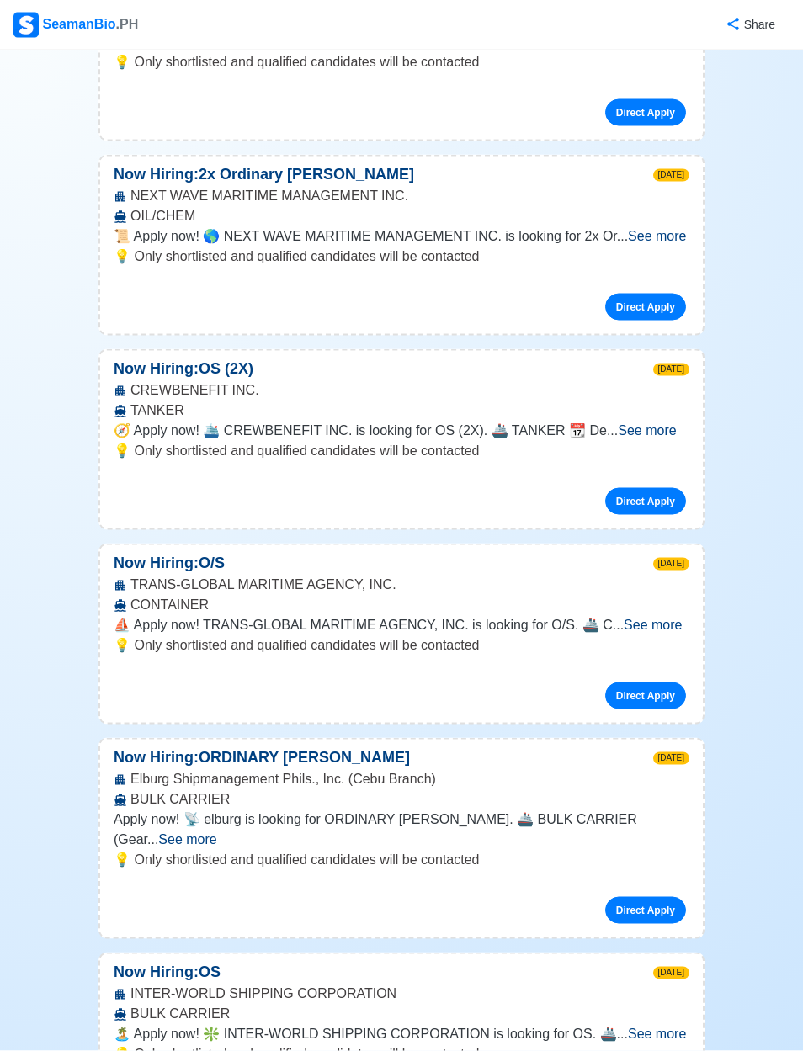
scroll to position [3732, 0]
click at [626, 487] on link "Direct Apply" at bounding box center [645, 500] width 81 height 27
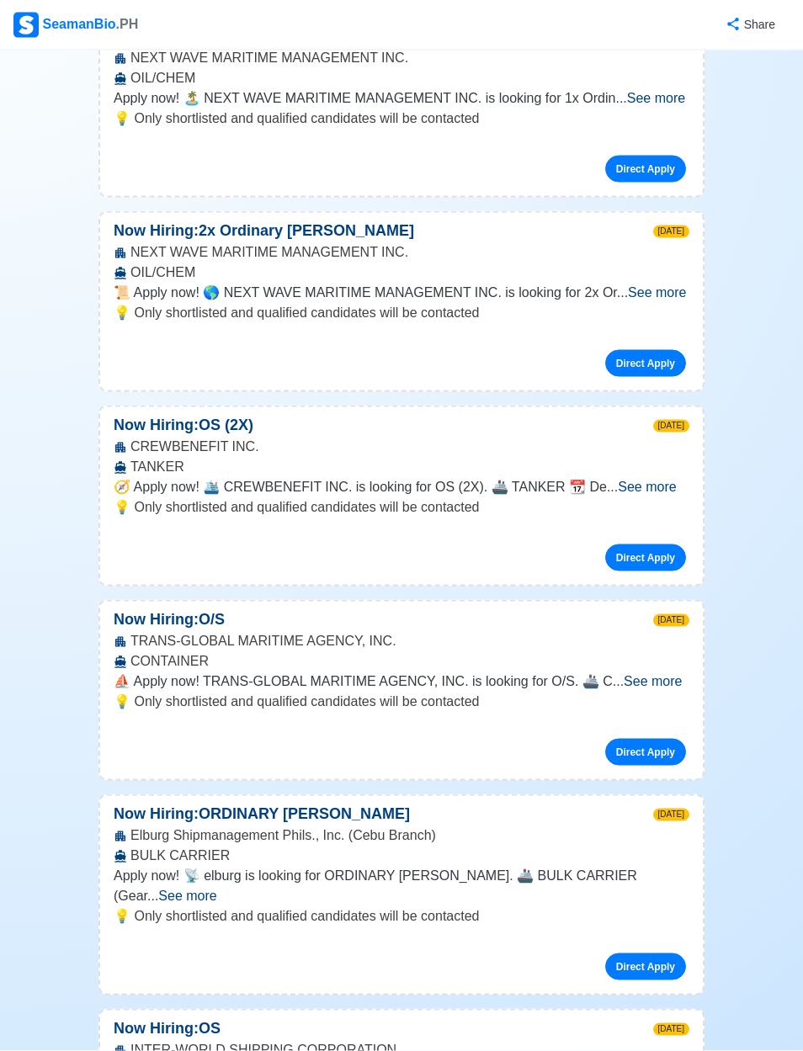
scroll to position [3676, 0]
click at [649, 544] on link "Direct Apply" at bounding box center [645, 557] width 81 height 27
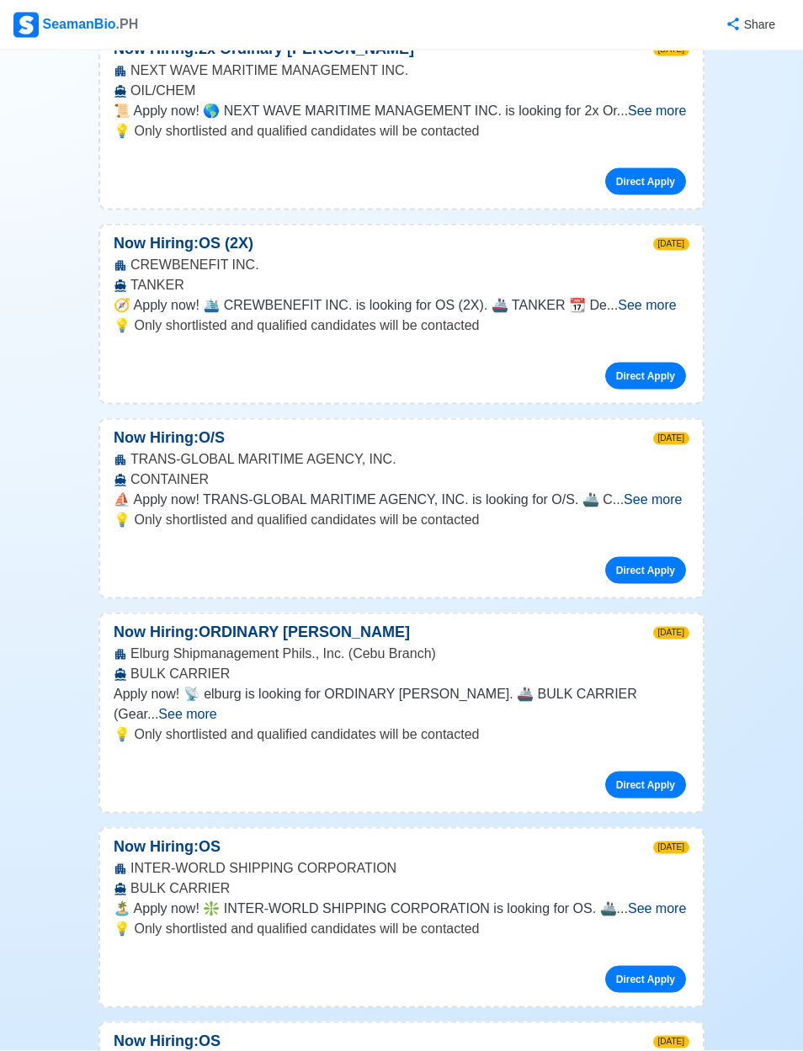
scroll to position [3857, 0]
click at [216, 706] on span "See more" at bounding box center [187, 713] width 58 height 14
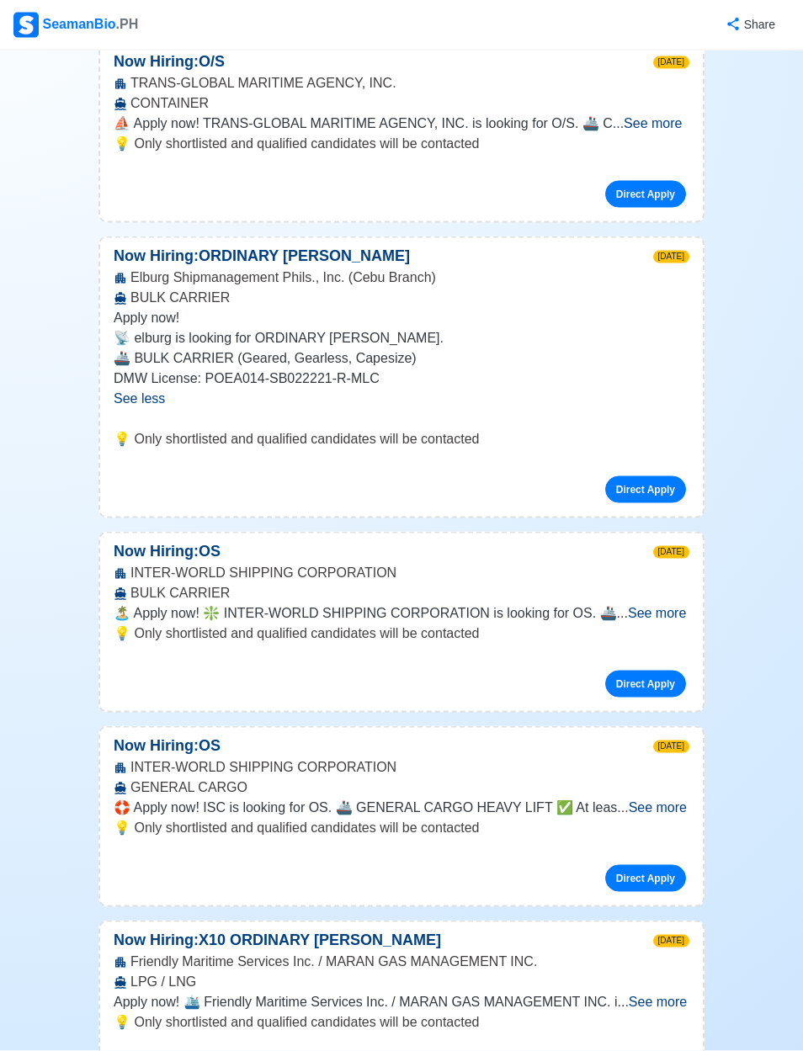
scroll to position [4216, 0]
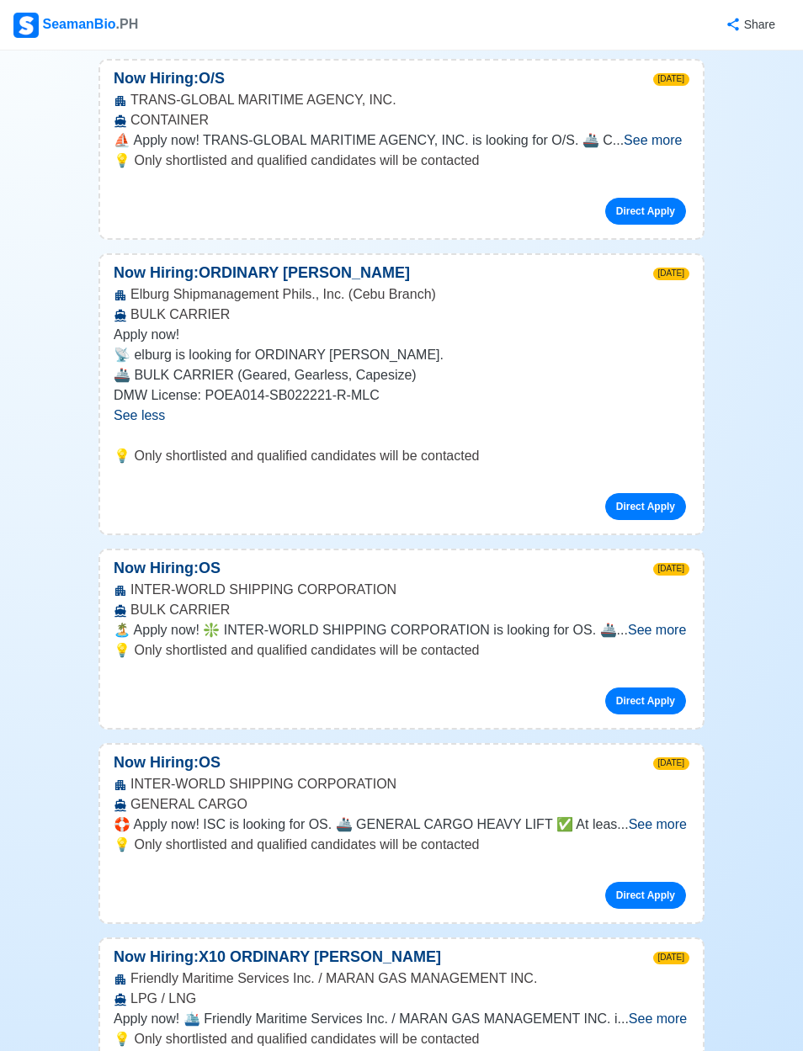
click at [655, 623] on span "See more" at bounding box center [657, 630] width 58 height 14
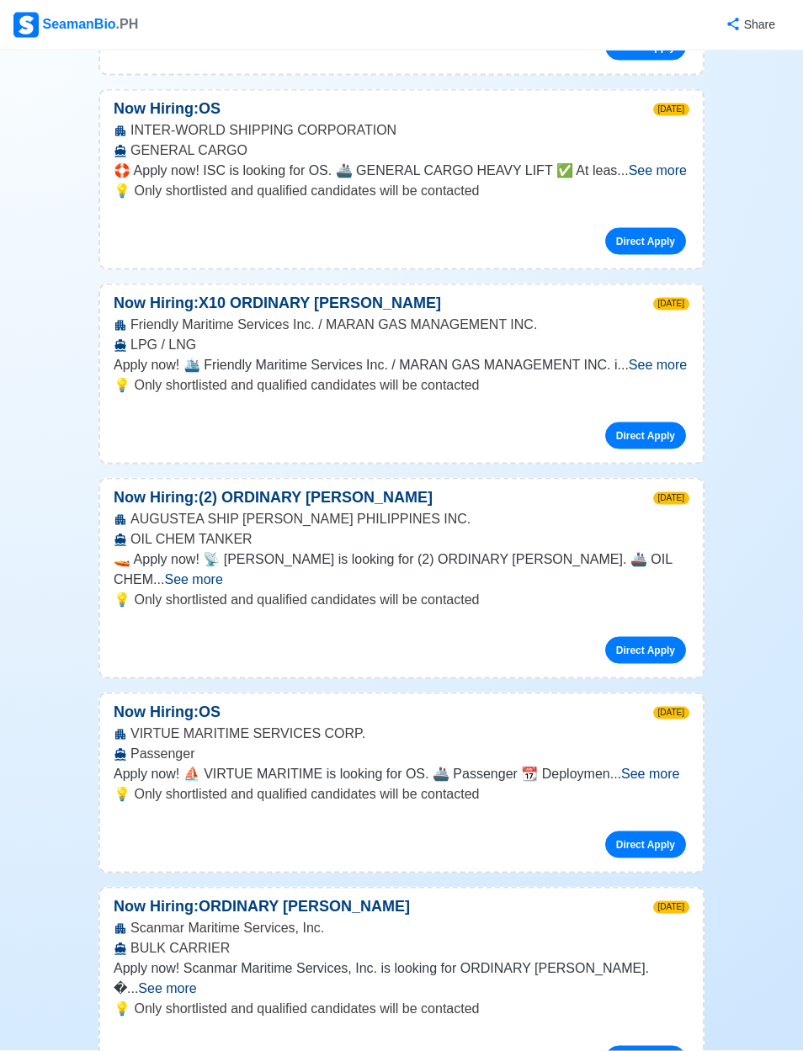
scroll to position [5006, 0]
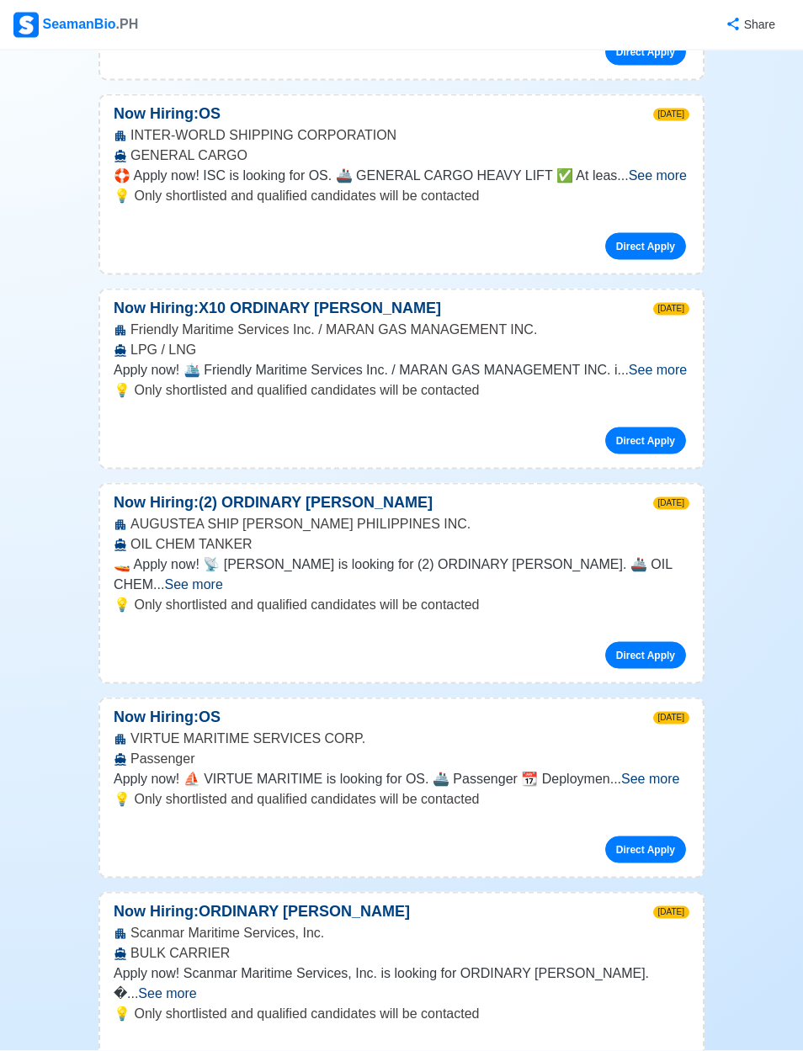
click at [649, 642] on link "Direct Apply" at bounding box center [645, 655] width 81 height 27
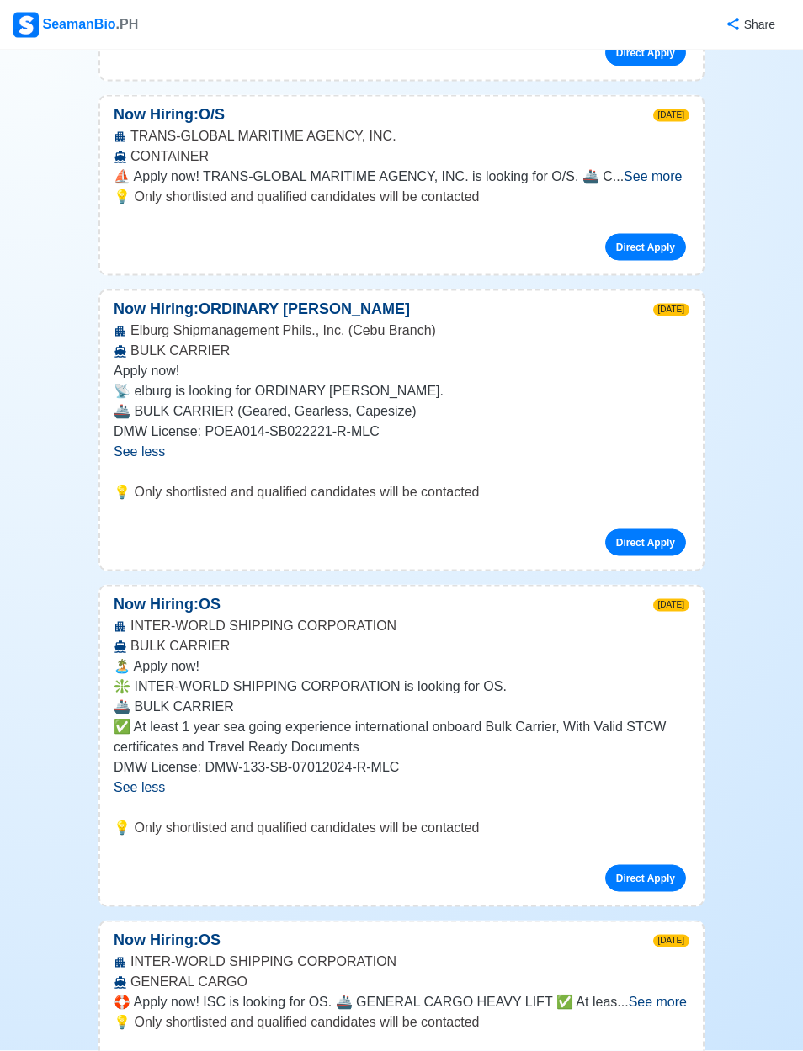
scroll to position [4181, 0]
click at [650, 528] on link "Direct Apply" at bounding box center [645, 541] width 81 height 27
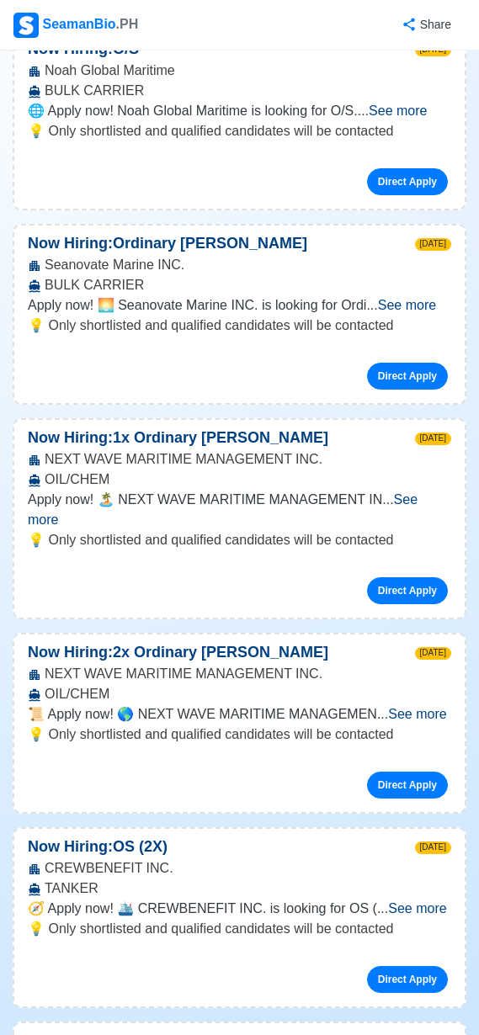
scroll to position [3212, 0]
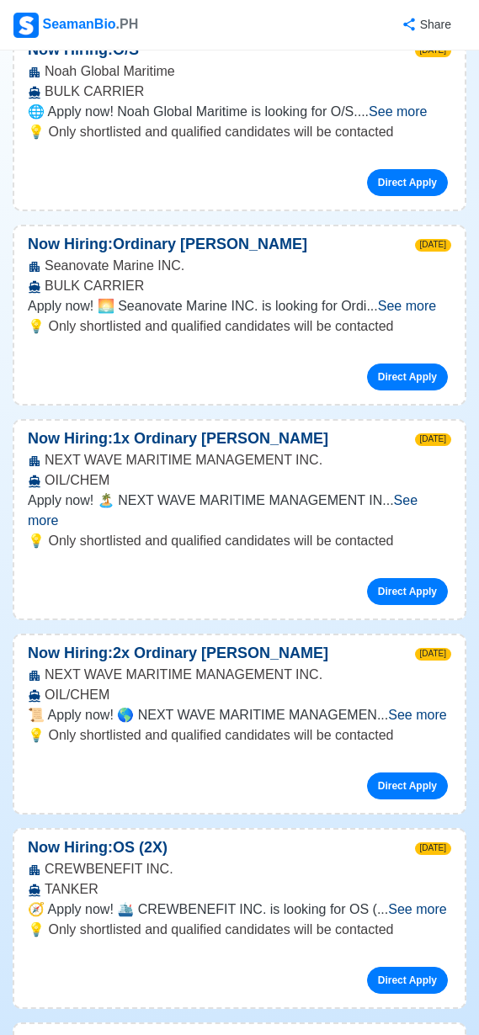
click at [405, 364] on link "Direct Apply" at bounding box center [407, 377] width 81 height 27
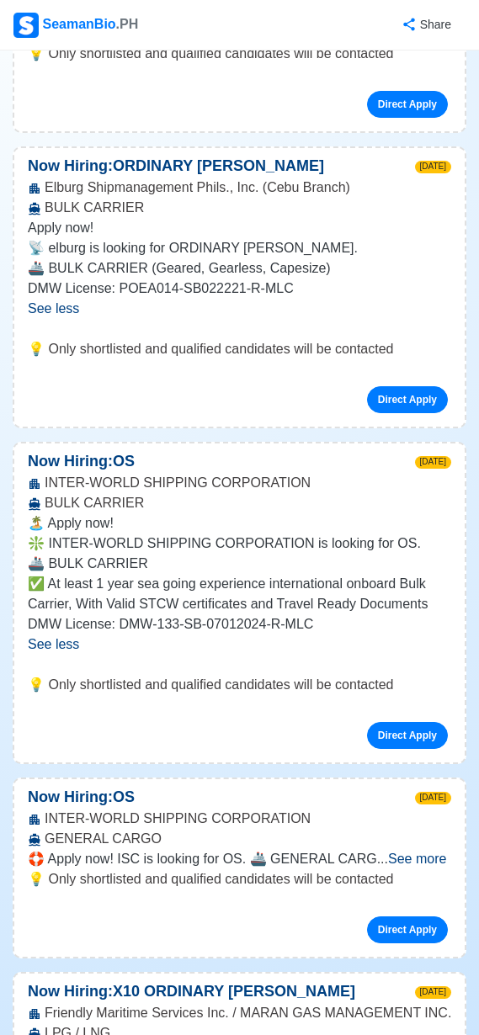
scroll to position [4096, 0]
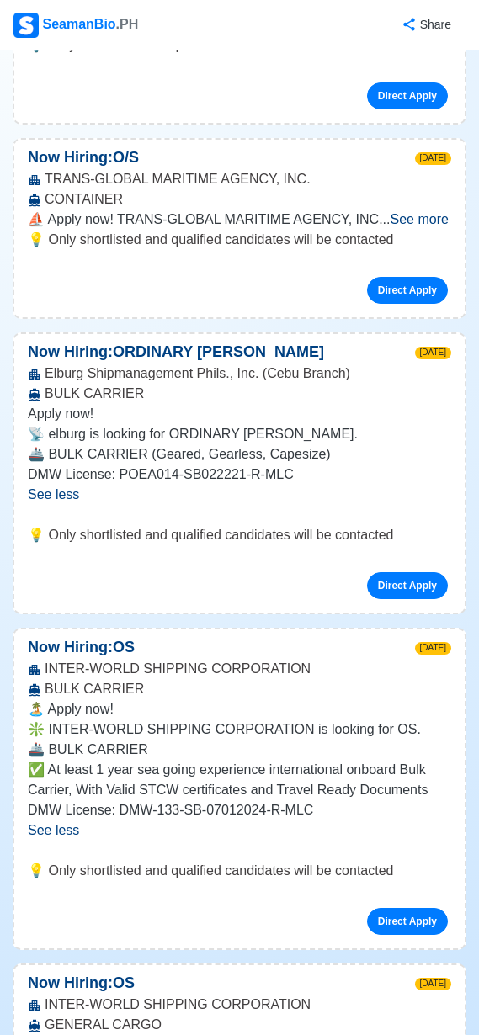
click at [329, 719] on p "❇️ INTER-WORLD SHIPPING CORPORATION is looking for OS." at bounding box center [239, 729] width 423 height 20
click at [414, 908] on link "Direct Apply" at bounding box center [407, 921] width 81 height 27
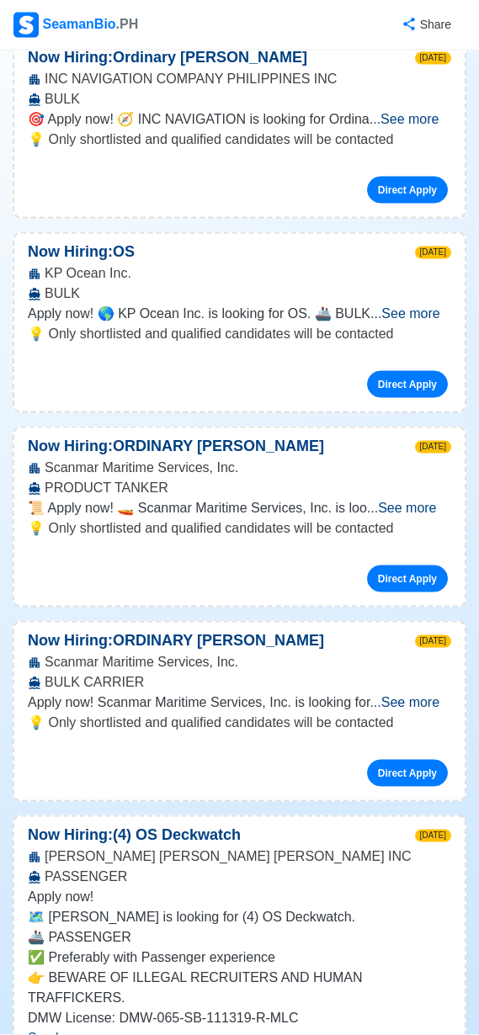
scroll to position [0, 0]
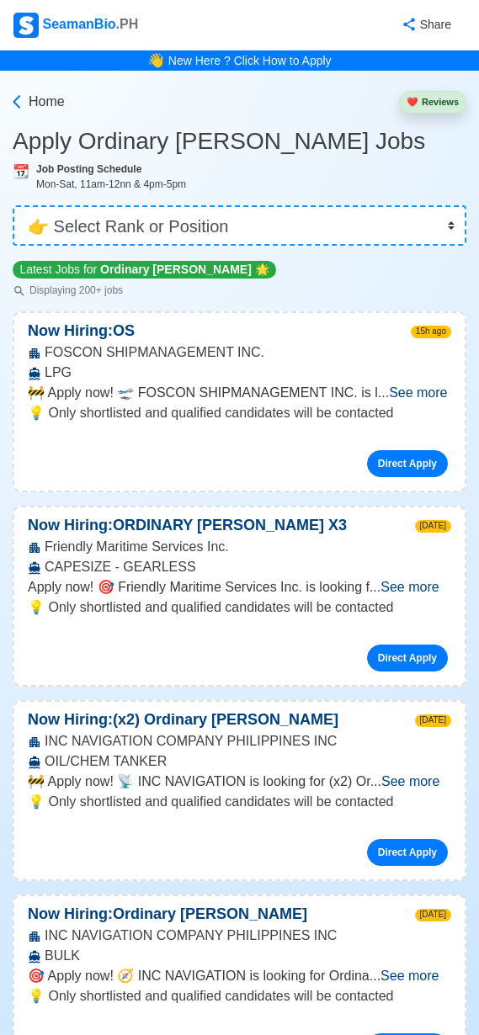
click at [63, 100] on span "Home" at bounding box center [47, 102] width 36 height 20
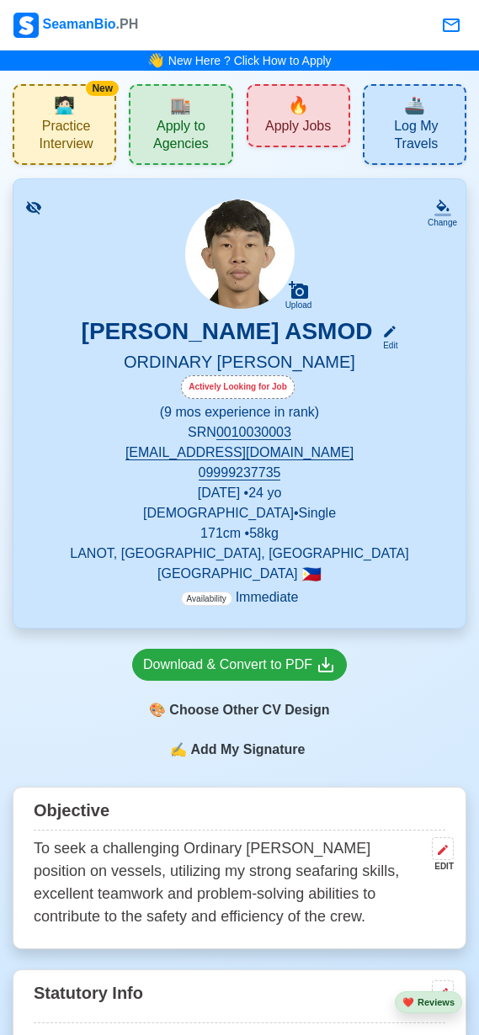
click at [174, 125] on span "Apply to Agencies" at bounding box center [180, 137] width 93 height 39
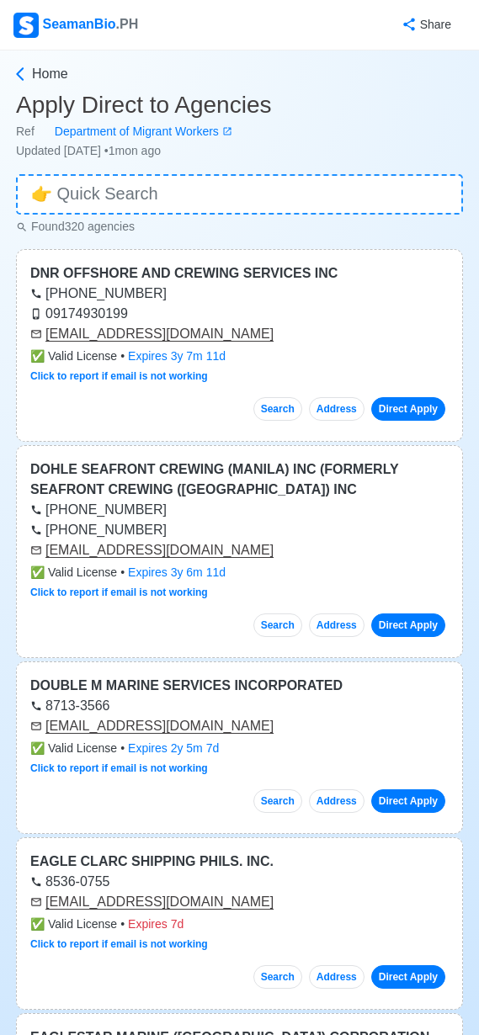
click at [413, 403] on link "Direct Apply" at bounding box center [408, 409] width 74 height 24
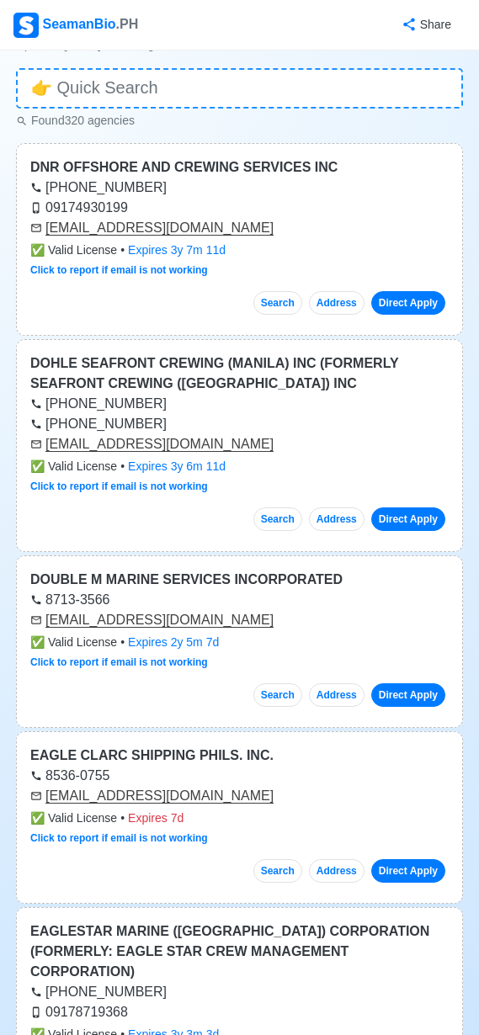
scroll to position [107, 0]
click at [409, 524] on link "Direct Apply" at bounding box center [408, 519] width 74 height 24
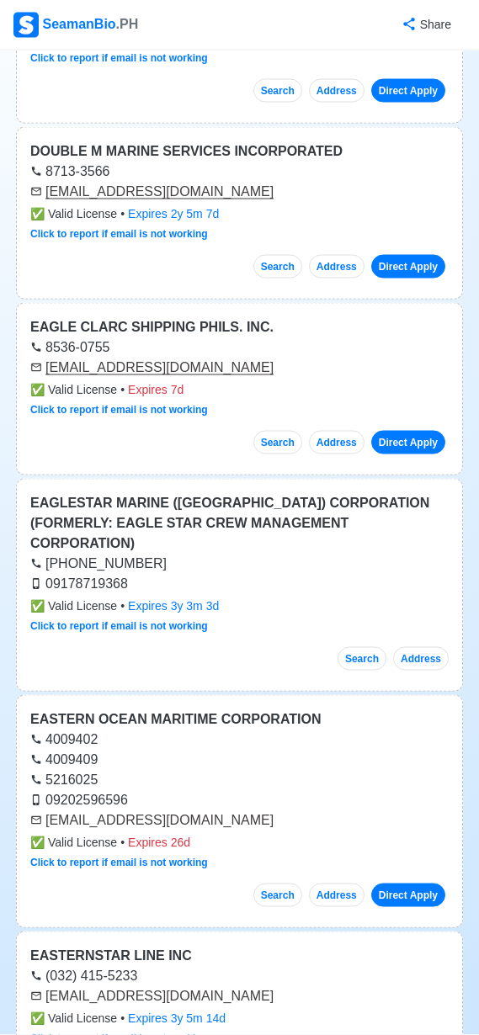
scroll to position [535, 0]
click at [417, 271] on link "Direct Apply" at bounding box center [408, 266] width 74 height 24
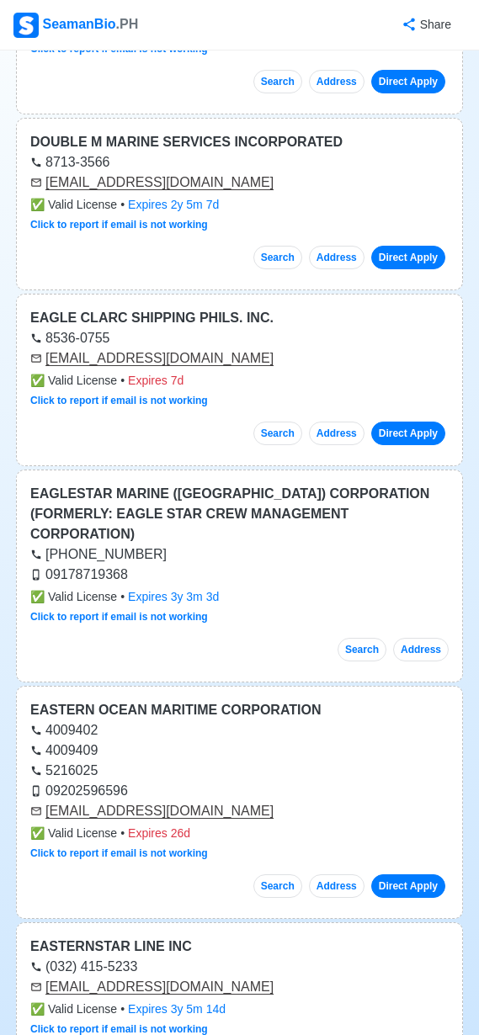
click at [433, 248] on link "Direct Apply" at bounding box center [408, 258] width 74 height 24
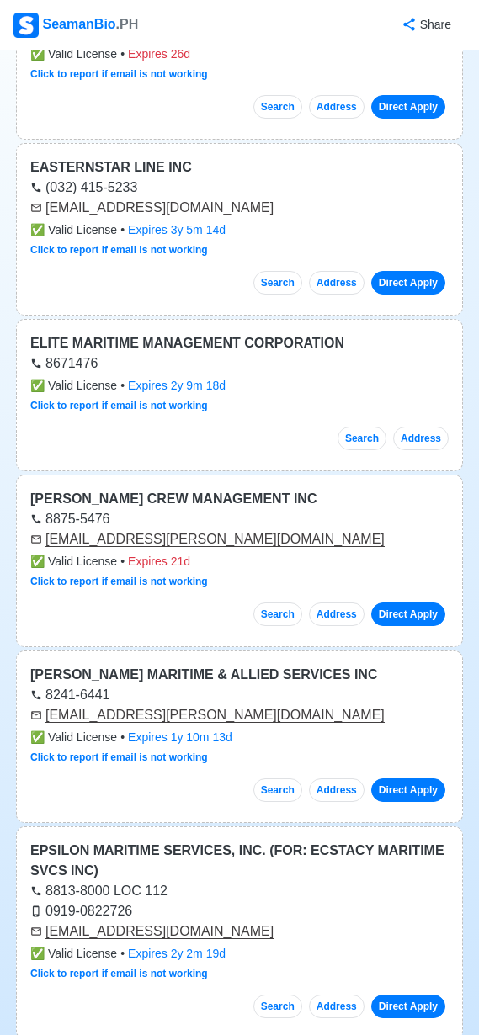
click at [404, 271] on link "Direct Apply" at bounding box center [408, 283] width 74 height 24
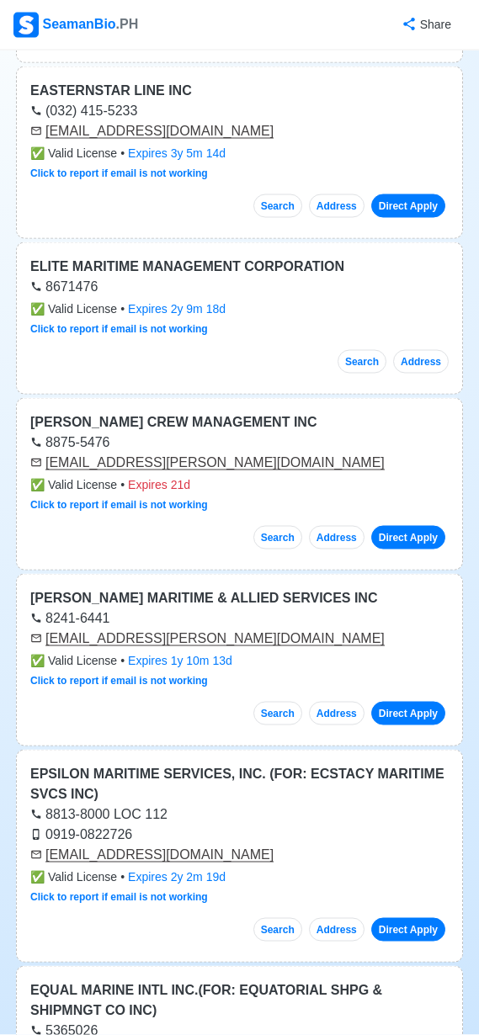
scroll to position [1400, 0]
click at [416, 525] on link "Direct Apply" at bounding box center [408, 537] width 74 height 24
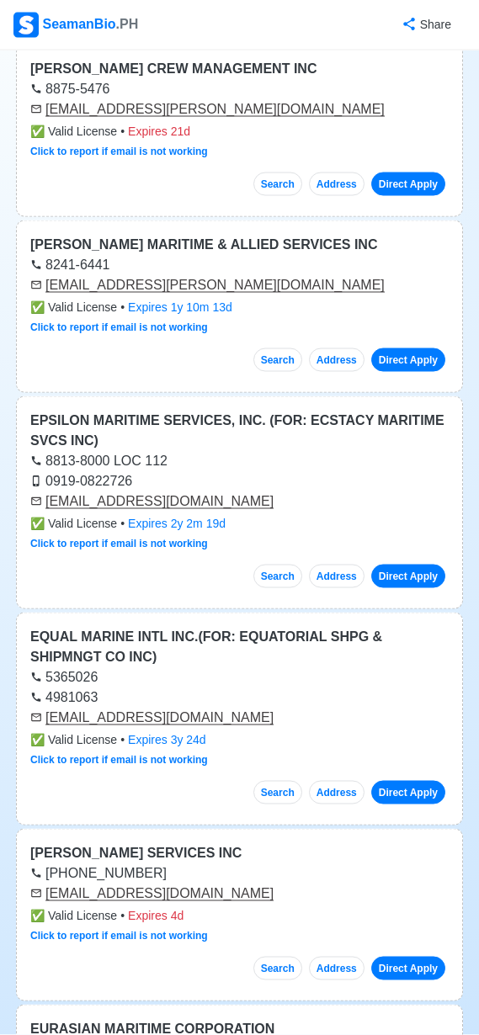
scroll to position [1755, 0]
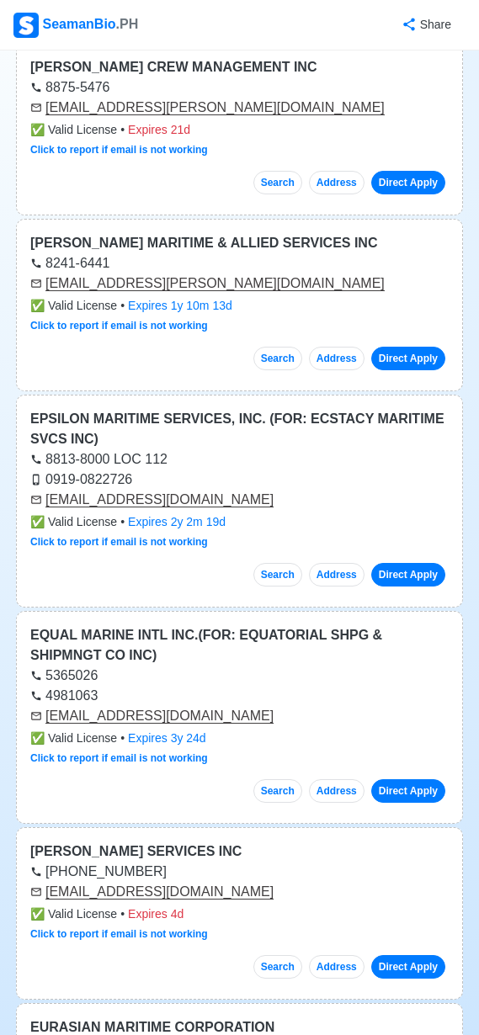
click at [410, 563] on link "Direct Apply" at bounding box center [408, 575] width 74 height 24
click at [409, 347] on link "Direct Apply" at bounding box center [408, 359] width 74 height 24
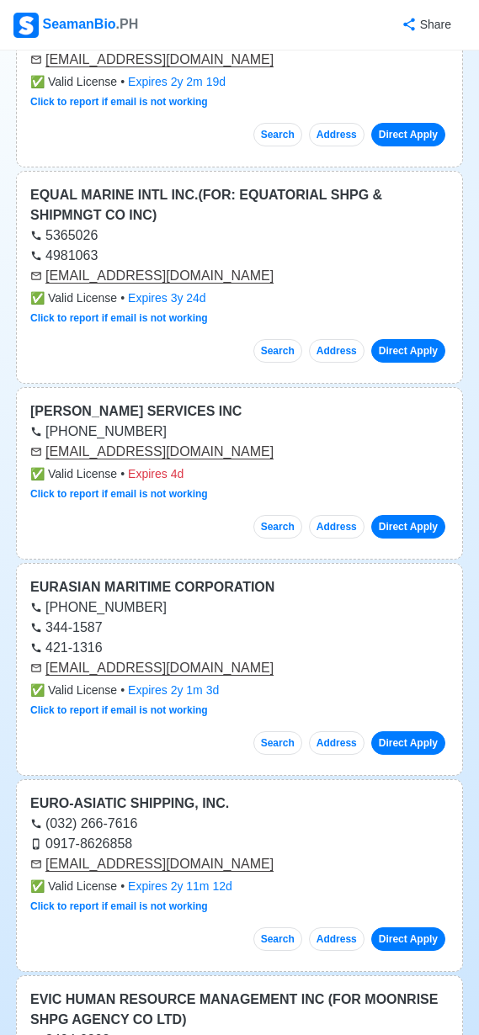
click at [408, 339] on link "Direct Apply" at bounding box center [408, 351] width 74 height 24
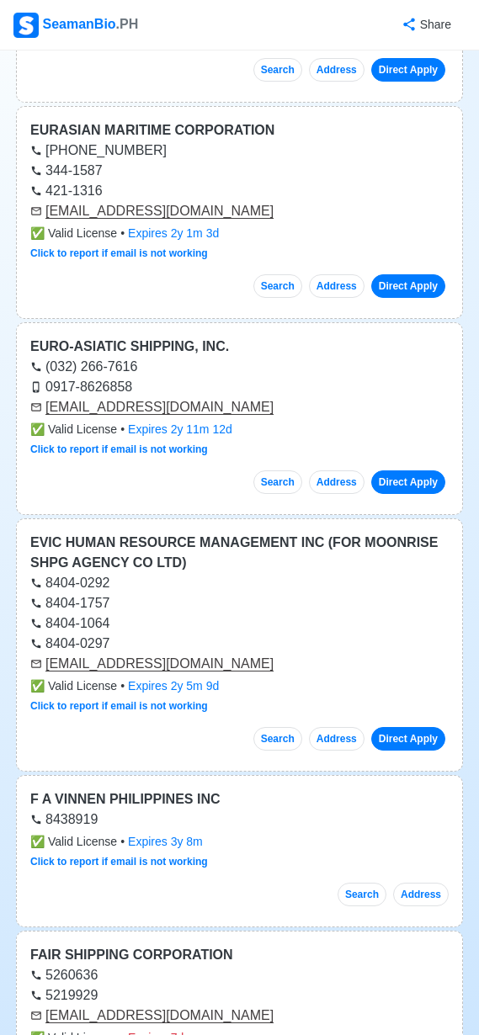
scroll to position [2639, 0]
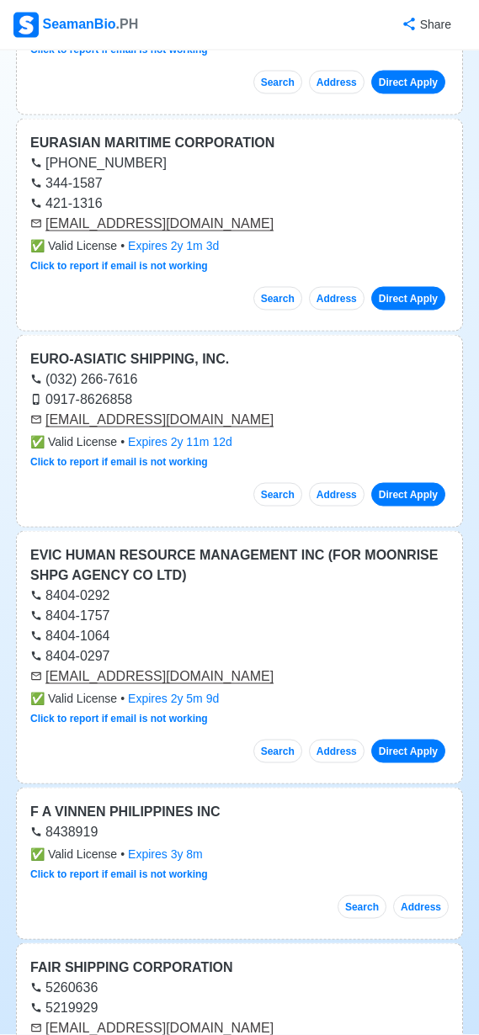
click at [411, 287] on link "Direct Apply" at bounding box center [408, 299] width 74 height 24
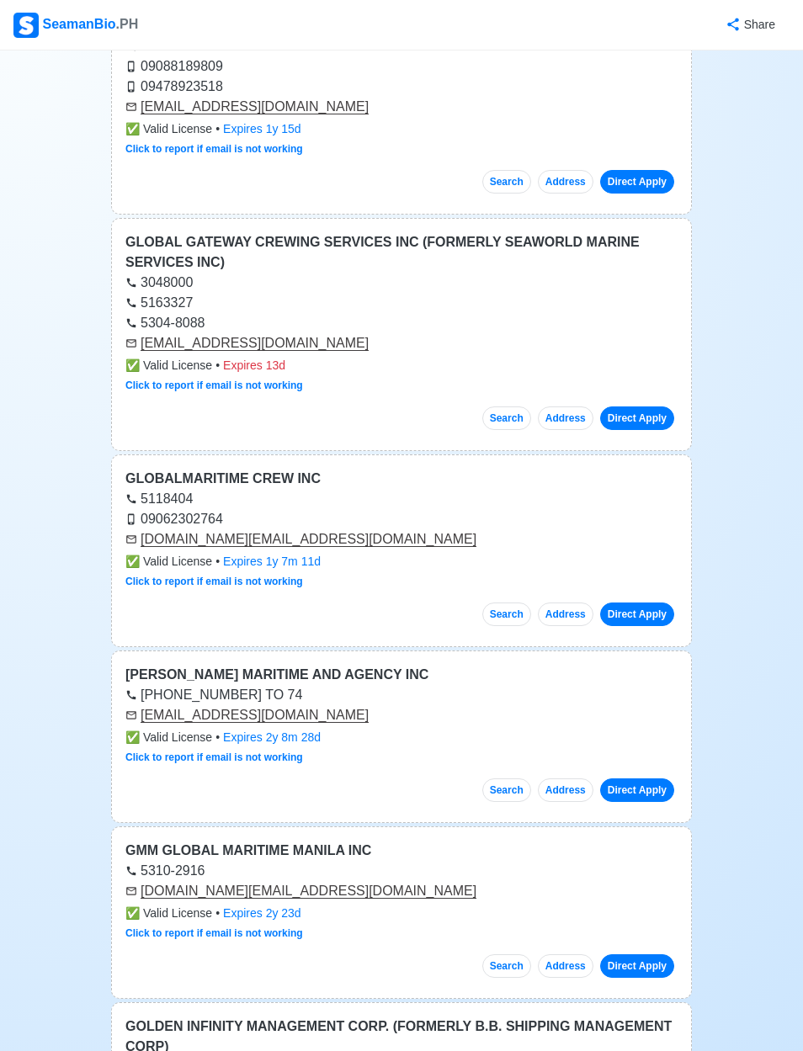
scroll to position [5540, 0]
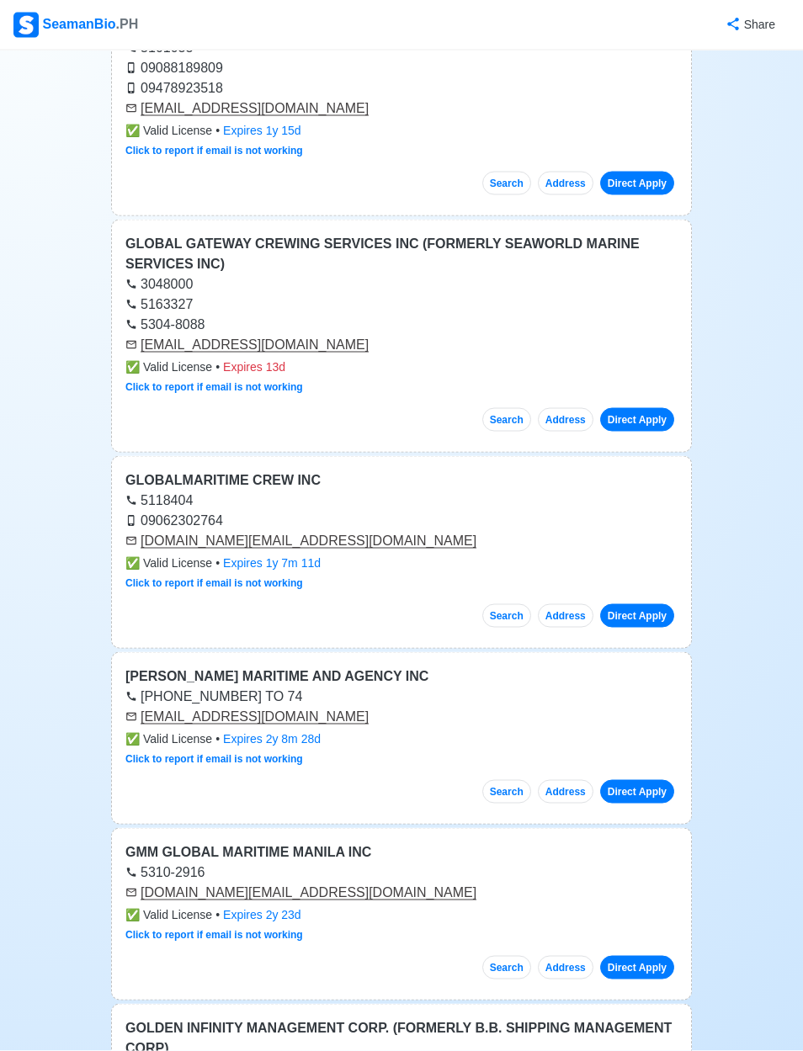
click at [628, 183] on link "Direct Apply" at bounding box center [637, 184] width 74 height 24
